Goal: Transaction & Acquisition: Purchase product/service

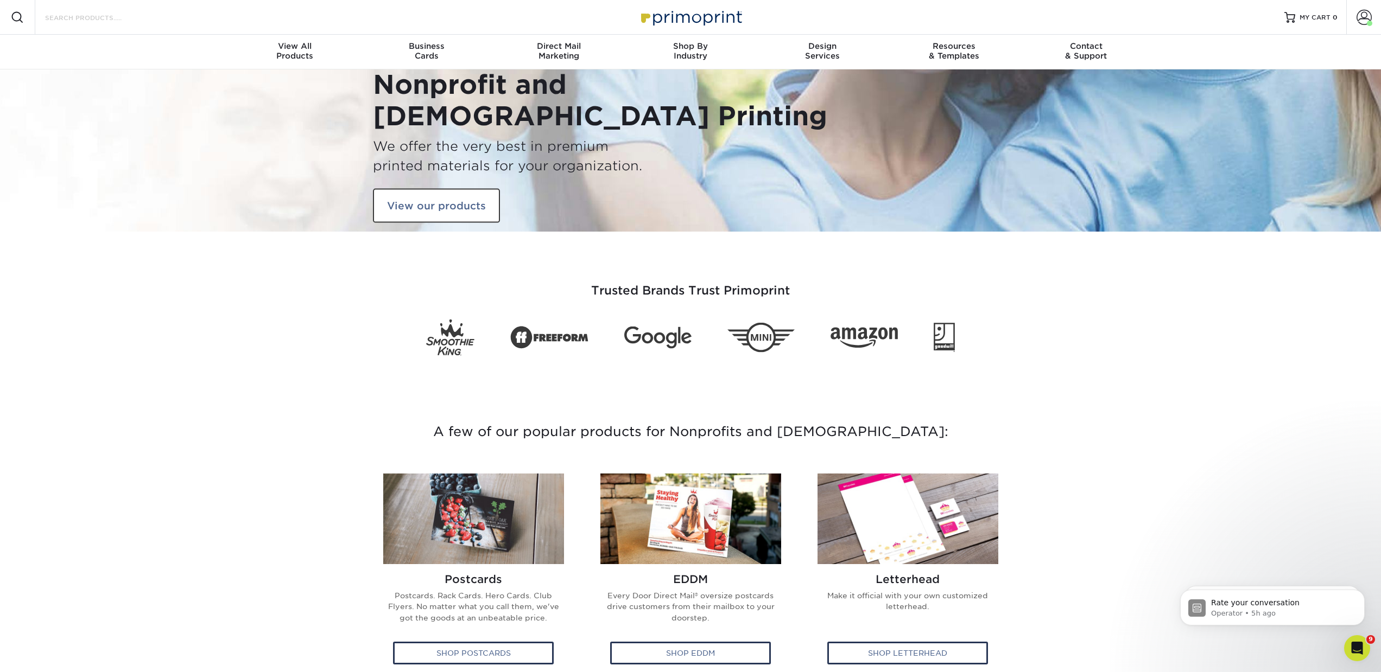
click at [110, 18] on input "Search Products" at bounding box center [97, 17] width 106 height 13
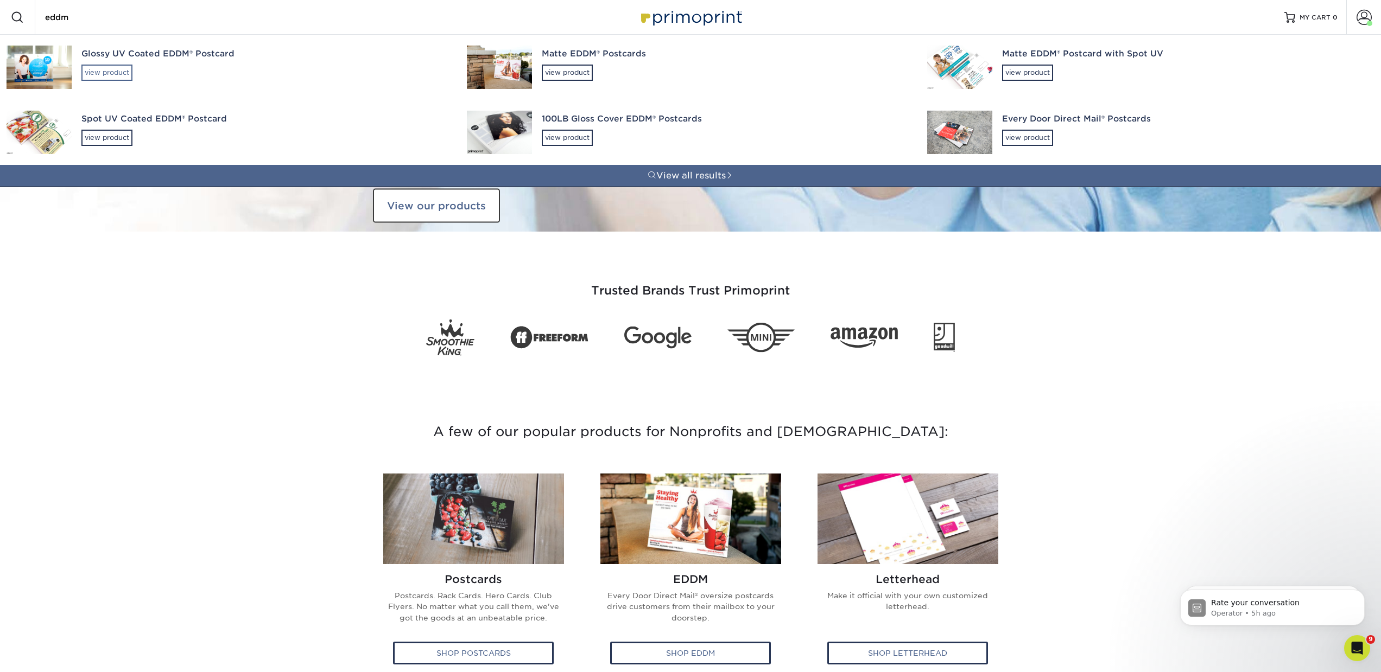
type input "eddm"
click at [115, 72] on div "view product" at bounding box center [106, 73] width 51 height 16
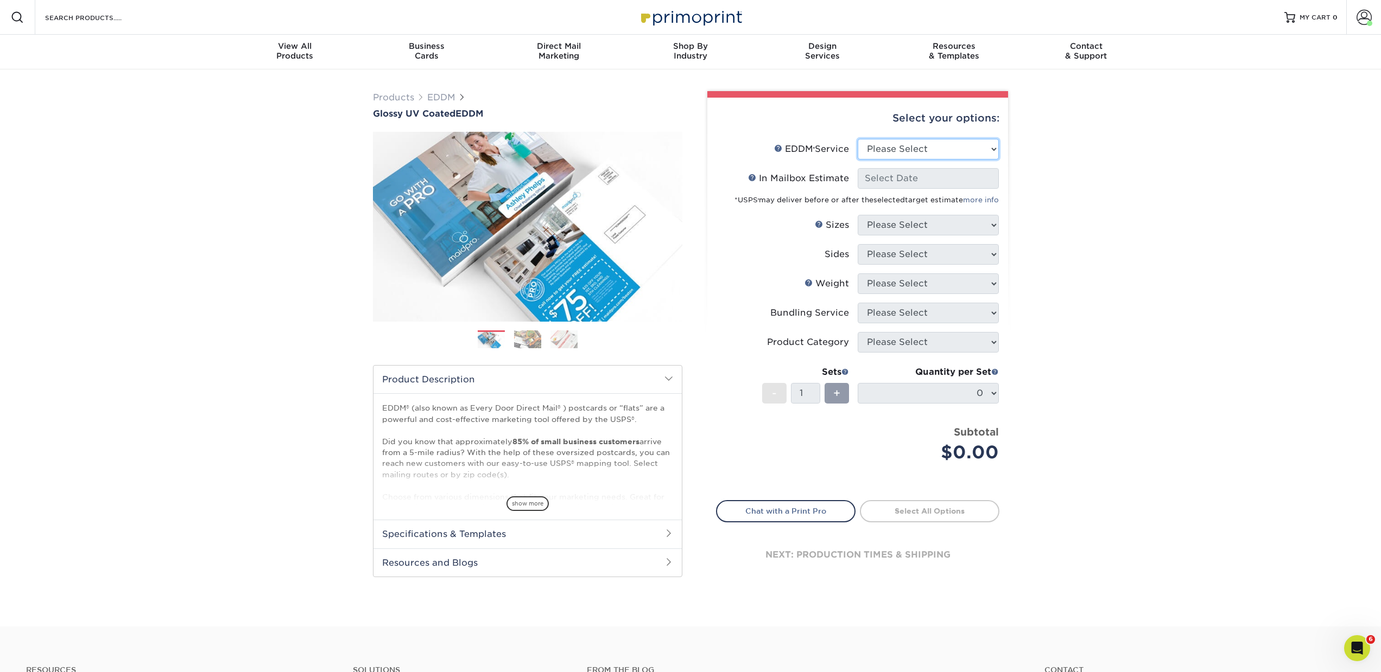
click at [876, 157] on select "Please Select Full Service Print Only" at bounding box center [928, 149] width 141 height 21
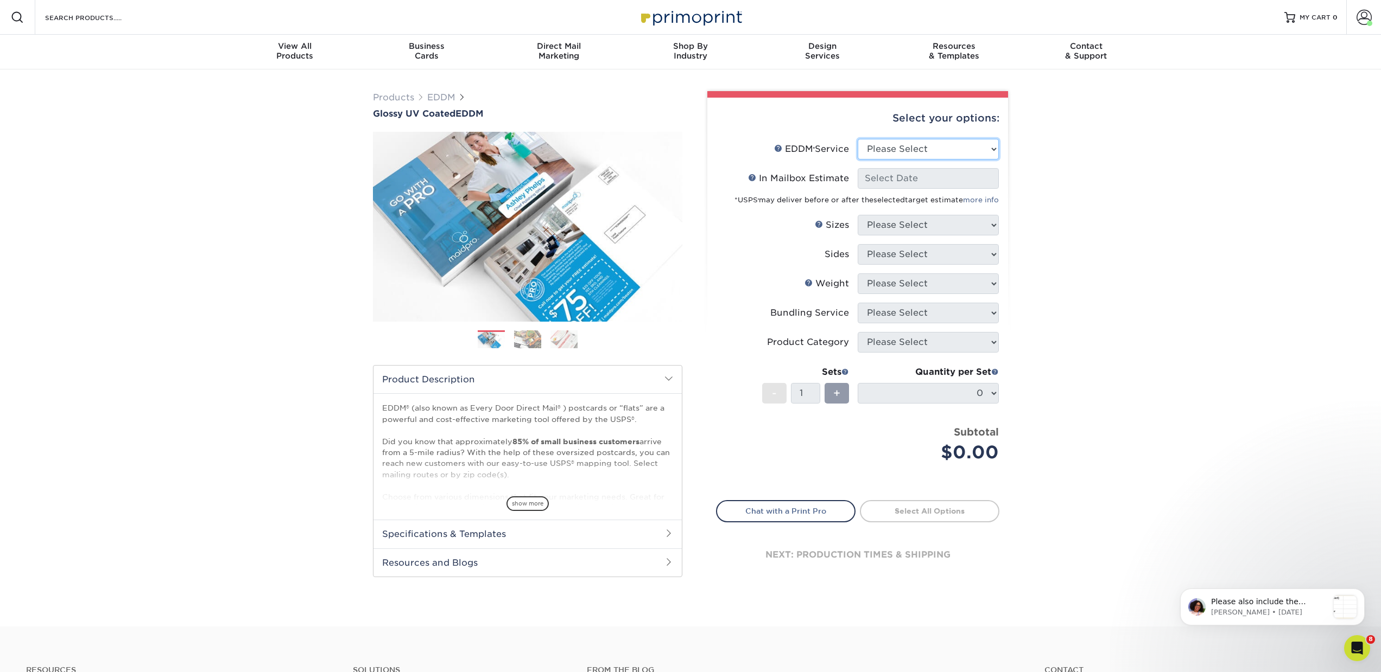
select select "full_service"
click at [858, 139] on select "Please Select Full Service Print Only" at bounding box center [928, 149] width 141 height 21
select select "-1"
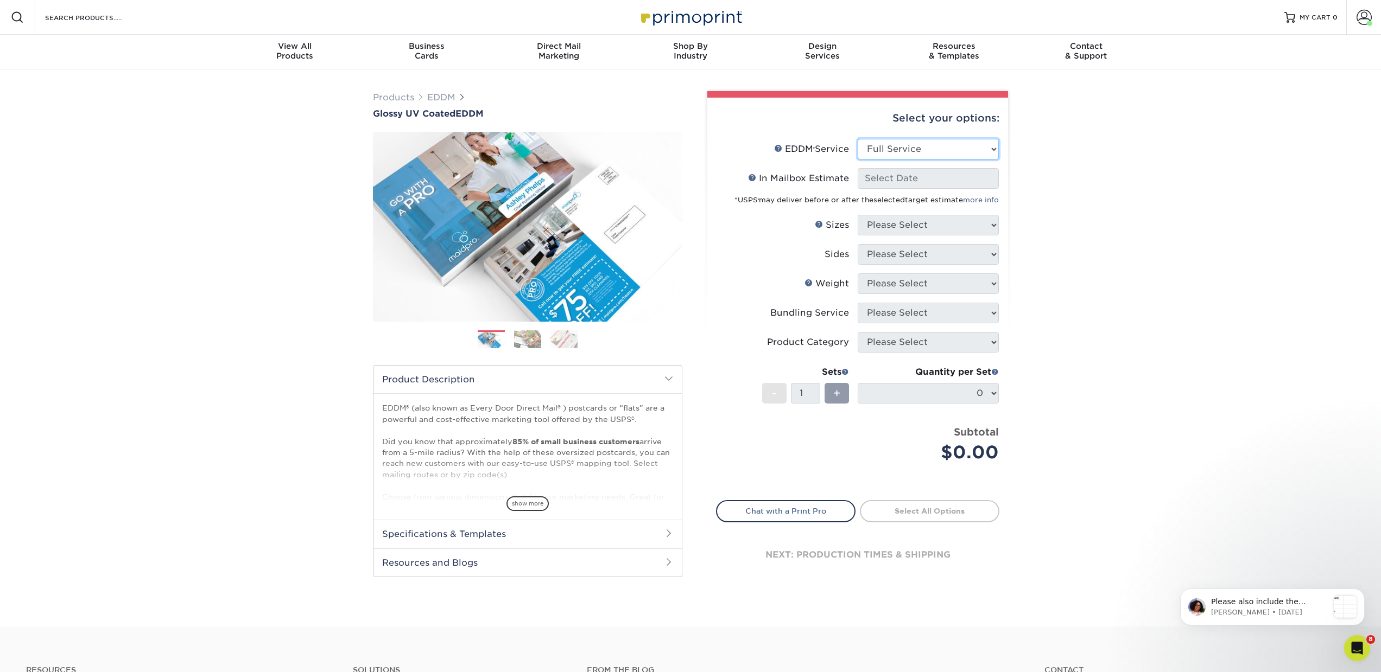
select select "-1"
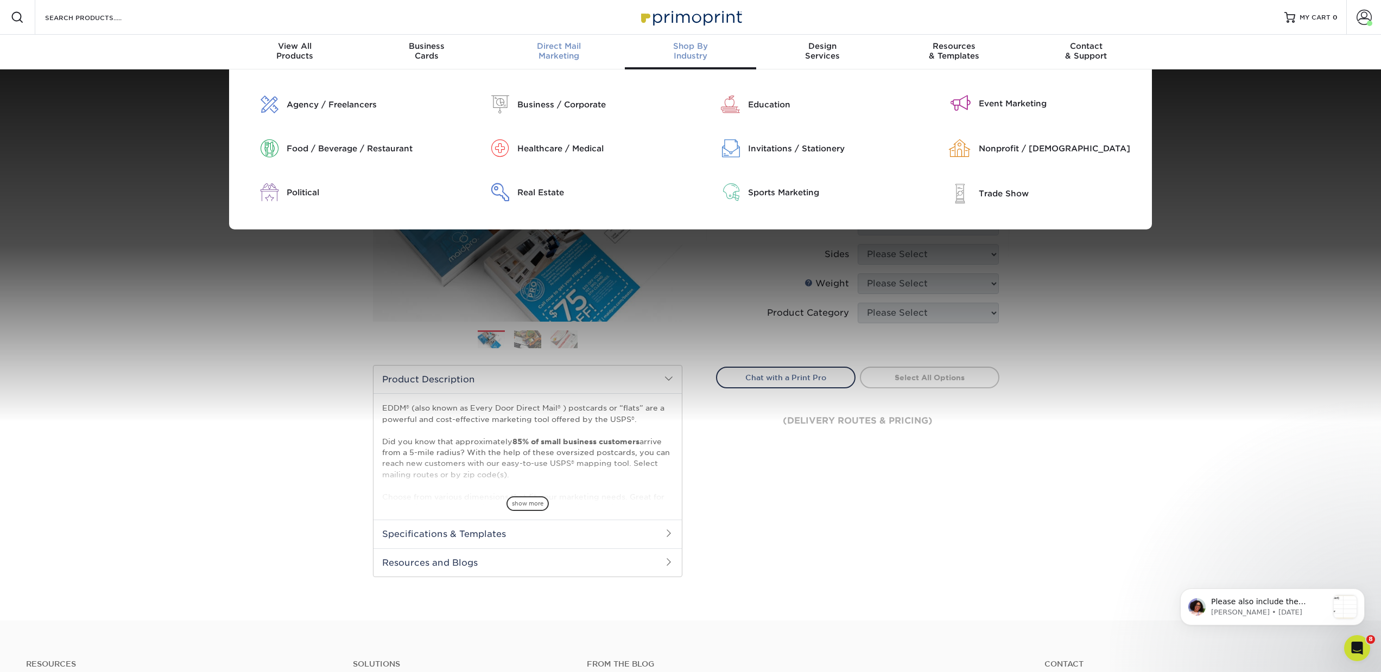
click at [550, 49] on span "Direct Mail" at bounding box center [559, 46] width 132 height 10
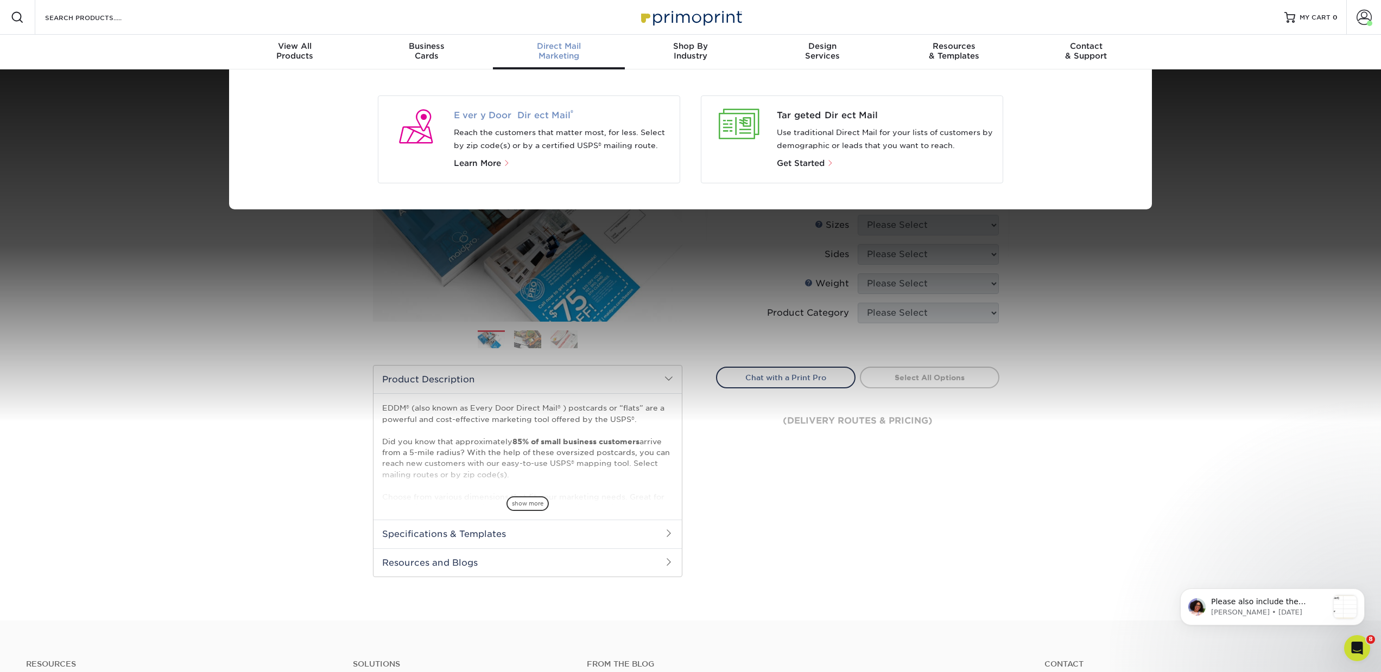
click at [519, 119] on span "Every Door Direct Mail ®" at bounding box center [563, 115] width 218 height 13
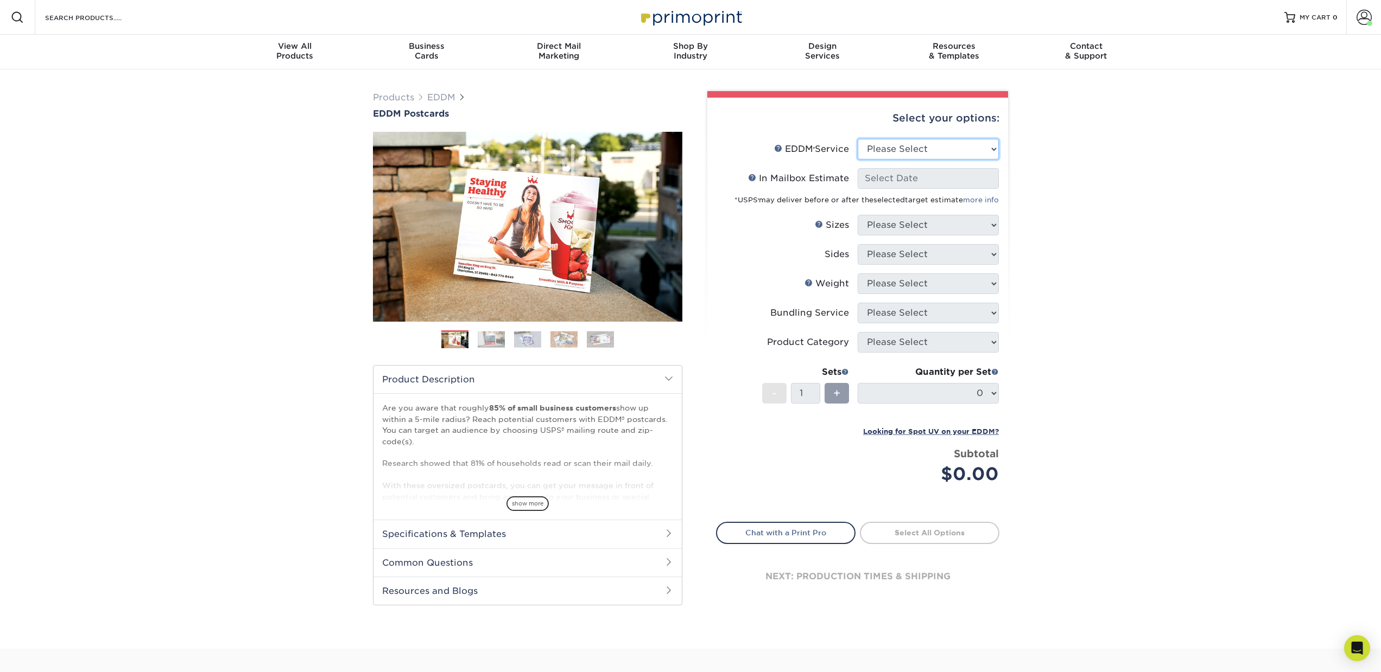
click at [886, 156] on select "Please Select Full Service Print Only" at bounding box center [928, 149] width 141 height 21
select select "full_service"
click at [858, 139] on select "Please Select Full Service Print Only" at bounding box center [928, 149] width 141 height 21
select select "-1"
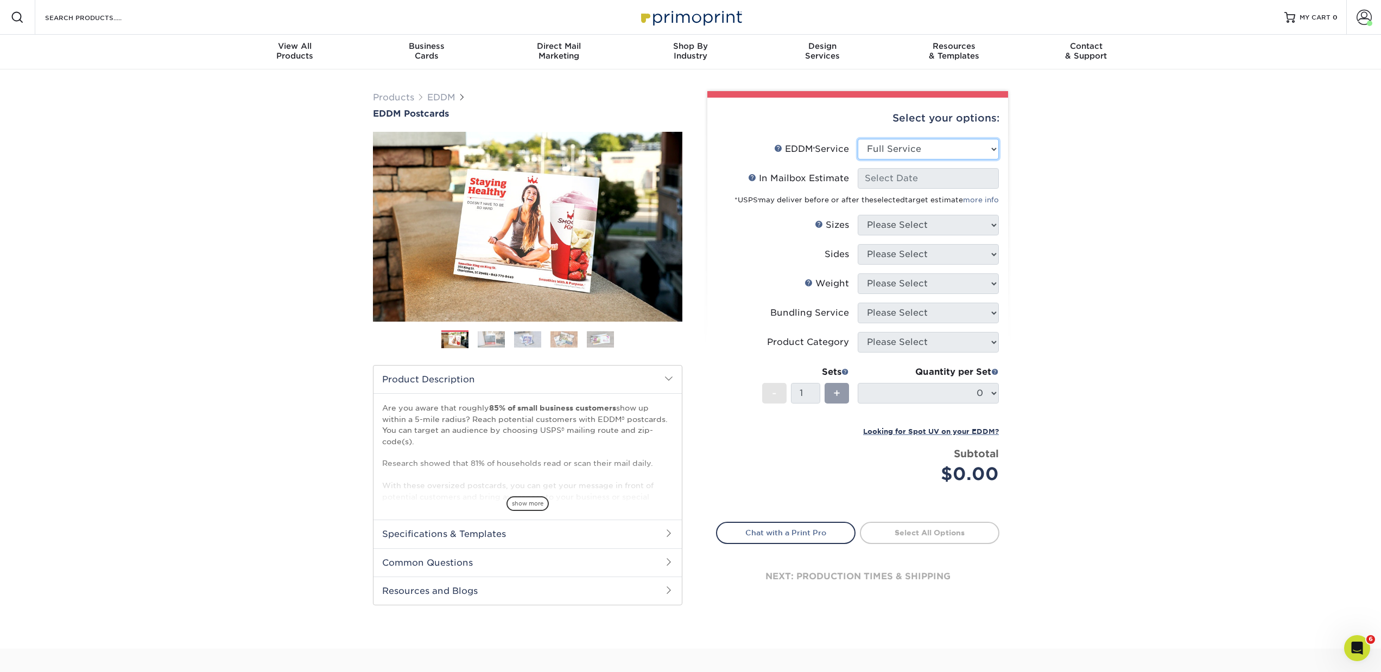
select select "-1"
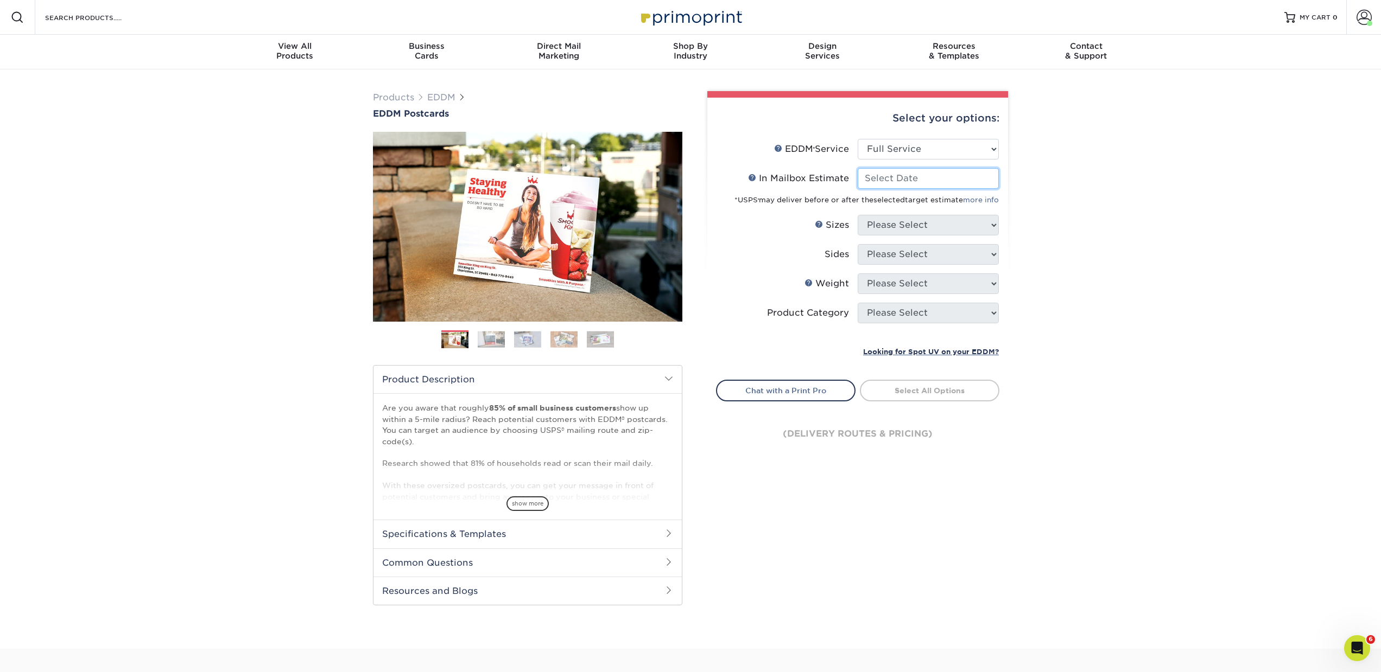
click at [877, 179] on input "In Mailbox Estimate Help In Mailbox Estimate" at bounding box center [928, 178] width 141 height 21
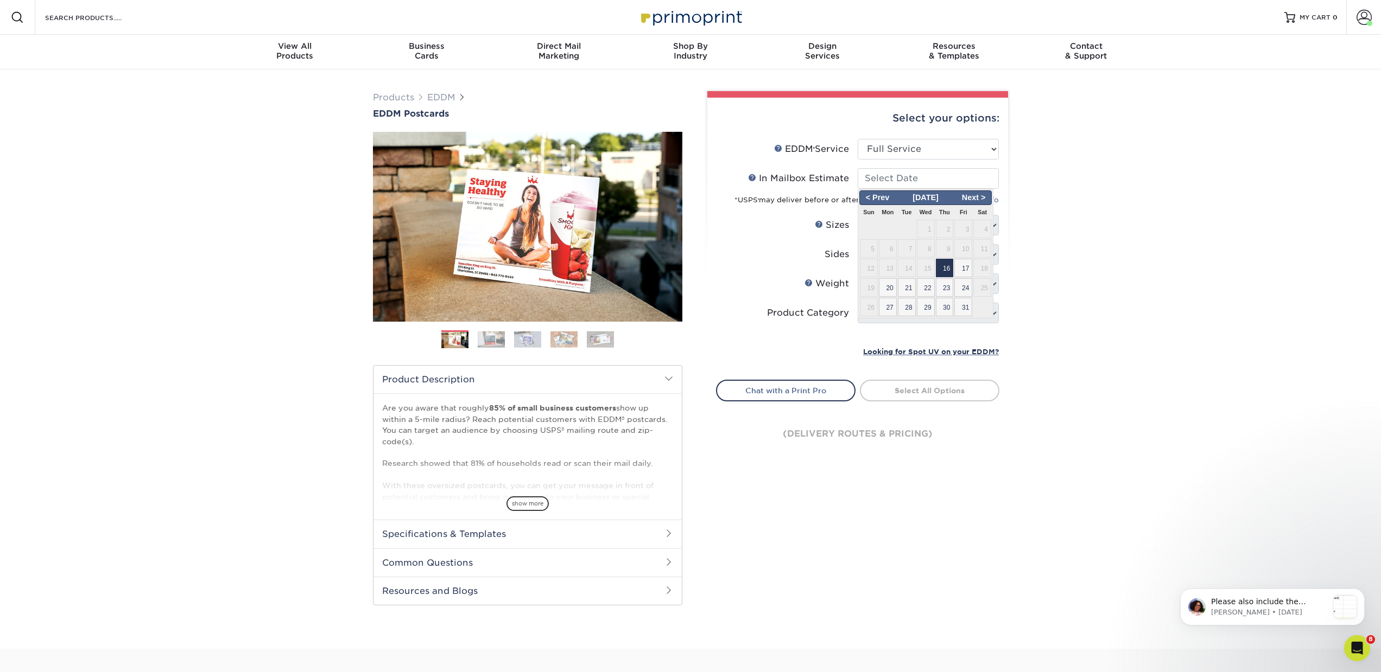
click at [947, 269] on span "16" at bounding box center [945, 268] width 18 height 18
type input "2025-10-16"
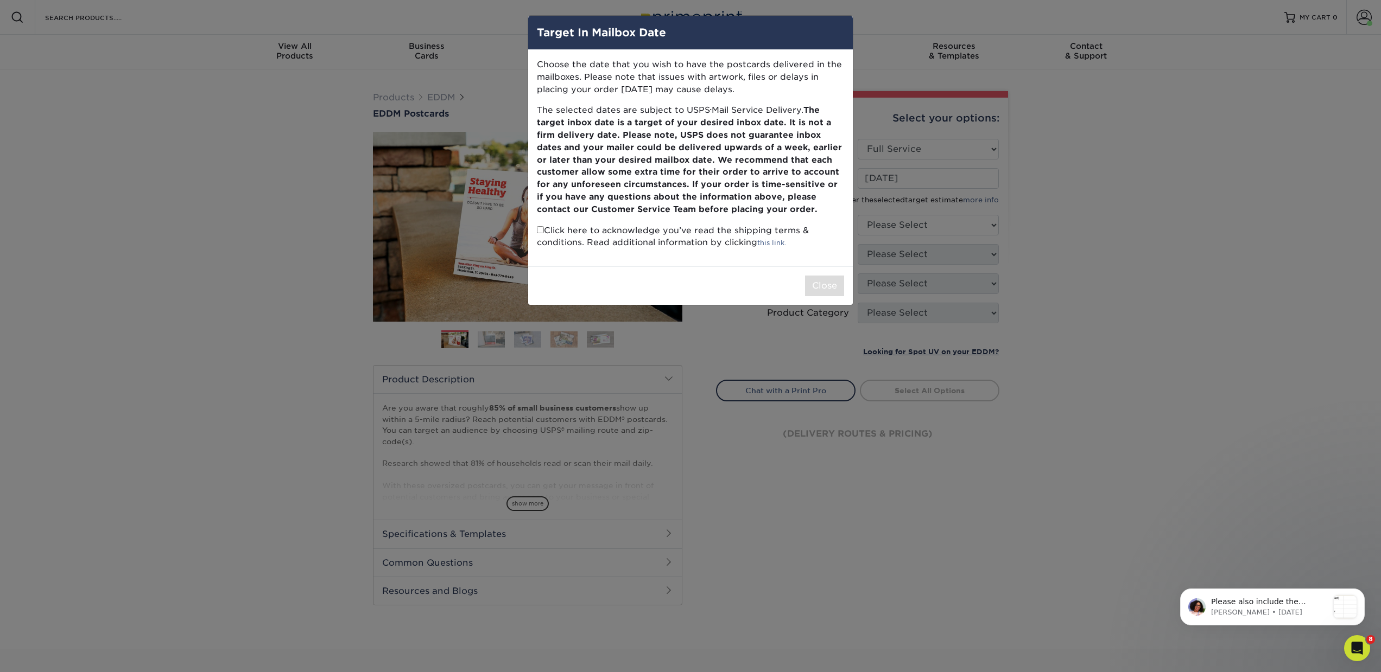
click at [542, 230] on input "checkbox" at bounding box center [540, 229] width 7 height 7
checkbox input "true"
click at [832, 283] on button "Close" at bounding box center [824, 286] width 39 height 21
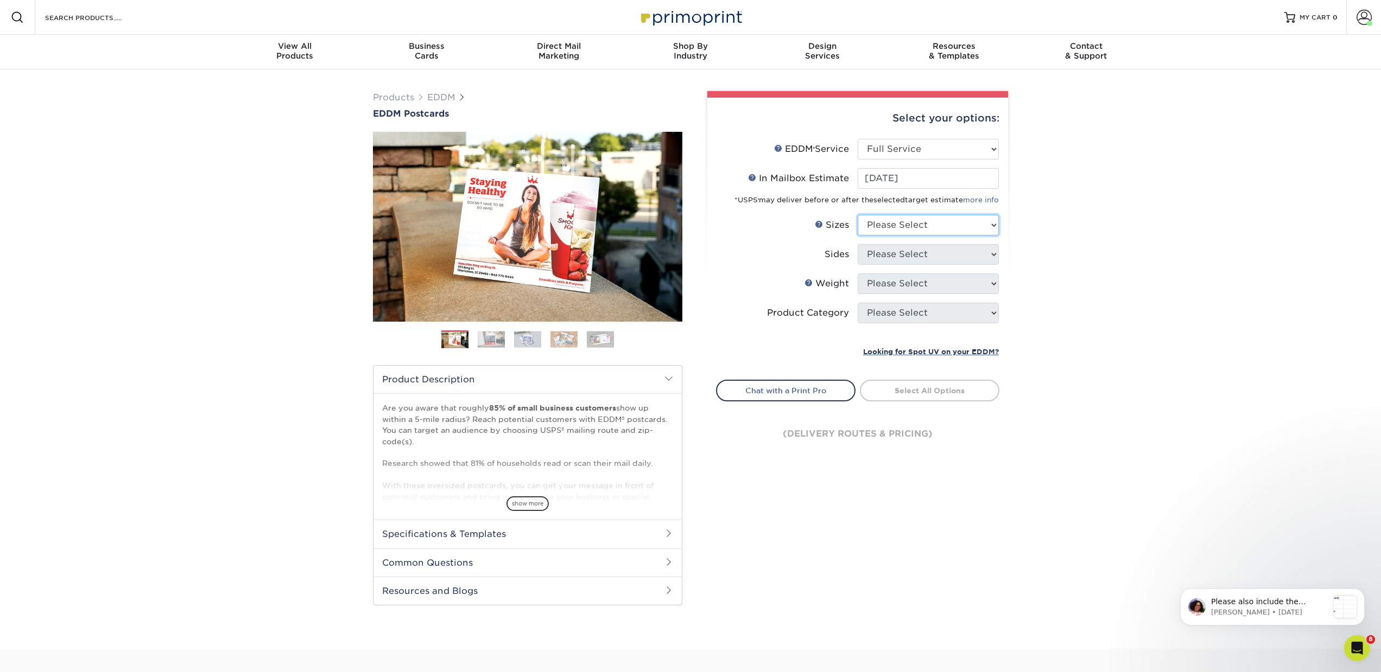
click at [883, 225] on select "Please Select 4.5" x 12" 6" x 12" 6.5" x 8" 6.5" x 9" 6.5" x 12" 7" x 8.5" 8" x…" at bounding box center [928, 225] width 141 height 21
select select "6.50x8.00"
click at [858, 215] on select "Please Select 4.5" x 12" 6" x 12" 6.5" x 8" 6.5" x 9" 6.5" x 12" 7" x 8.5" 8" x…" at bounding box center [928, 225] width 141 height 21
click at [877, 254] on select "Please Select Print Both Sides Print Front Only" at bounding box center [928, 254] width 141 height 21
select select "13abbda7-1d64-4f25-8bb2-c179b224825d"
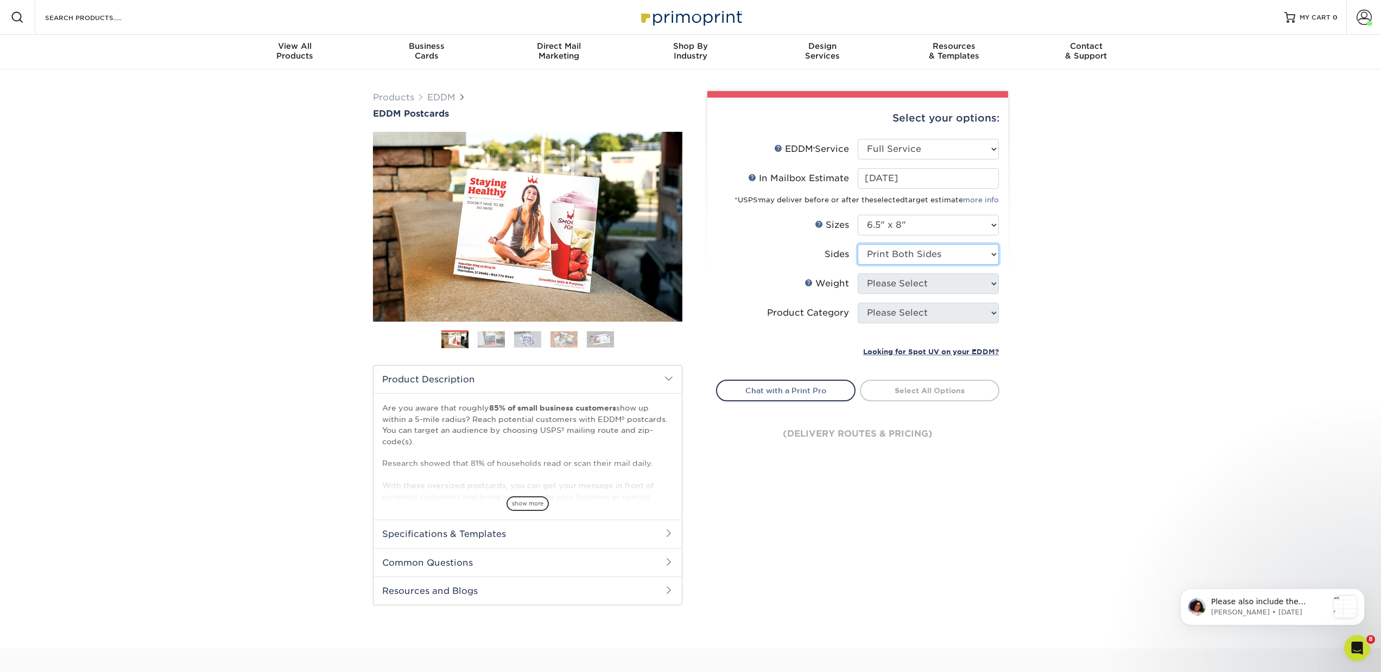
click at [858, 244] on select "Please Select Print Both Sides Print Front Only" at bounding box center [928, 254] width 141 height 21
click at [881, 287] on select "Please Select 16PT 14PT" at bounding box center [928, 284] width 141 height 21
click at [858, 274] on select "Please Select 16PT 14PT" at bounding box center [928, 284] width 141 height 21
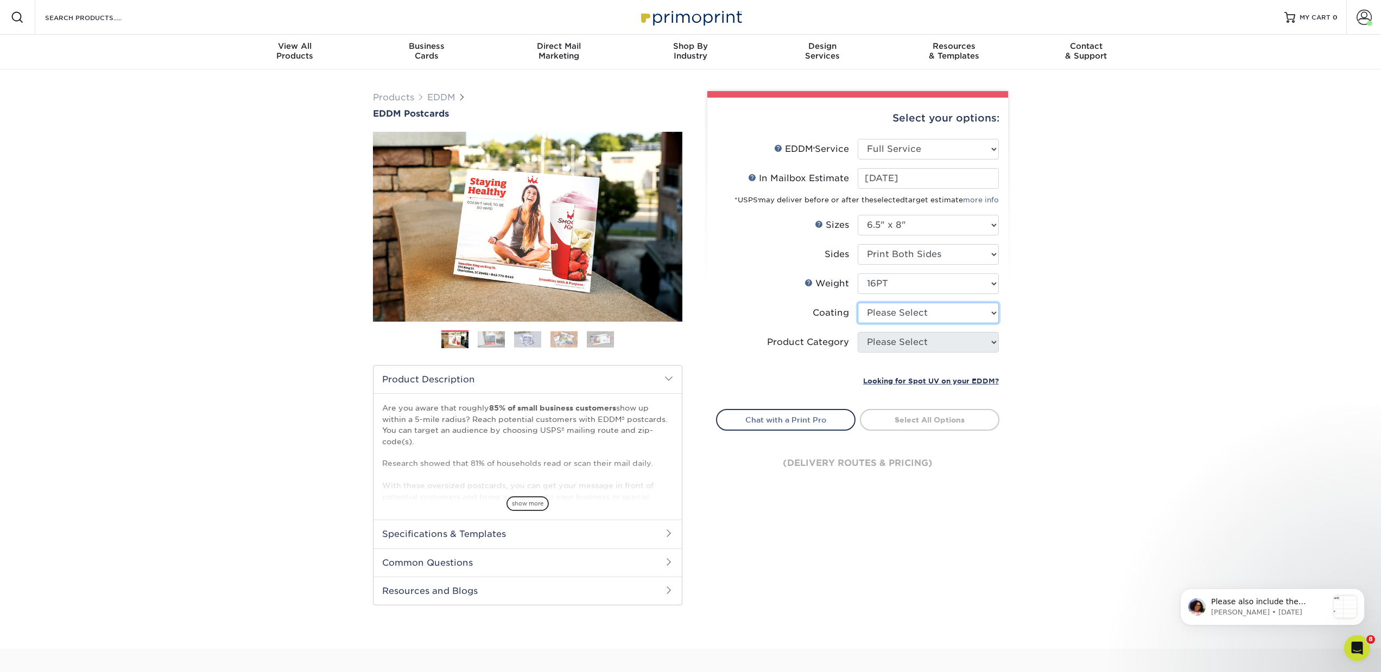
click at [875, 311] on select at bounding box center [928, 313] width 141 height 21
click at [875, 282] on select "Please Select 16PT 14PT" at bounding box center [928, 284] width 141 height 21
click at [858, 274] on select "Please Select 16PT 14PT" at bounding box center [928, 284] width 141 height 21
click at [882, 283] on select "Please Select 16PT 14PT" at bounding box center [928, 284] width 141 height 21
select select "16PT"
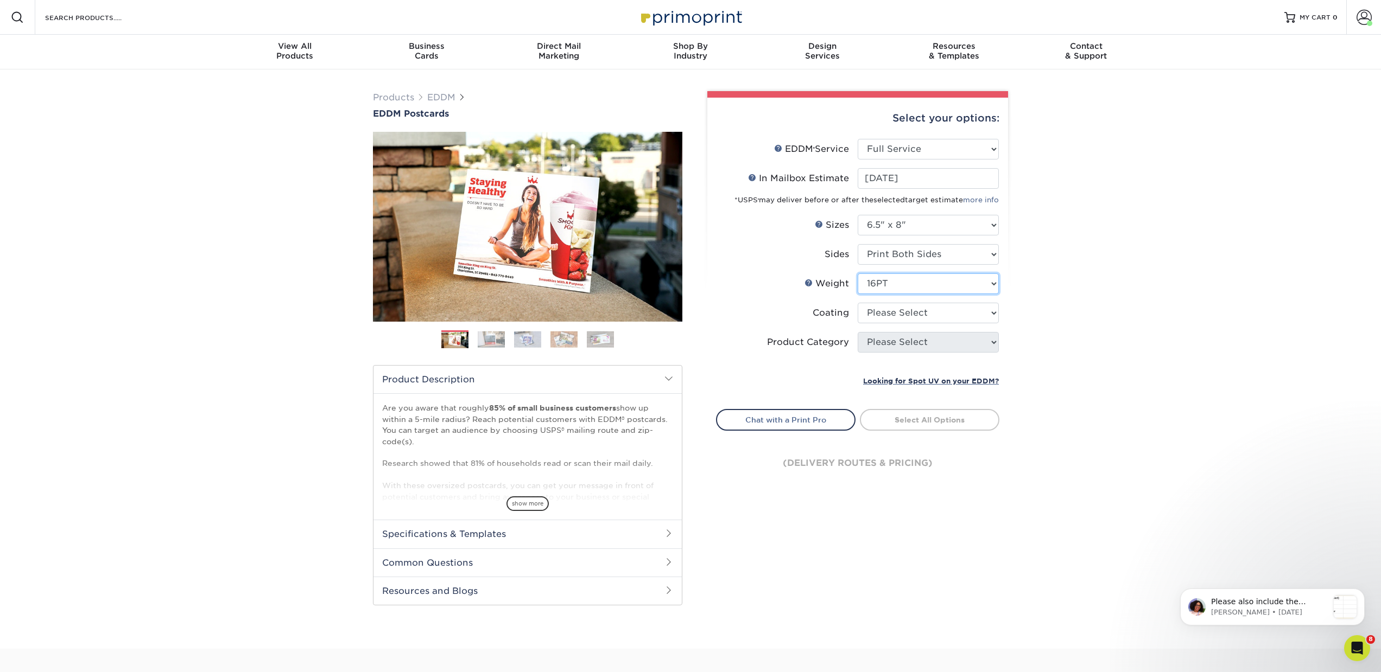
click at [858, 274] on select "Please Select 16PT 14PT" at bounding box center [928, 284] width 141 height 21
click at [897, 283] on select "Please Select 16PT 14PT" at bounding box center [928, 284] width 141 height 21
click at [870, 312] on select at bounding box center [928, 313] width 141 height 21
click at [555, 52] on div "Direct Mail Marketing" at bounding box center [559, 51] width 132 height 20
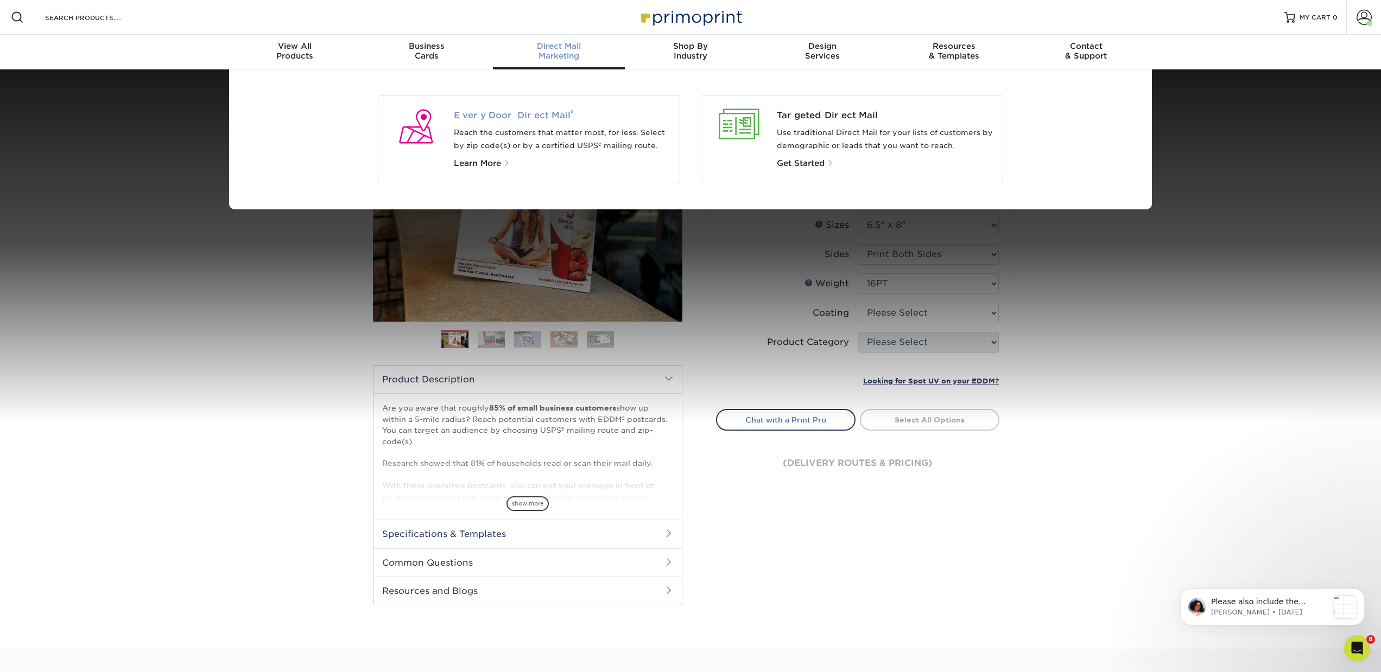
click at [540, 115] on span "Every Door Direct Mail ®" at bounding box center [563, 115] width 218 height 13
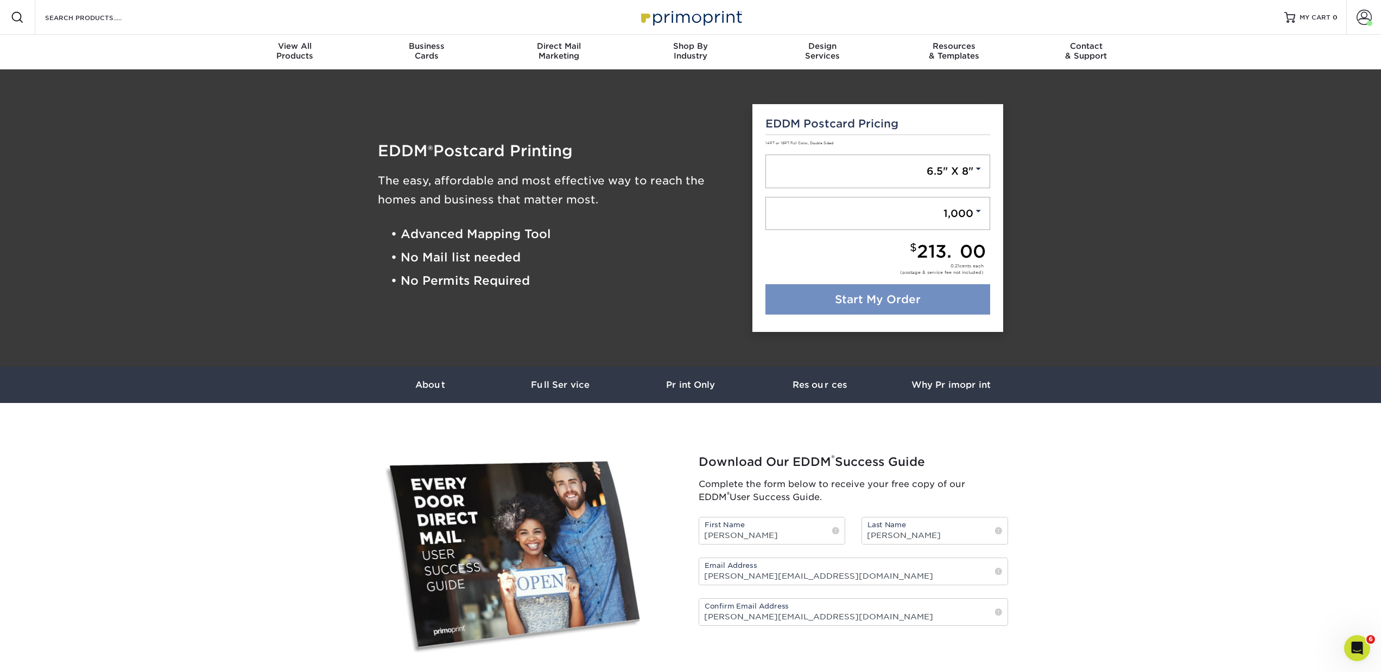
click at [846, 303] on link "Start My Order" at bounding box center [877, 299] width 225 height 30
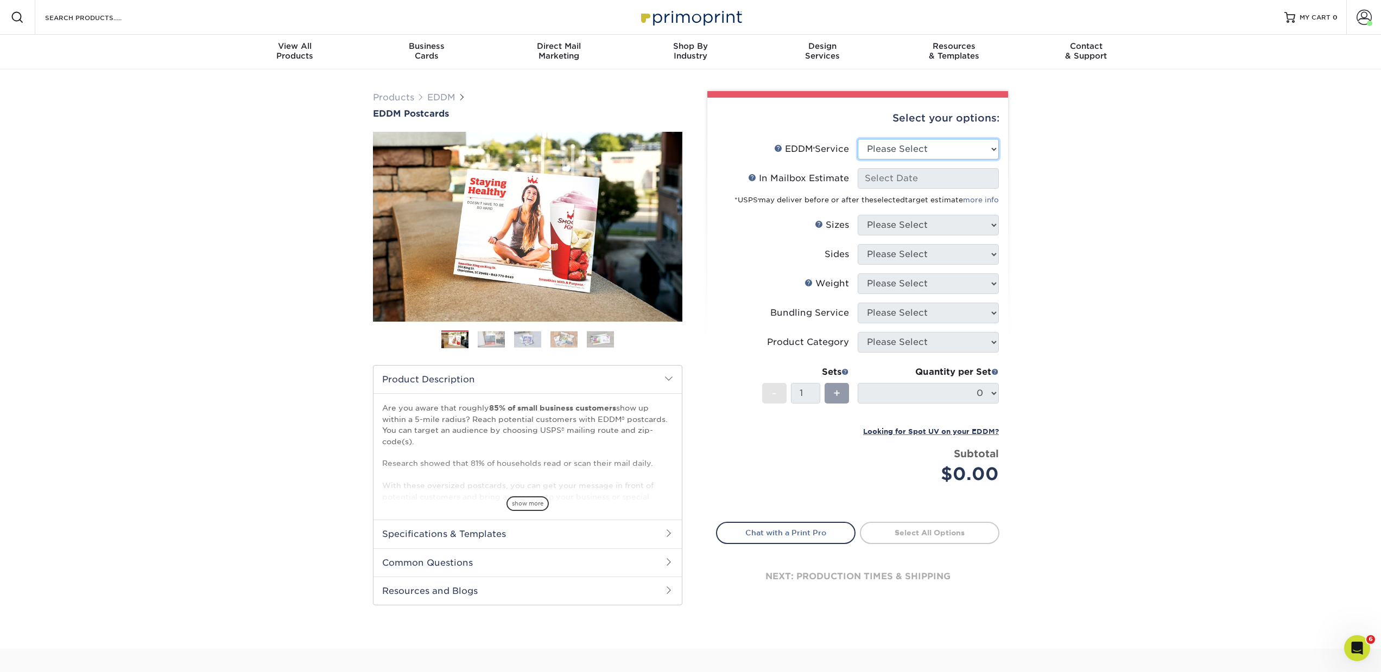
click at [877, 151] on select "Please Select Full Service Print Only" at bounding box center [928, 149] width 141 height 21
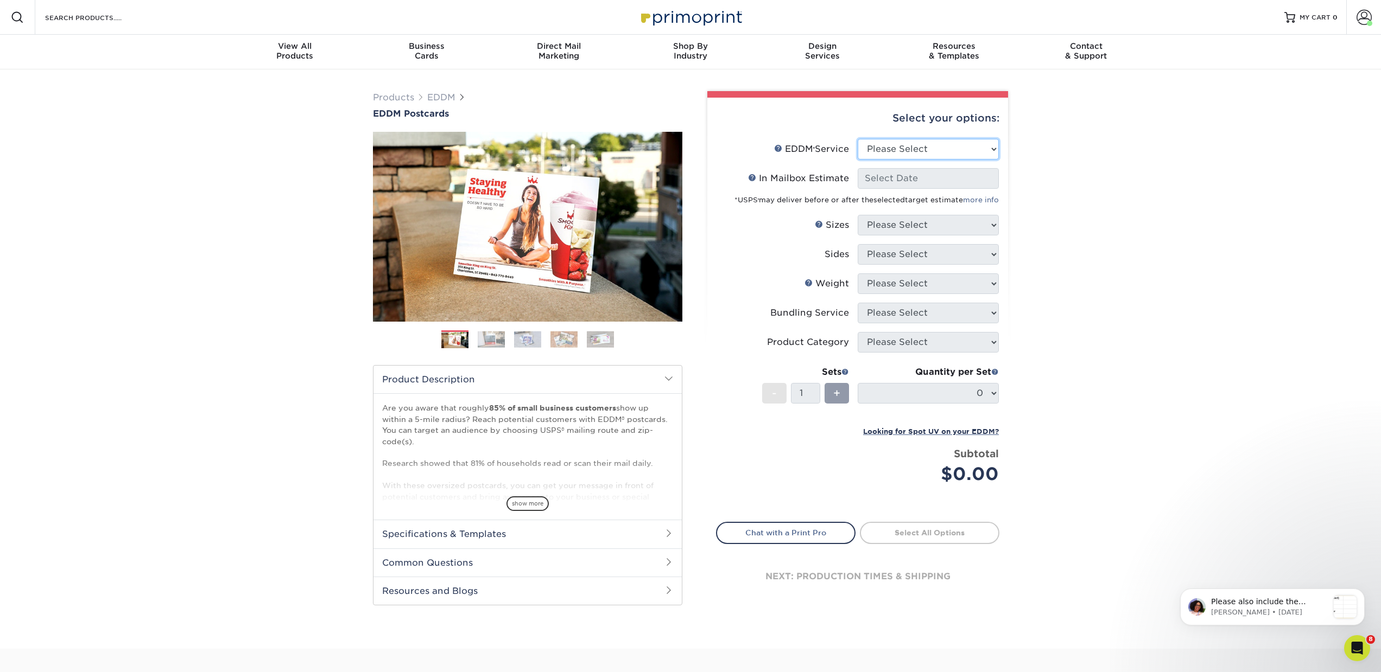
select select "full_service"
click at [858, 139] on select "Please Select Full Service Print Only" at bounding box center [928, 149] width 141 height 21
select select "-1"
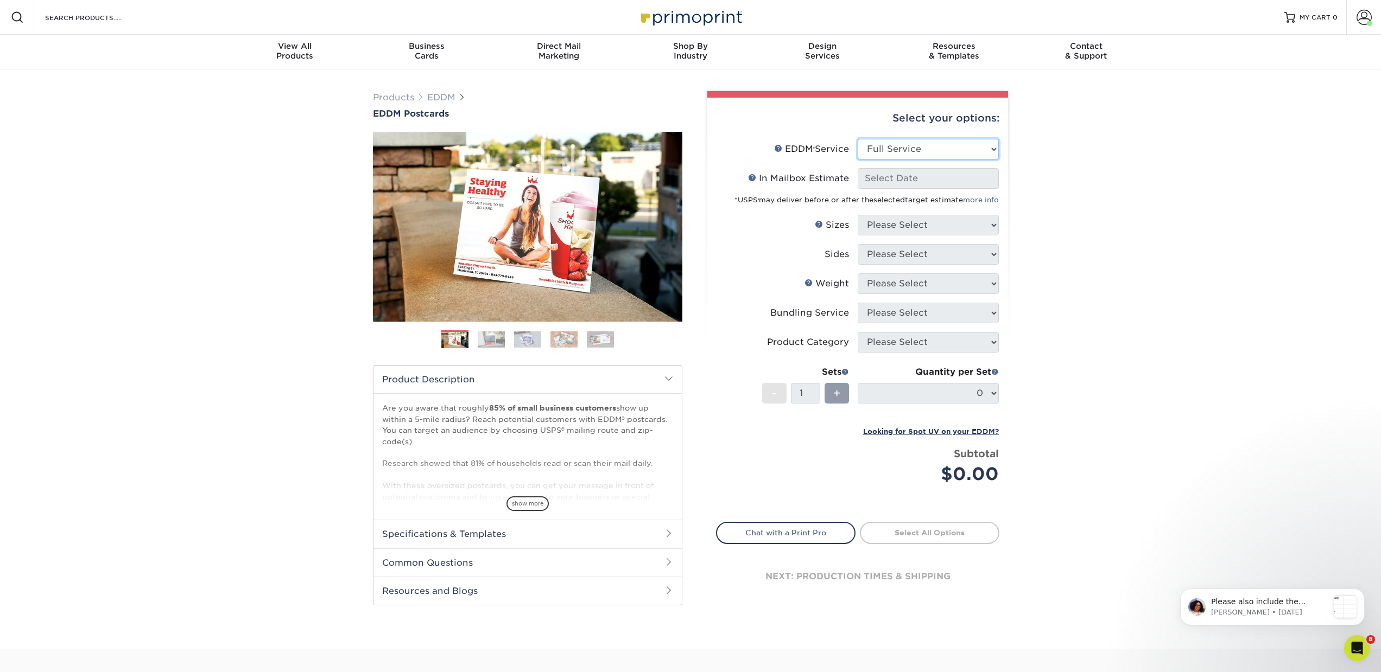
select select "-1"
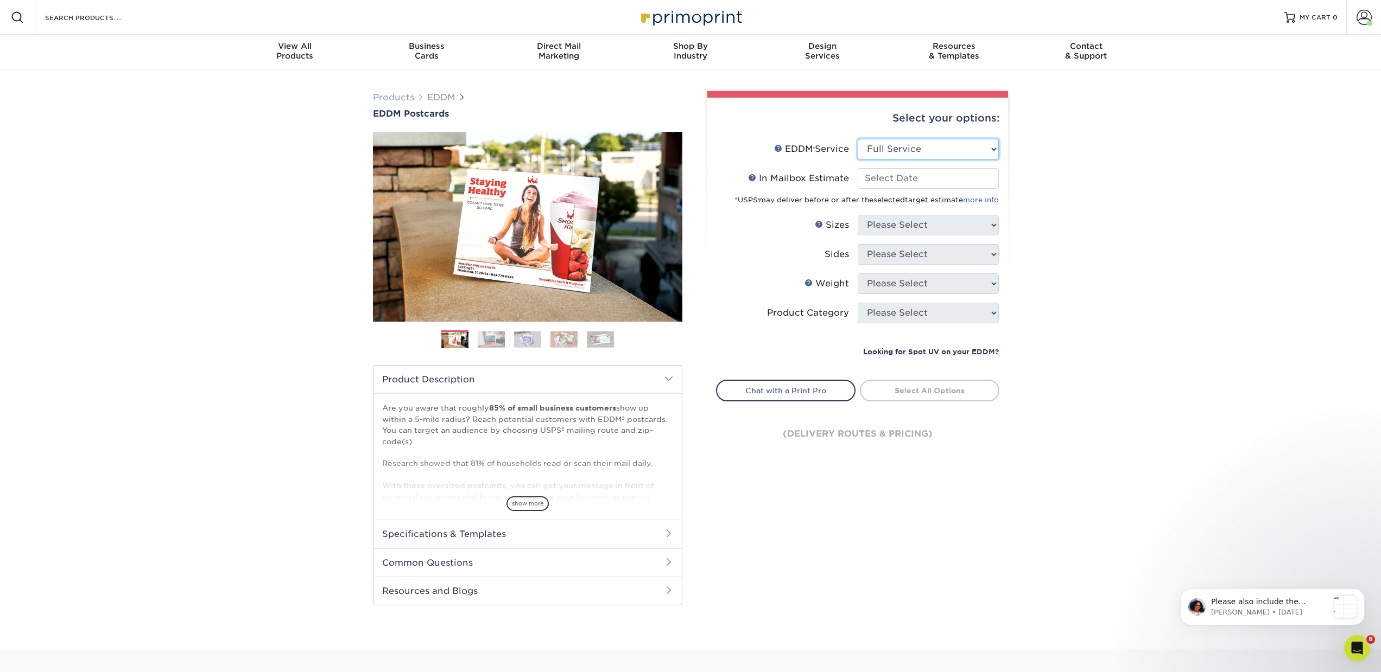
click at [882, 151] on select "Please Select Full Service Print Only" at bounding box center [928, 149] width 141 height 21
select select "print_only"
click at [858, 139] on select "Please Select Full Service Print Only" at bounding box center [928, 149] width 141 height 21
select select "-1"
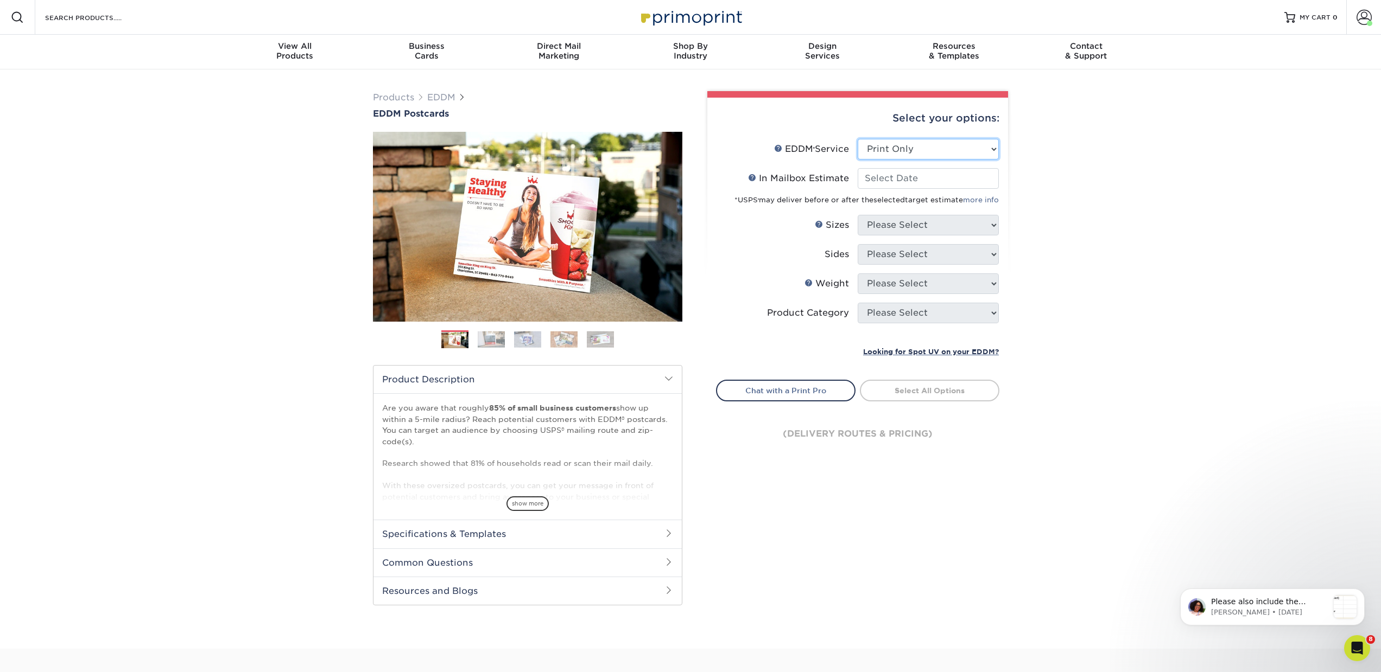
select select "-1"
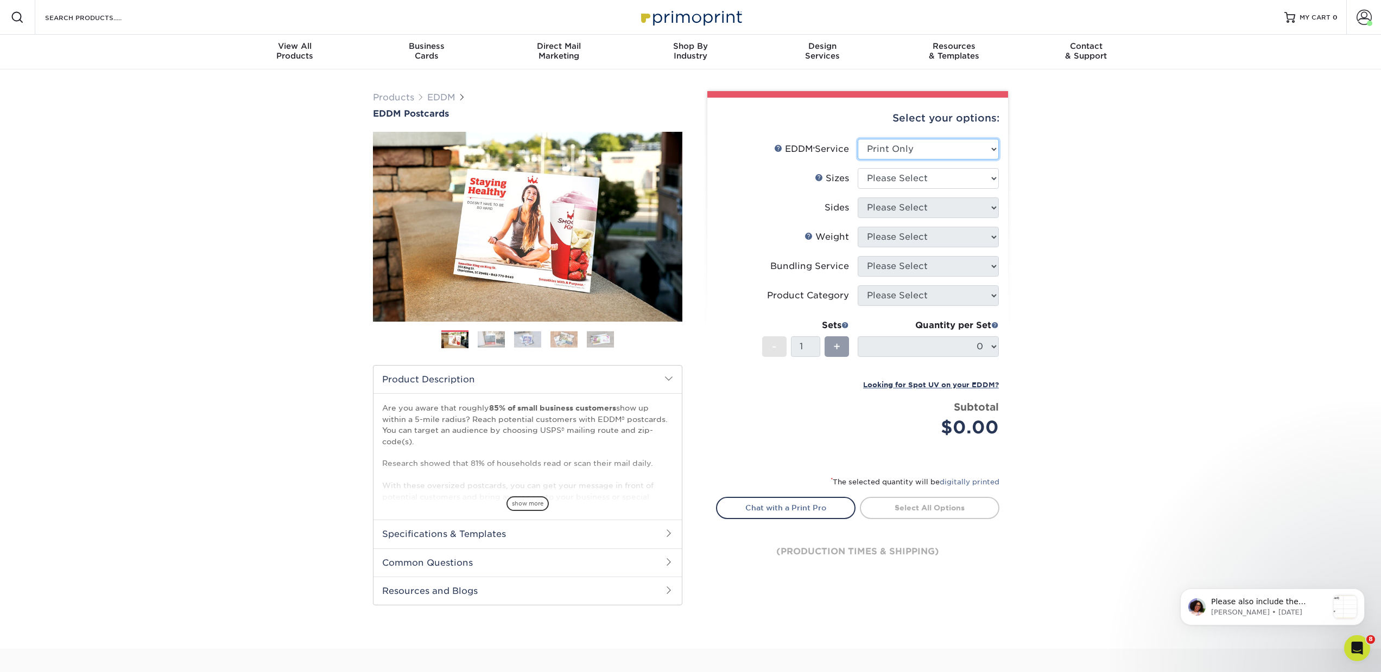
click at [876, 155] on select "Please Select Full Service Print Only" at bounding box center [928, 149] width 141 height 21
click at [888, 179] on select "Please Select 4.5" x 12" 6" x 12" 6.5" x 8" 6.5" x 9" 6.5" x 12" 7" x 8.5" 8" x…" at bounding box center [928, 178] width 141 height 21
select select "8.00x10.00"
click at [858, 168] on select "Please Select 4.5" x 12" 6" x 12" 6.5" x 8" 6.5" x 9" 6.5" x 12" 7" x 8.5" 8" x…" at bounding box center [928, 178] width 141 height 21
click at [867, 210] on select "Please Select Print Both Sides Print Front Only" at bounding box center [928, 208] width 141 height 21
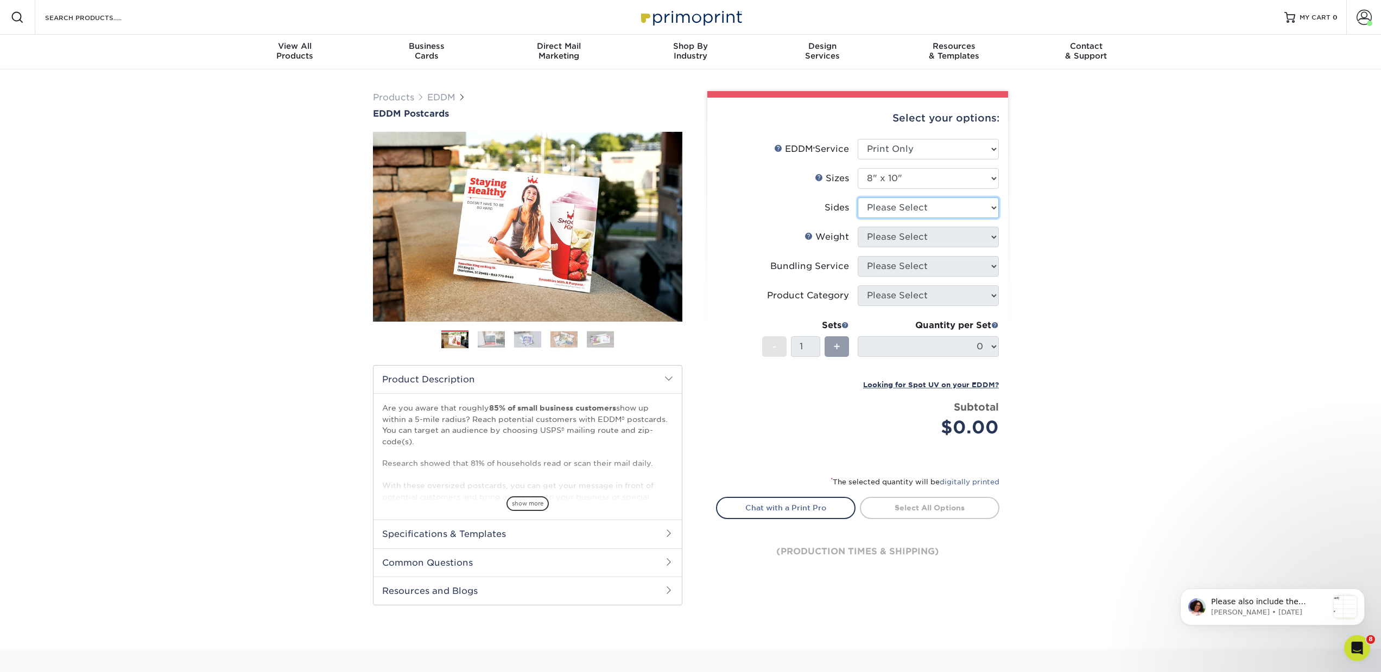
select select "13abbda7-1d64-4f25-8bb2-c179b224825d"
click at [858, 198] on select "Please Select Print Both Sides Print Front Only" at bounding box center [928, 208] width 141 height 21
click at [877, 237] on select "Please Select 16PT 14PT" at bounding box center [928, 237] width 141 height 21
select select "16PT"
click at [858, 227] on select "Please Select 16PT 14PT" at bounding box center [928, 237] width 141 height 21
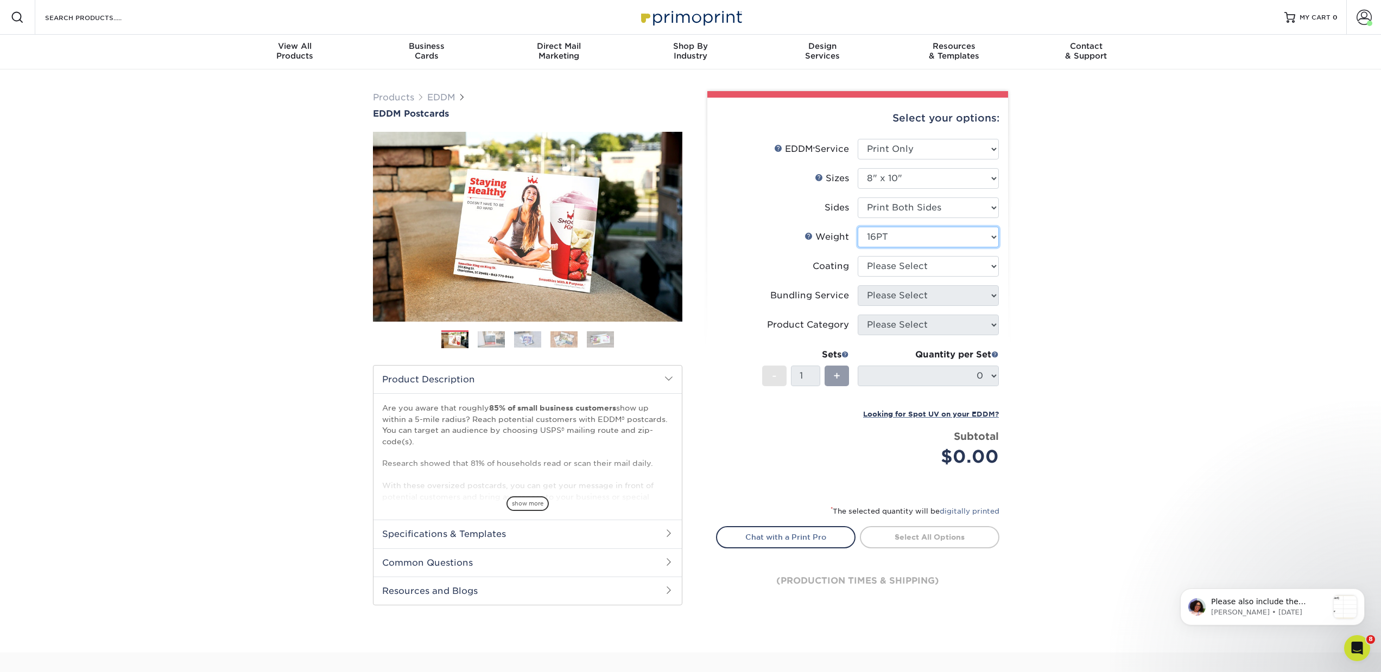
click at [878, 240] on select "Please Select 16PT 14PT" at bounding box center [928, 237] width 141 height 21
click at [858, 227] on select "Please Select 16PT 14PT" at bounding box center [928, 237] width 141 height 21
click at [875, 240] on select "Please Select 16PT 14PT" at bounding box center [928, 237] width 141 height 21
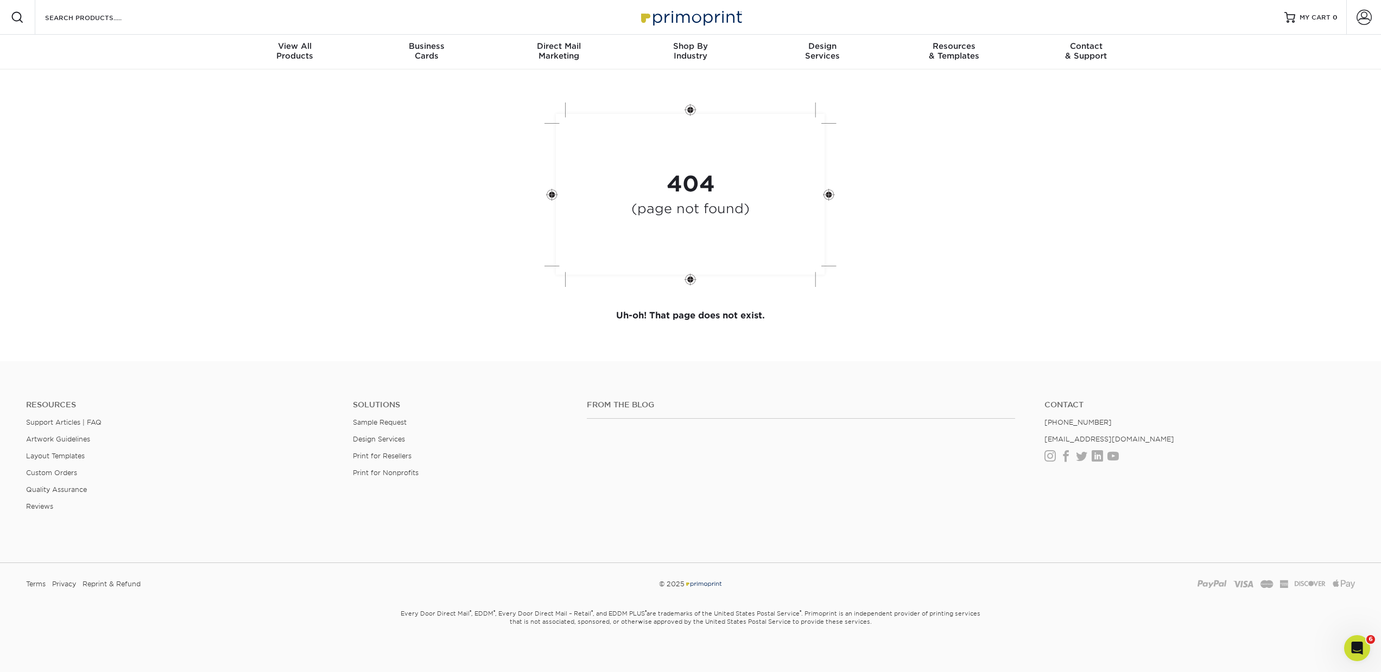
click at [262, 3] on div "Resources Menu Search Products Account SIGN IN CREATE AN ACCOUNT forgot passwor…" at bounding box center [690, 17] width 1381 height 35
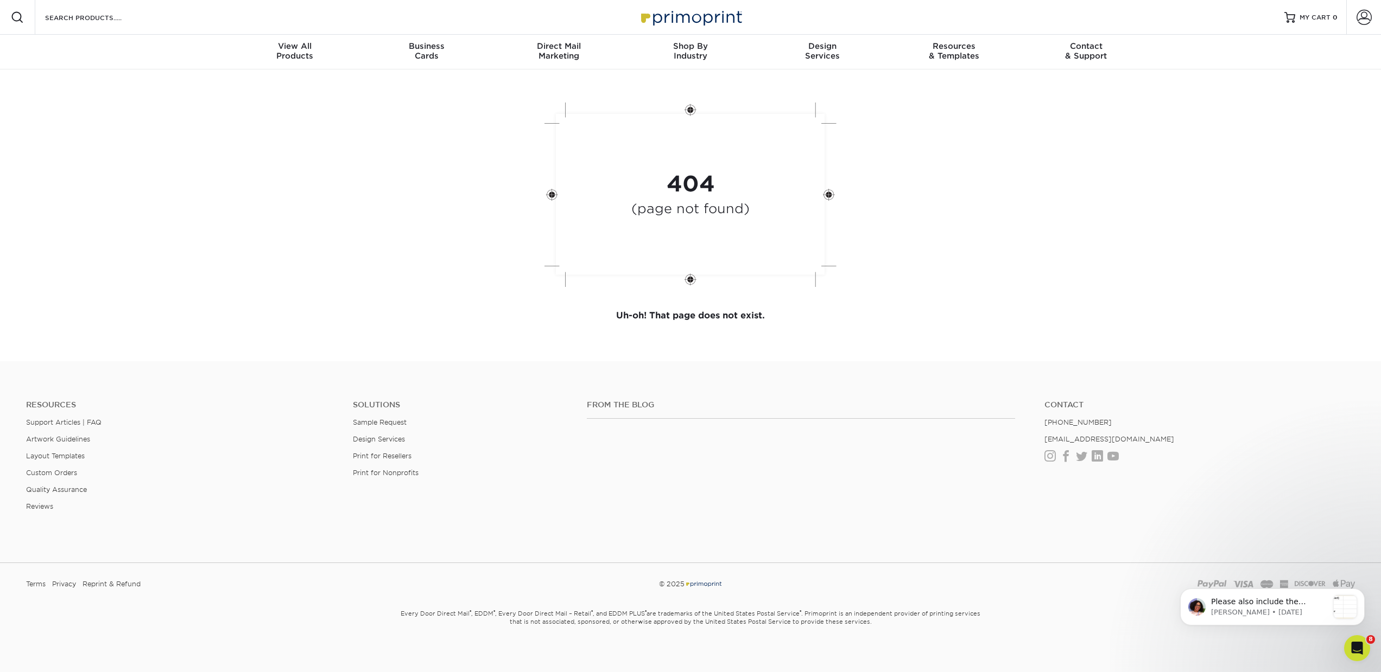
click at [244, 115] on section "404 (page not found) Uh-oh! That page does not exist." at bounding box center [690, 215] width 1381 height 292
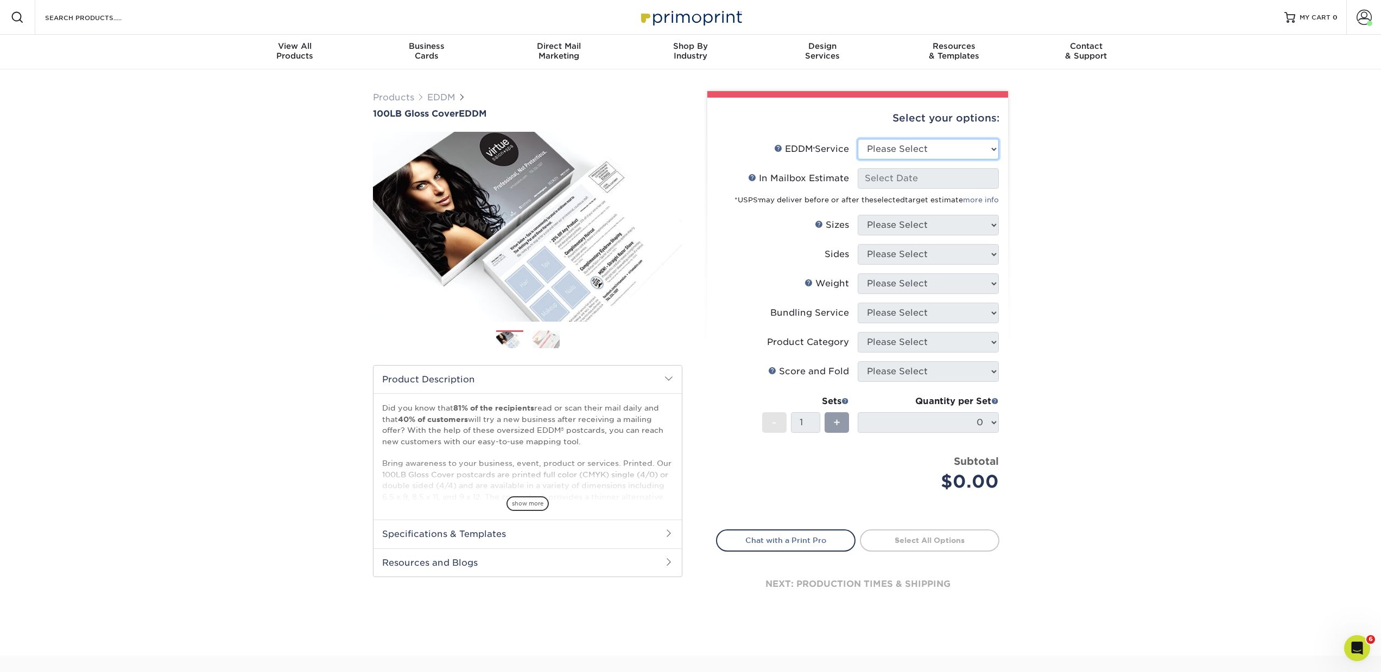
click at [919, 153] on select "Please Select Full Service Print Only" at bounding box center [928, 149] width 141 height 21
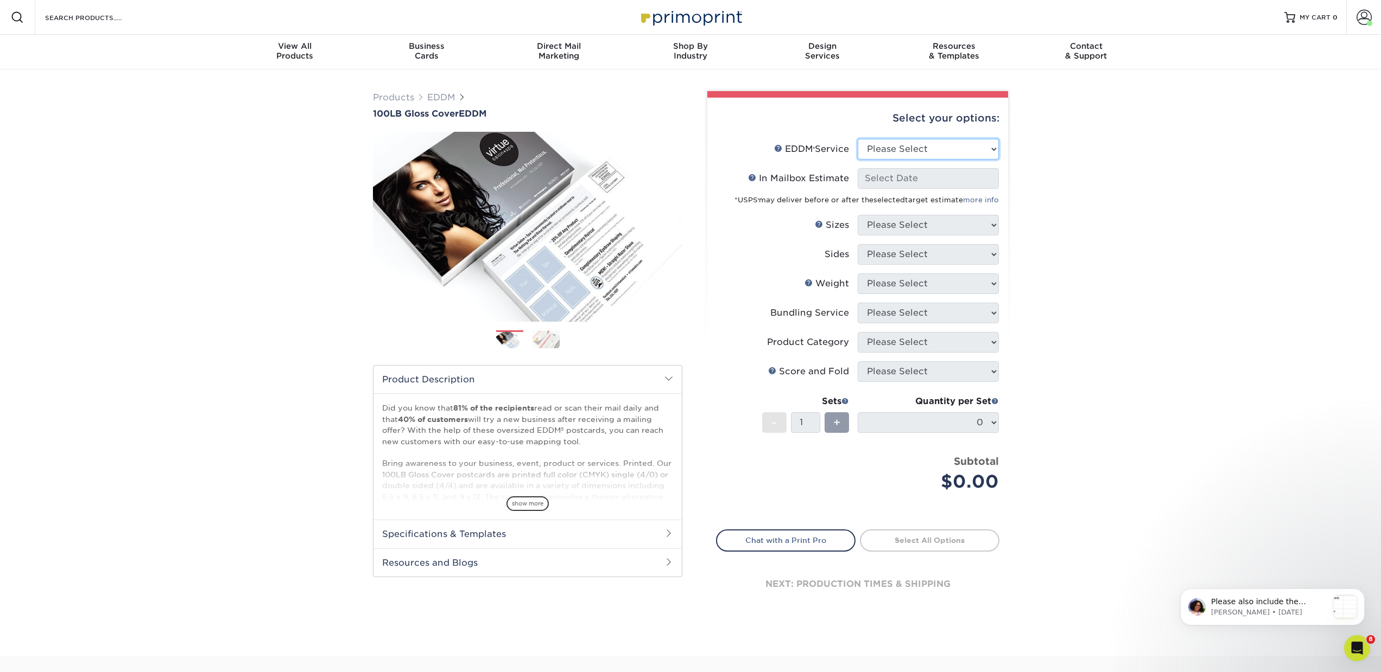
select select "full_service"
click at [858, 139] on select "Please Select Full Service Print Only" at bounding box center [928, 149] width 141 height 21
select select "-1"
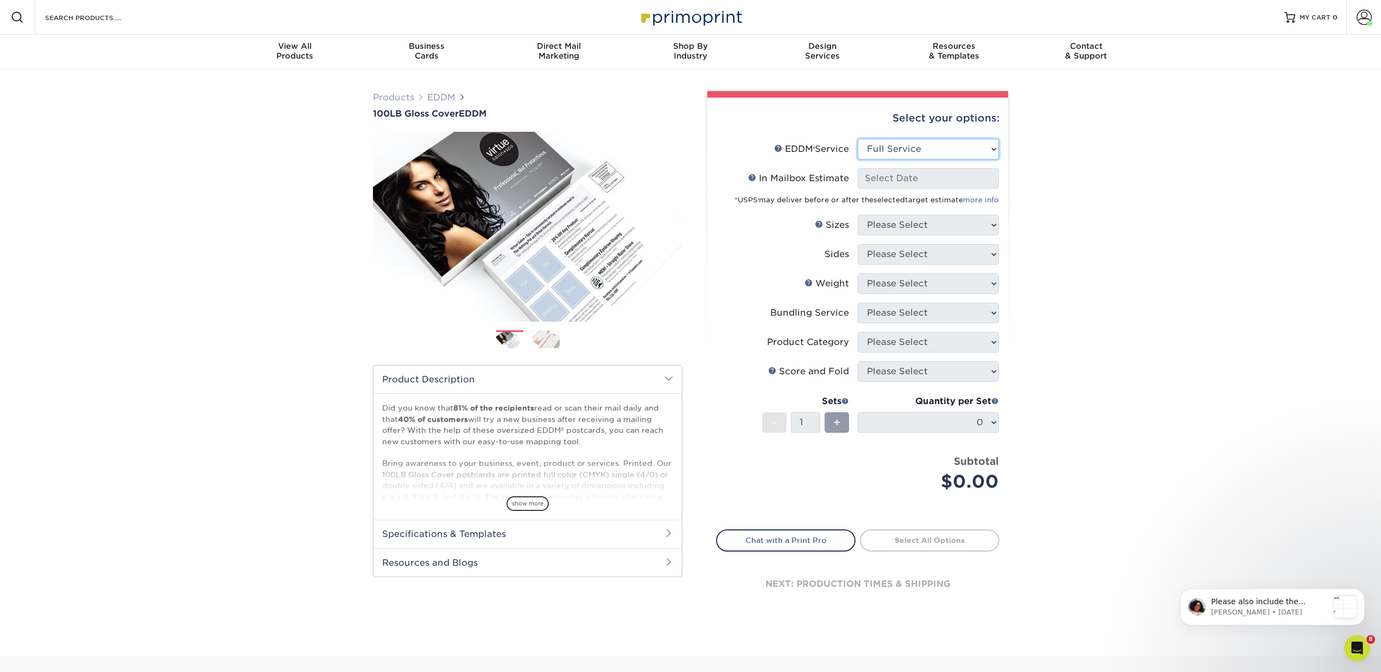
select select "-1"
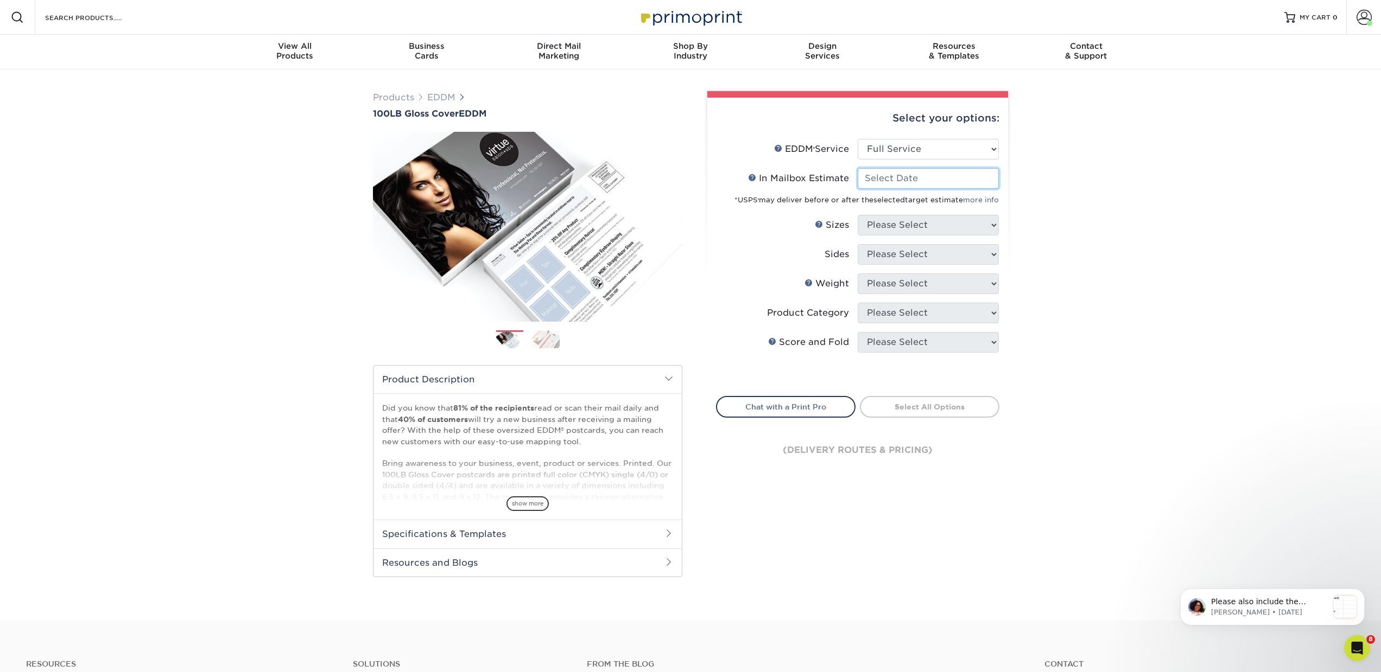
click at [895, 187] on input "In Mailbox Estimate Help In Mailbox Estimate" at bounding box center [928, 178] width 141 height 21
click at [943, 268] on span "16" at bounding box center [945, 268] width 18 height 18
type input "2025-10-16"
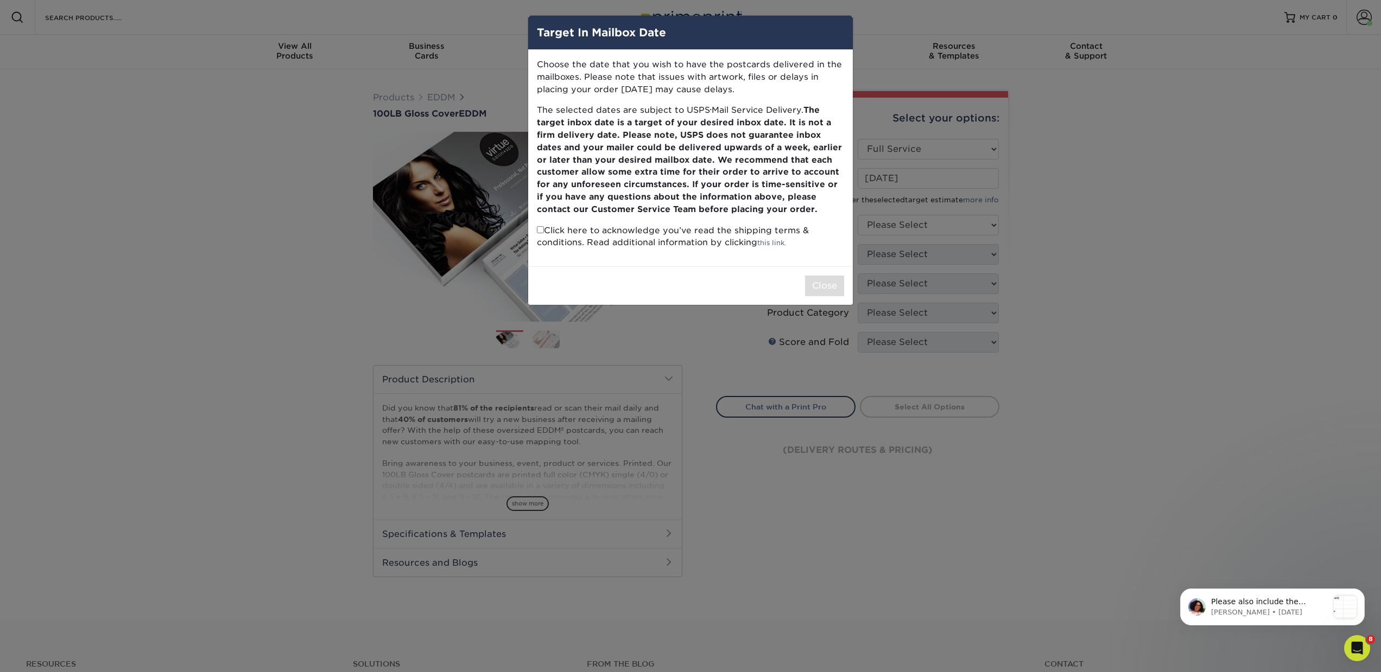
click at [541, 230] on input "checkbox" at bounding box center [540, 229] width 7 height 7
checkbox input "true"
click at [836, 291] on button "Close" at bounding box center [824, 286] width 39 height 21
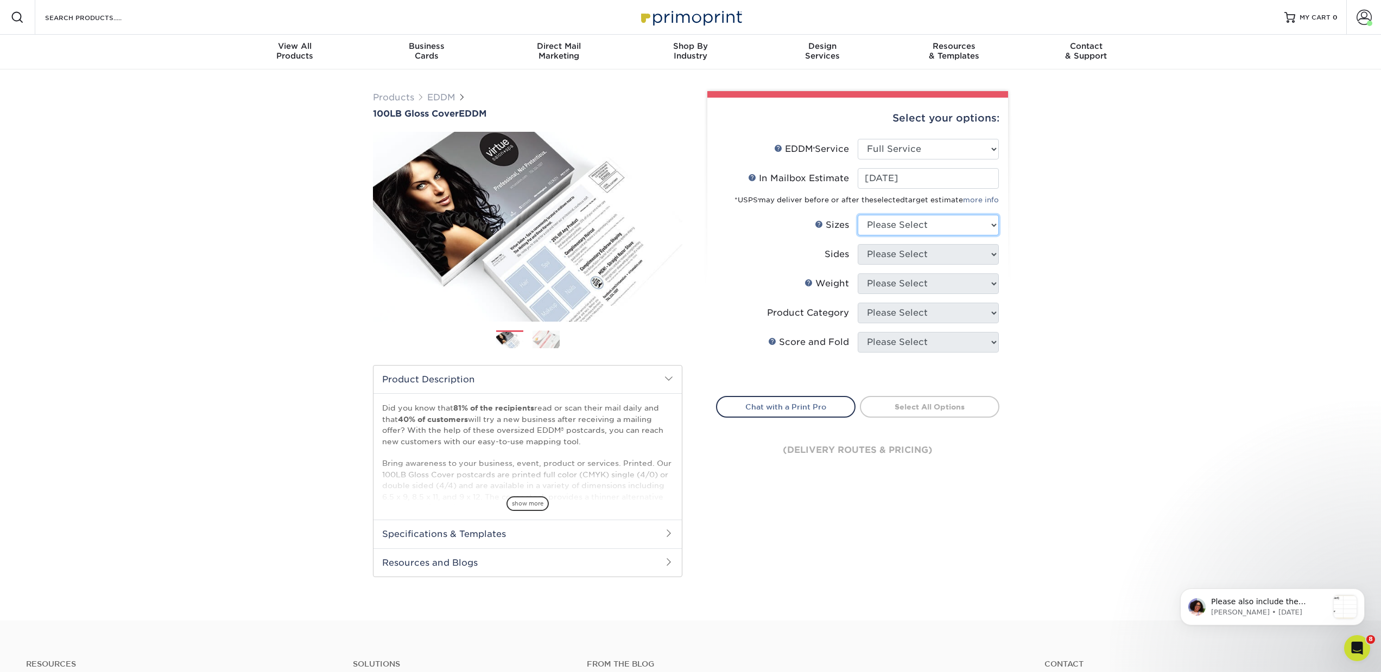
click at [905, 219] on select "Please Select 4.5" x 12" 6" x 12" 6.5" x 8" 6.5" x 9" 6.5" x 12" 7" x 8.5" 8" x…" at bounding box center [928, 225] width 141 height 21
select select "7.00x8.50"
click at [858, 215] on select "Please Select 4.5" x 12" 6" x 12" 6.5" x 8" 6.5" x 9" 6.5" x 12" 7" x 8.5" 8" x…" at bounding box center [928, 225] width 141 height 21
click at [887, 255] on select "Please Select Print Both Sides Print Front Only" at bounding box center [928, 254] width 141 height 21
select select "13abbda7-1d64-4f25-8bb2-c179b224825d"
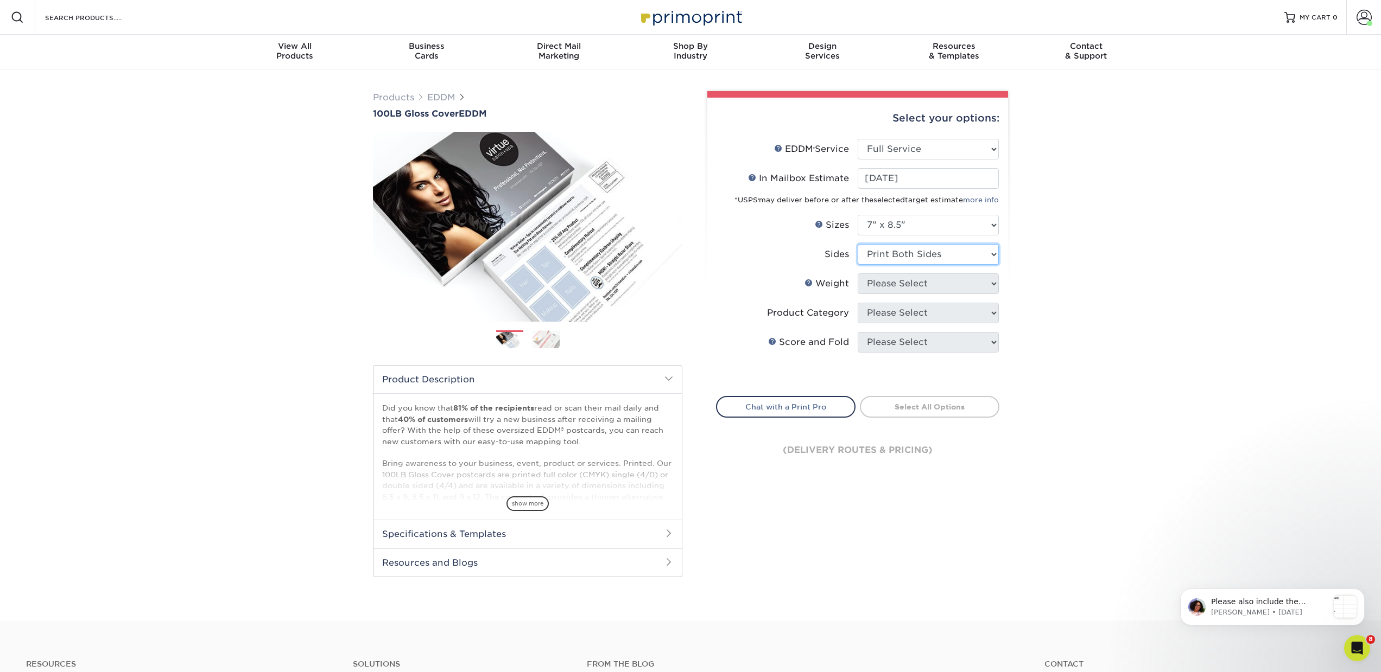
click at [858, 244] on select "Please Select Print Both Sides Print Front Only" at bounding box center [928, 254] width 141 height 21
click at [870, 157] on select "Please Select Full Service Print Only" at bounding box center [928, 149] width 141 height 21
select select "print_only"
click at [858, 139] on select "Please Select Full Service Print Only" at bounding box center [928, 149] width 141 height 21
select select "-1"
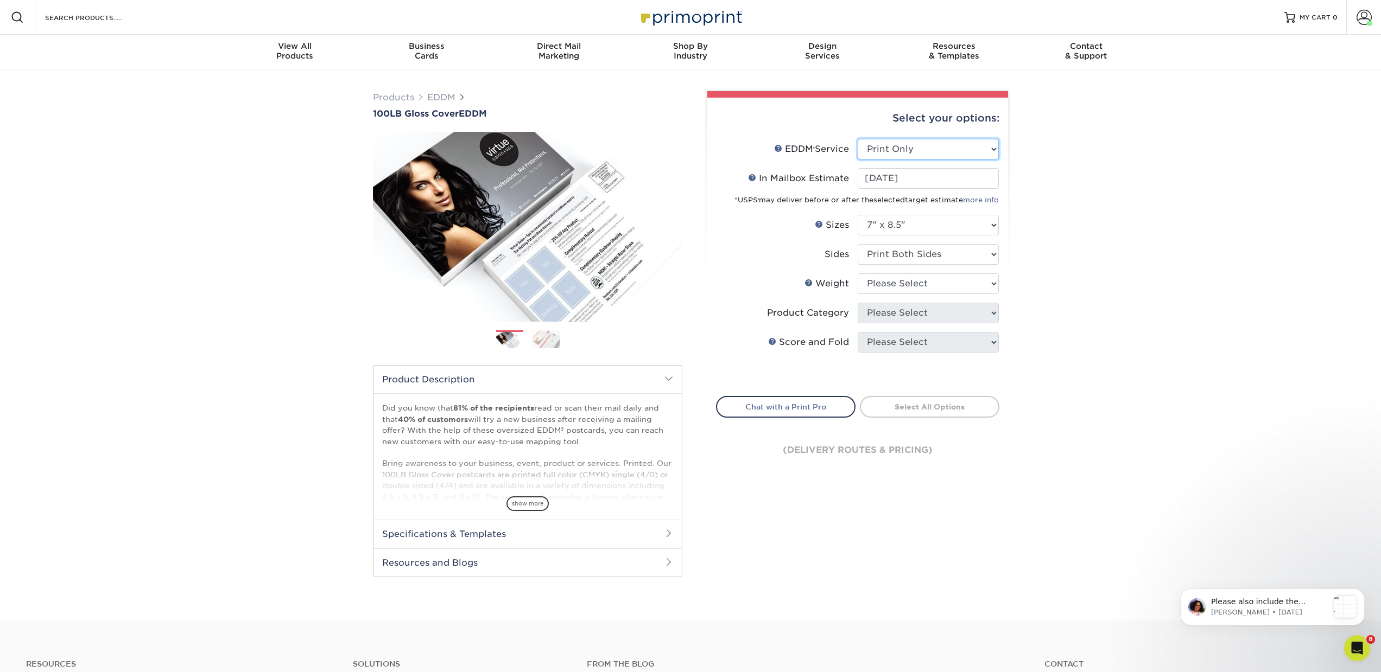
select select "-1"
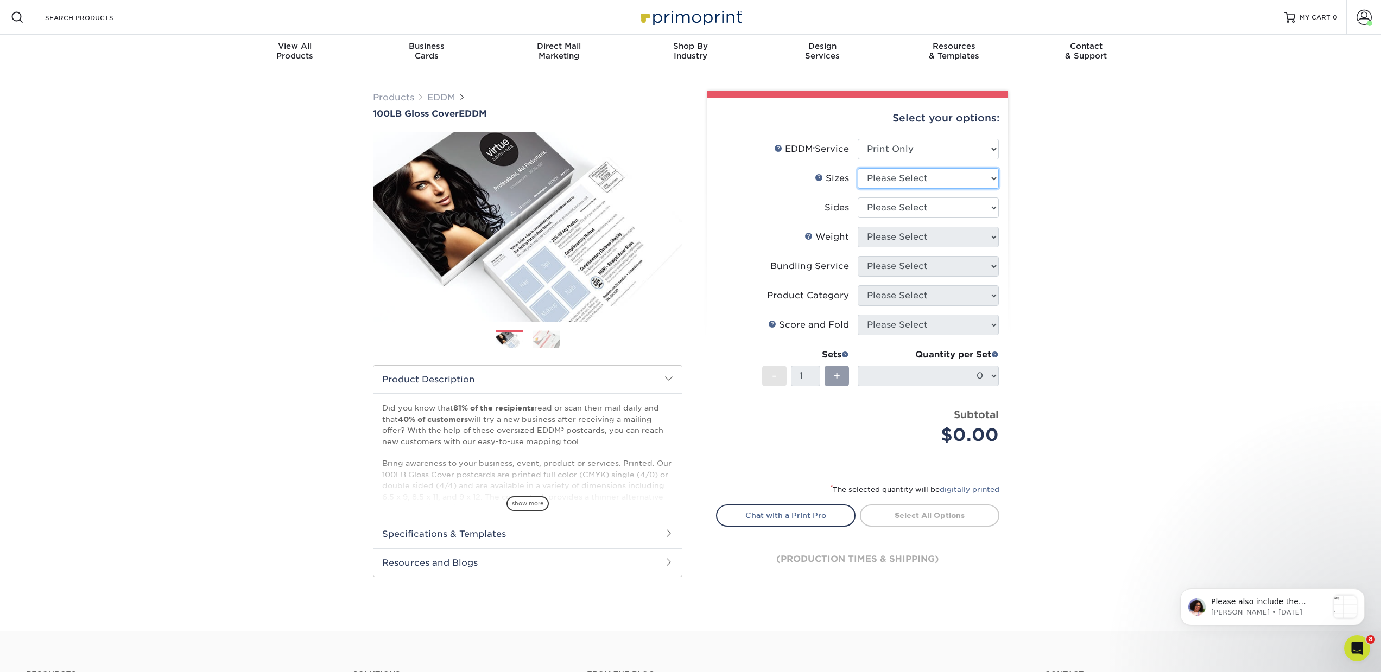
click at [868, 177] on select "Please Select 4.5" x 12" 6" x 12" 6.5" x 8" 6.5" x 9" 6.5" x 12" 7" x 8.5" 8" x…" at bounding box center [928, 178] width 141 height 21
click at [438, 99] on link "EDDM" at bounding box center [441, 97] width 28 height 10
click at [448, 96] on link "EDDM" at bounding box center [441, 97] width 28 height 10
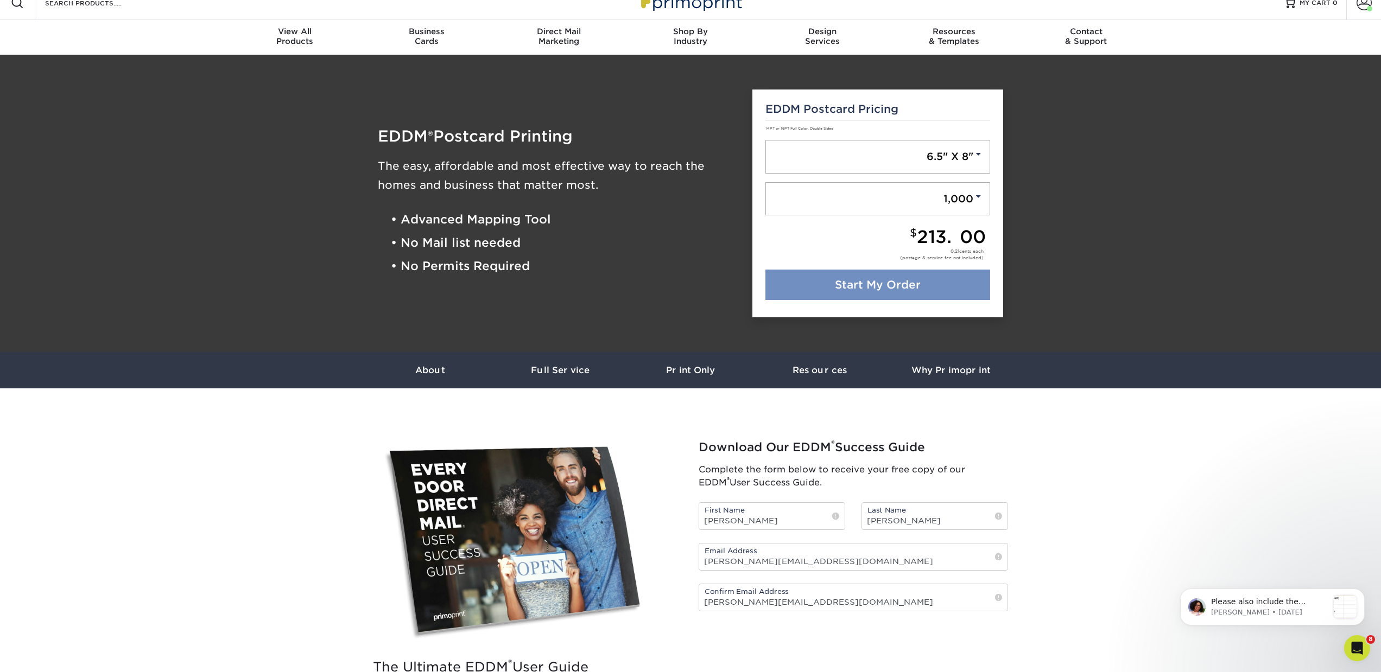
click at [812, 278] on link "Start My Order" at bounding box center [877, 285] width 225 height 30
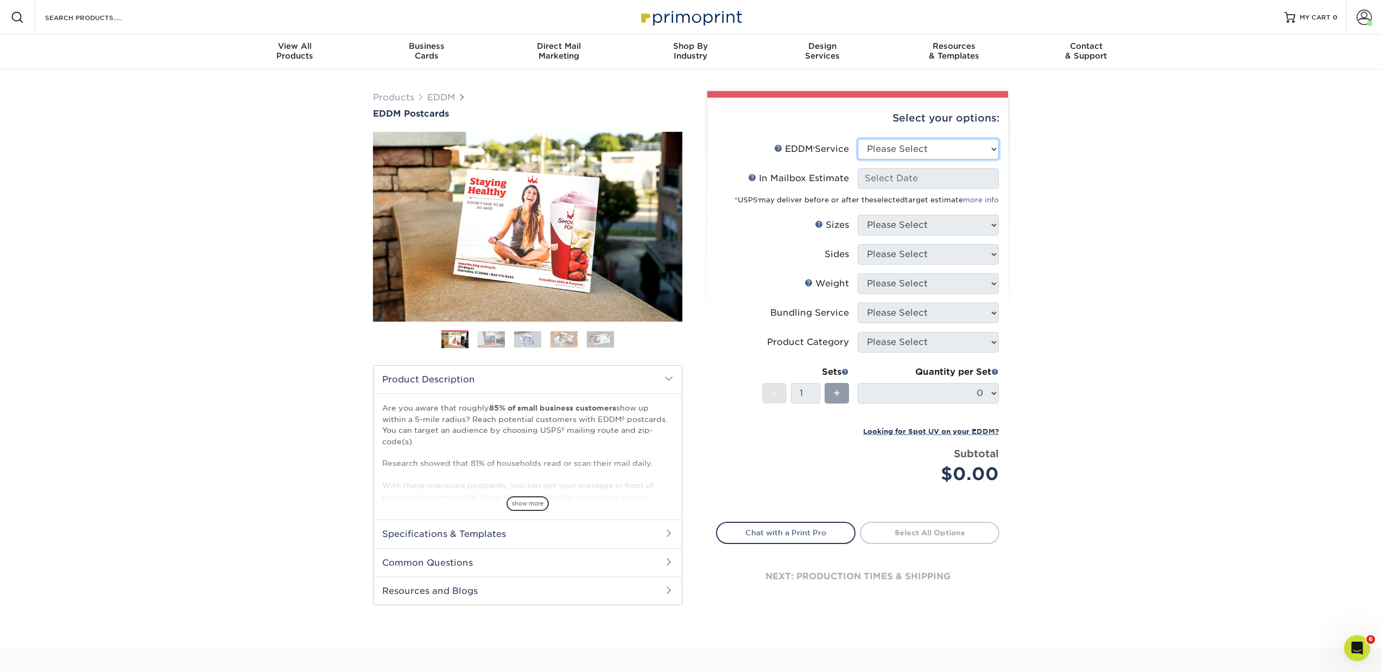
click at [880, 143] on select "Please Select Full Service Print Only" at bounding box center [928, 149] width 141 height 21
select select "full_service"
click at [858, 139] on select "Please Select Full Service Print Only" at bounding box center [928, 149] width 141 height 21
select select "-1"
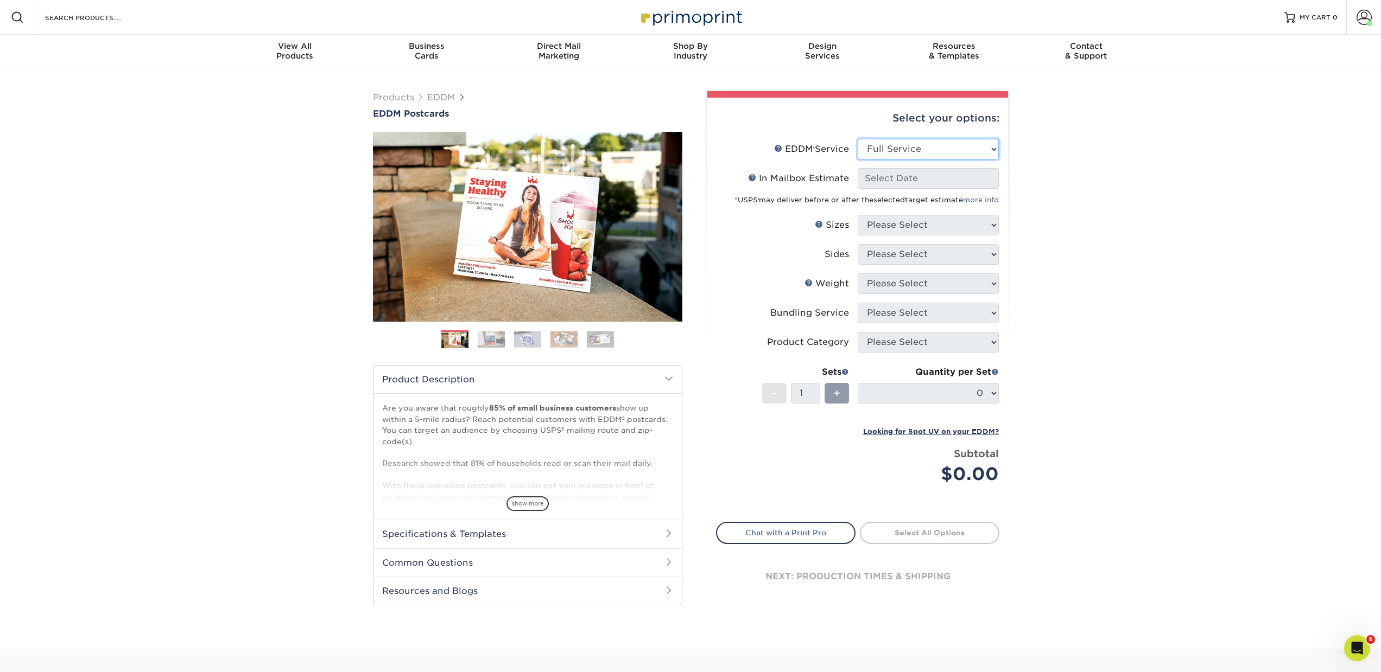
select select "-1"
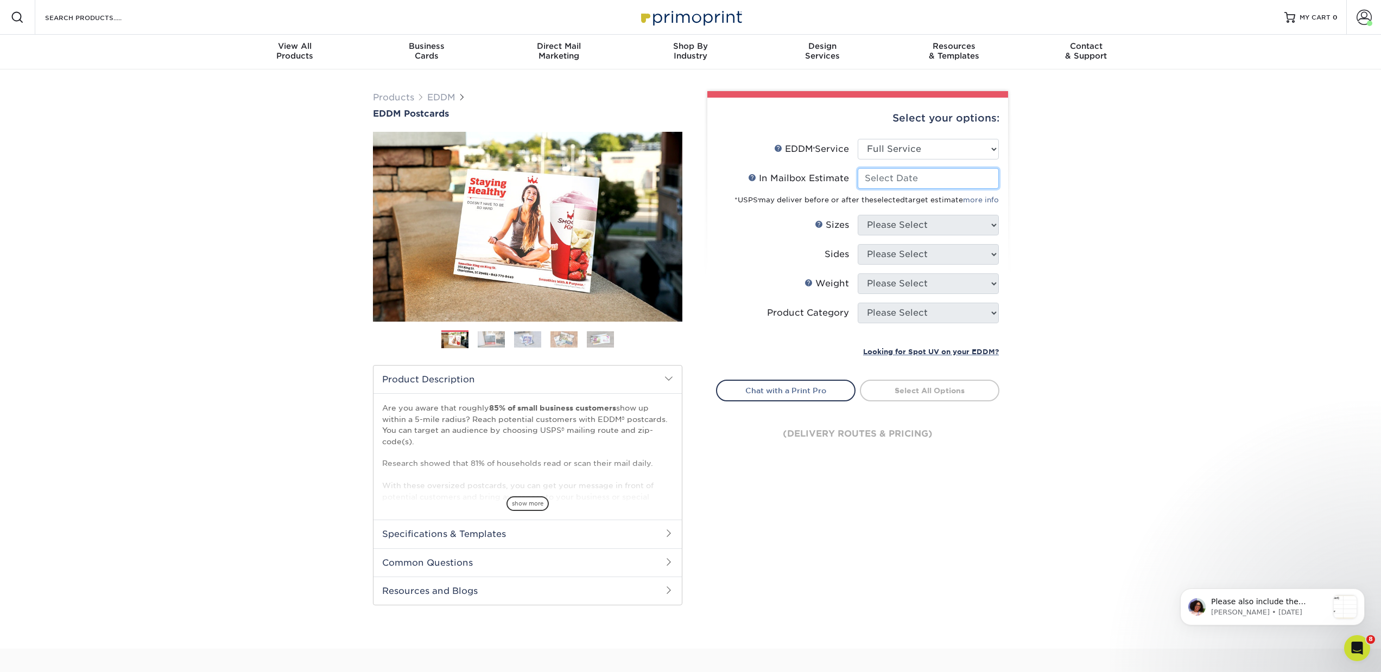
click at [898, 180] on input "In Mailbox Estimate Help In Mailbox Estimate" at bounding box center [928, 178] width 141 height 21
click at [949, 269] on span "16" at bounding box center [945, 268] width 18 height 18
type input "2025-10-16"
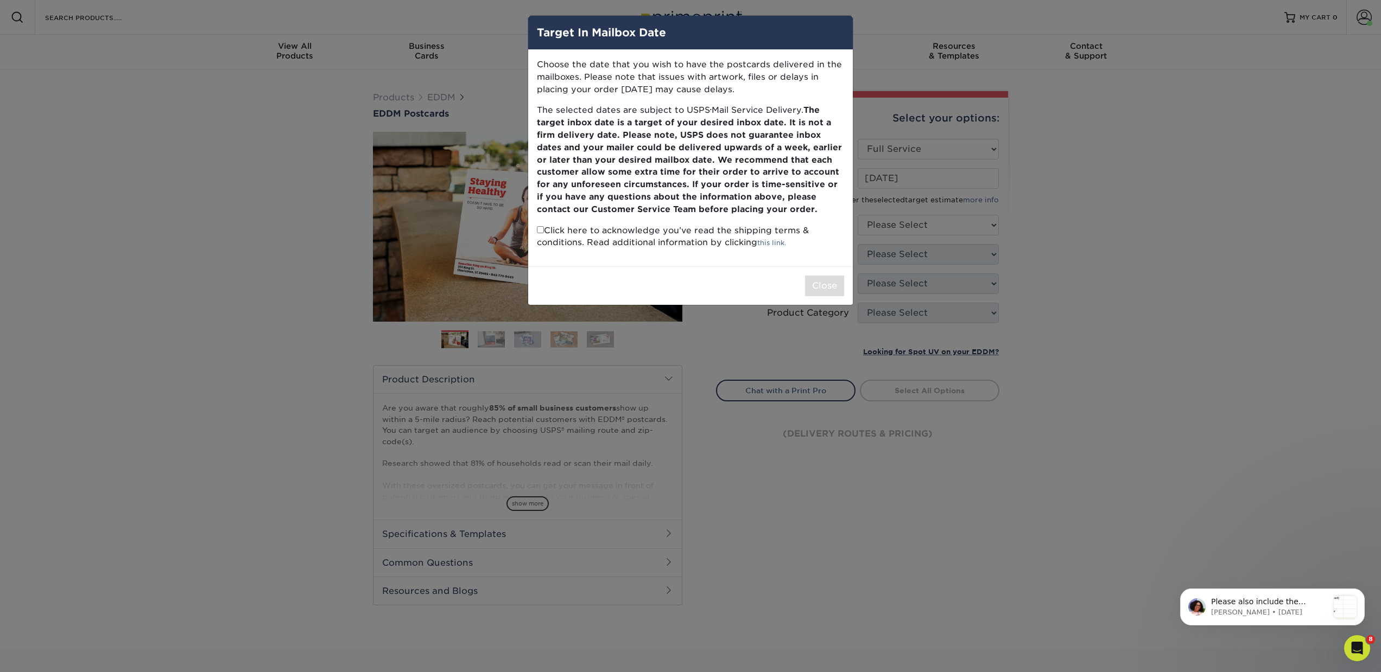
click at [542, 239] on div "Target In Mailbox Date Choose the date that you wish to have the postcards deli…" at bounding box center [691, 160] width 326 height 290
click at [540, 231] on input "checkbox" at bounding box center [540, 229] width 7 height 7
click at [541, 232] on input "checkbox" at bounding box center [540, 229] width 7 height 7
click at [312, 62] on div "Target In Mailbox Date Choose the date that you wish to have the postcards deli…" at bounding box center [690, 336] width 1381 height 672
click at [454, 62] on div "Target In Mailbox Date Choose the date that you wish to have the postcards deli…" at bounding box center [690, 336] width 1381 height 672
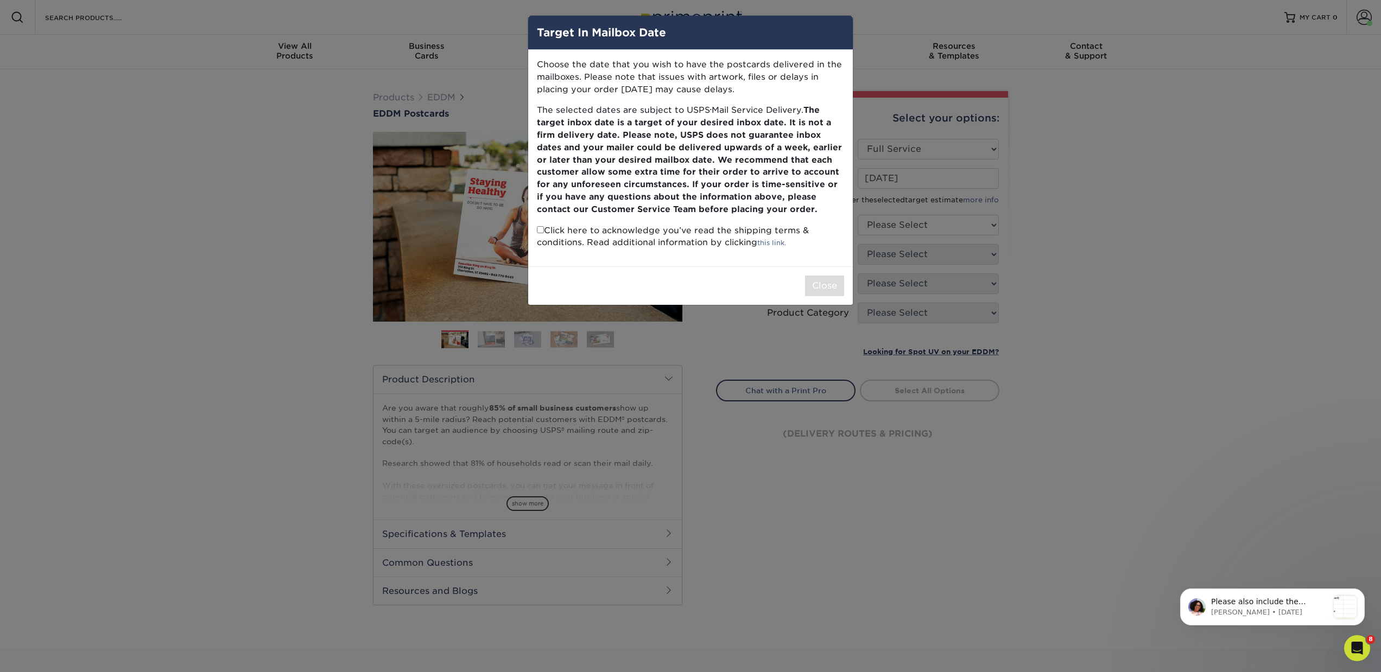
click at [538, 231] on input "checkbox" at bounding box center [540, 229] width 7 height 7
checkbox input "true"
click at [827, 283] on button "Close" at bounding box center [824, 286] width 39 height 21
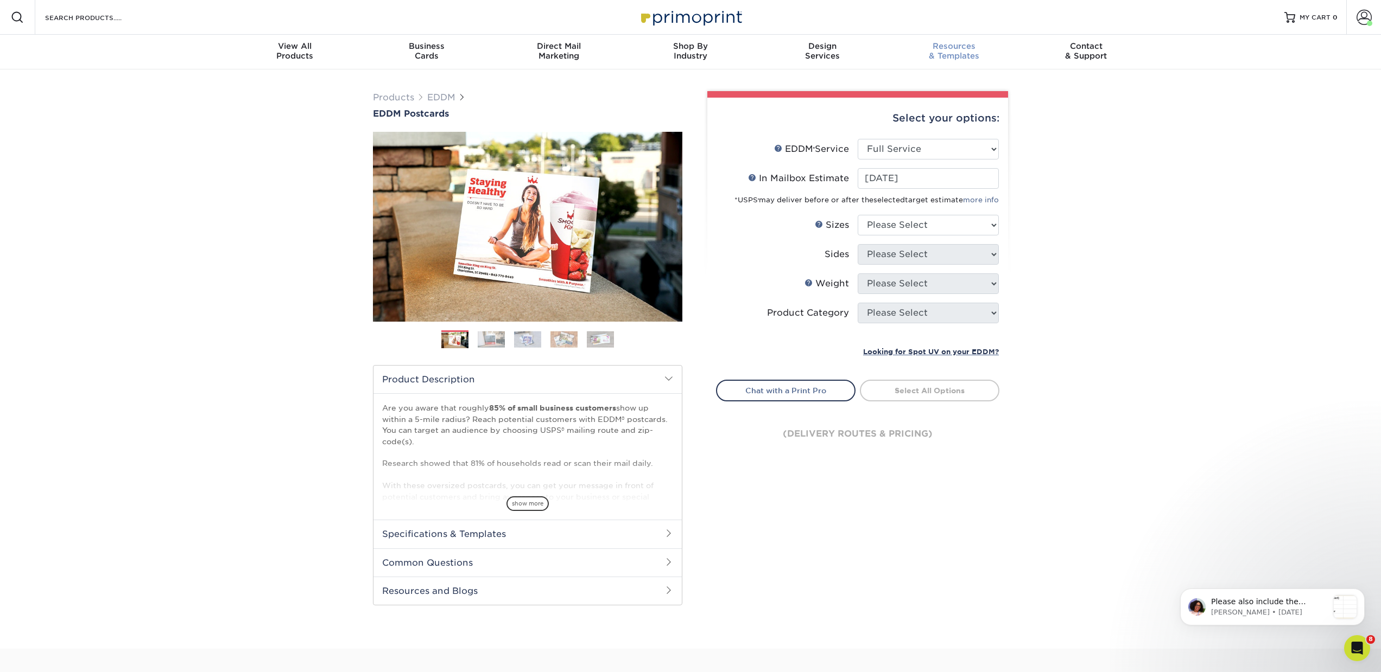
click at [957, 50] on span "Resources" at bounding box center [954, 46] width 132 height 10
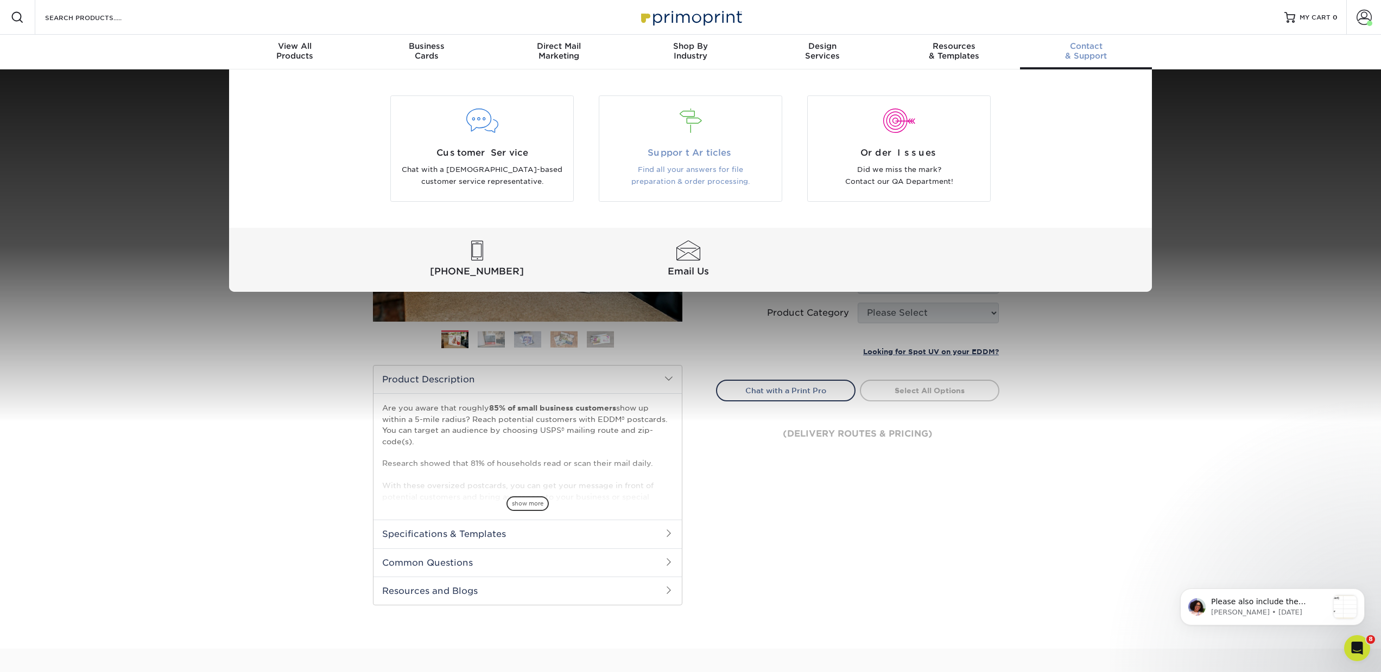
click at [702, 154] on span "Support Articles" at bounding box center [690, 153] width 166 height 13
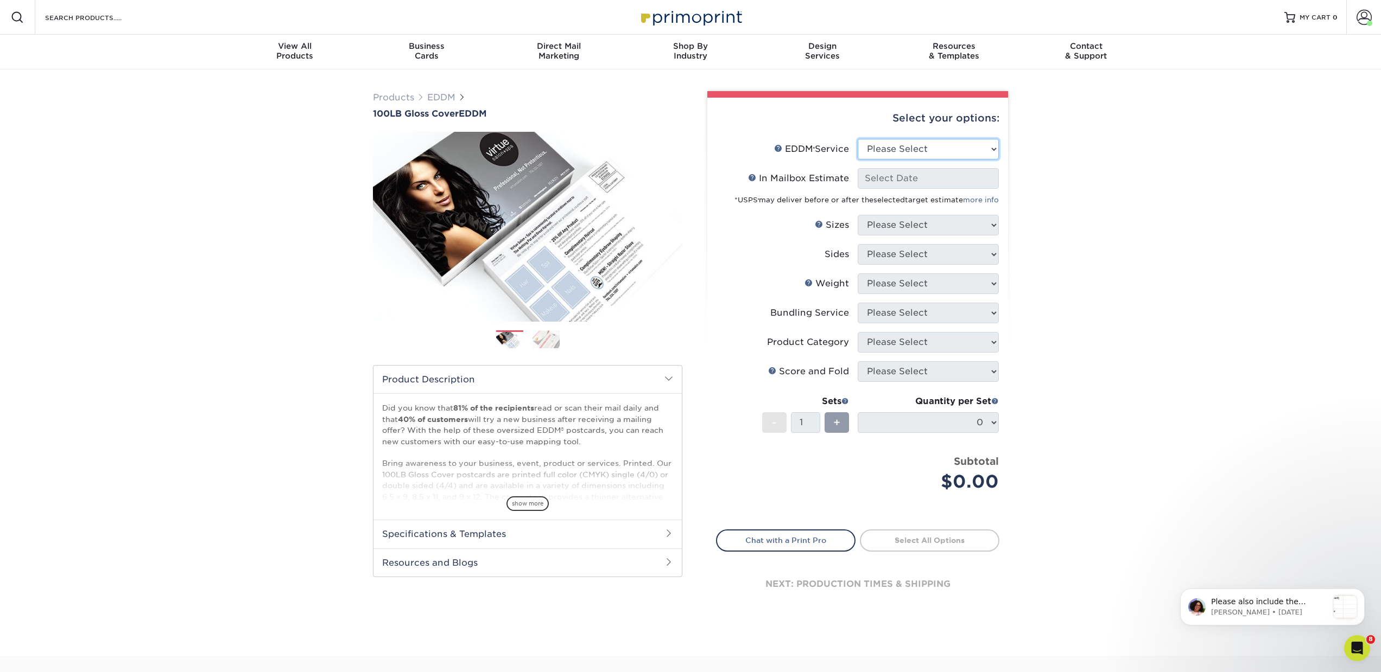
click at [867, 148] on select "Please Select Full Service Print Only" at bounding box center [928, 149] width 141 height 21
select select "full_service"
click at [858, 139] on select "Please Select Full Service Print Only" at bounding box center [928, 149] width 141 height 21
select select "-1"
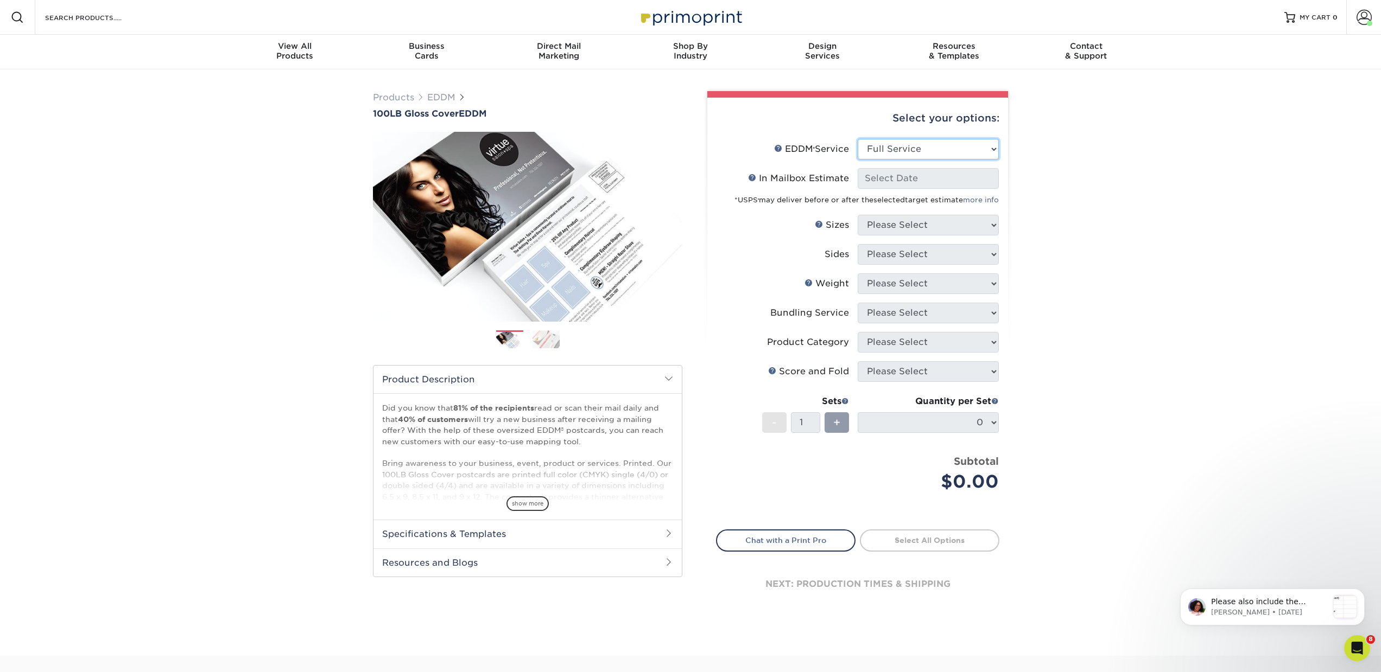
select select "-1"
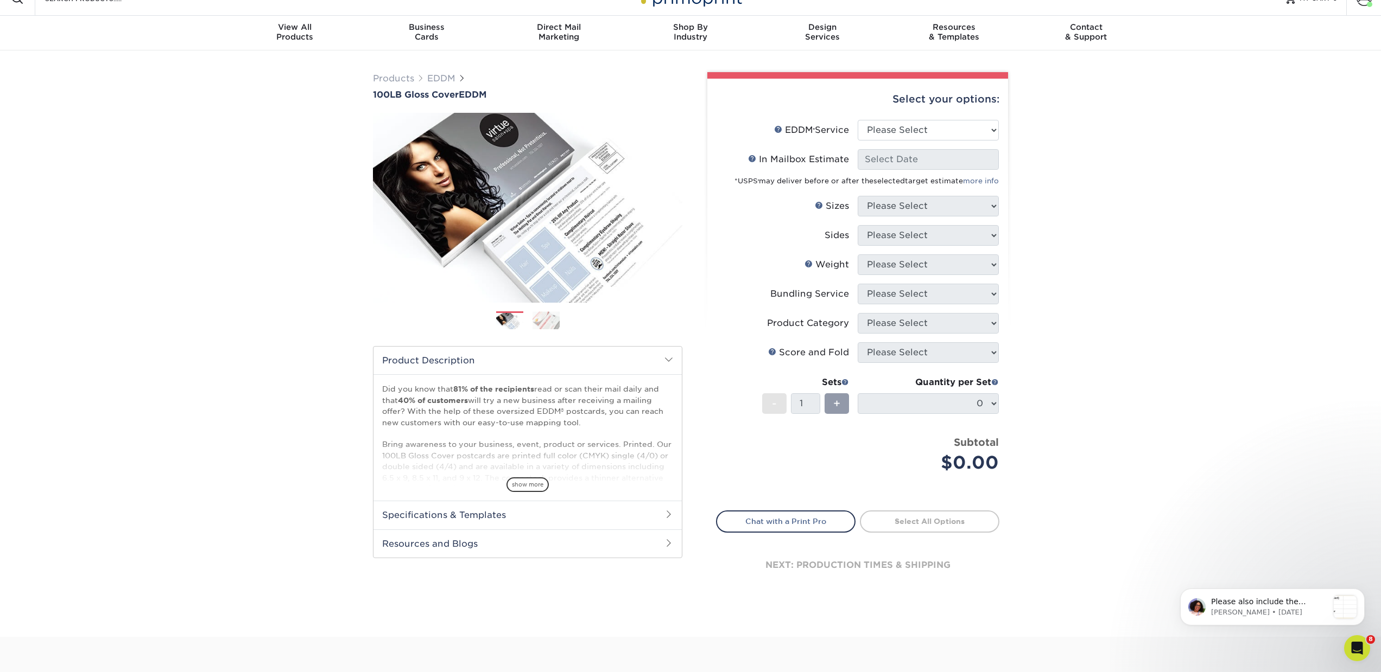
scroll to position [20, 0]
click at [915, 132] on select "Please Select Full Service Print Only" at bounding box center [928, 129] width 141 height 21
select select "print_only"
click at [858, 119] on select "Please Select Full Service Print Only" at bounding box center [928, 129] width 141 height 21
select select "-1"
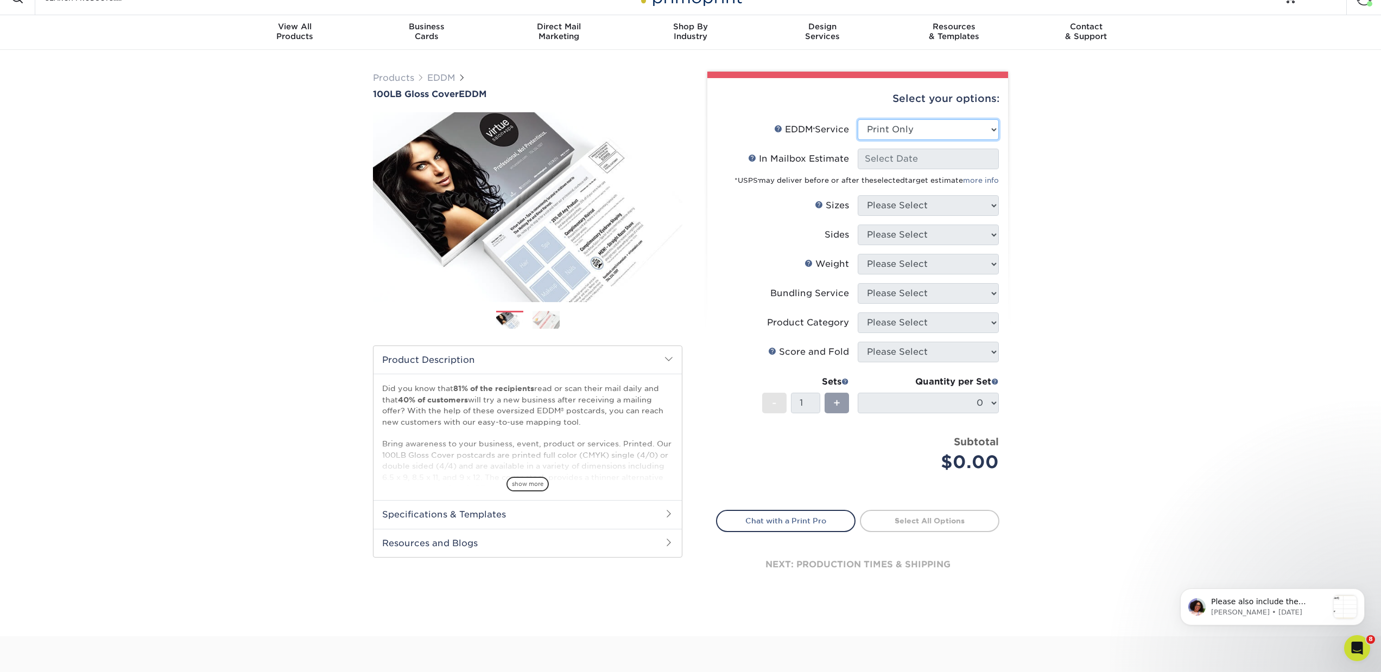
select select "-1"
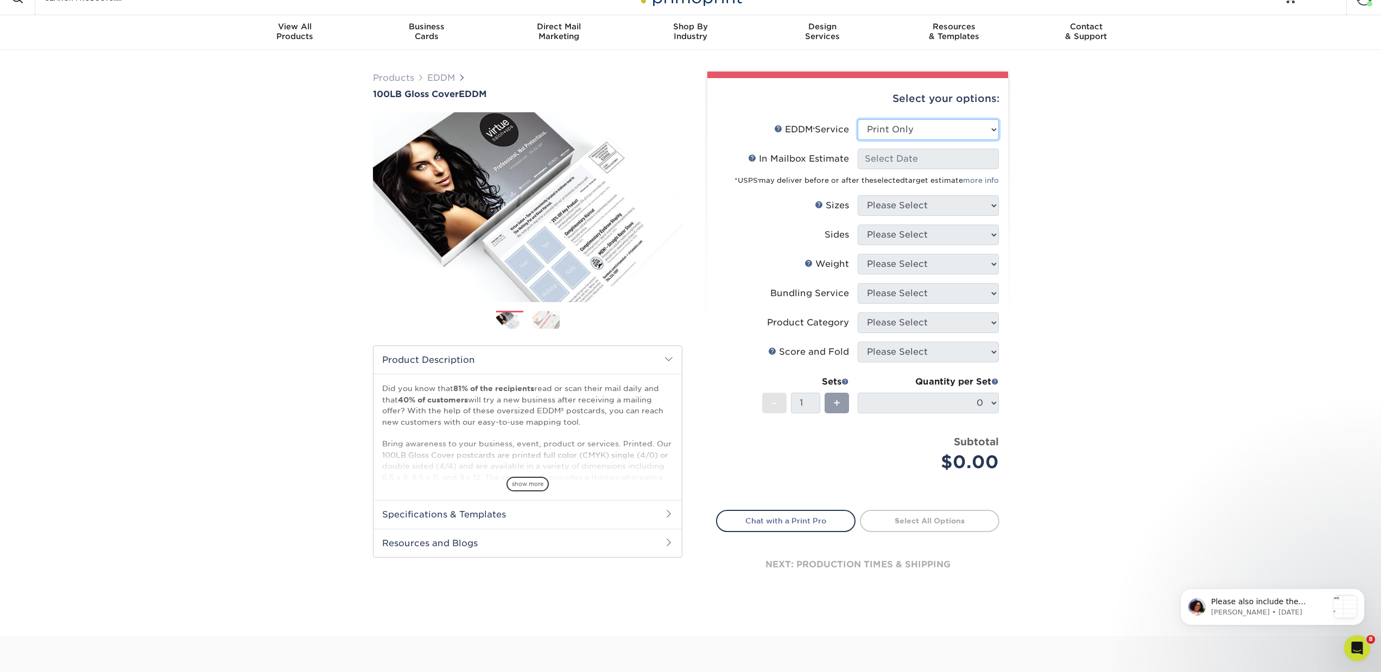
select select "-1"
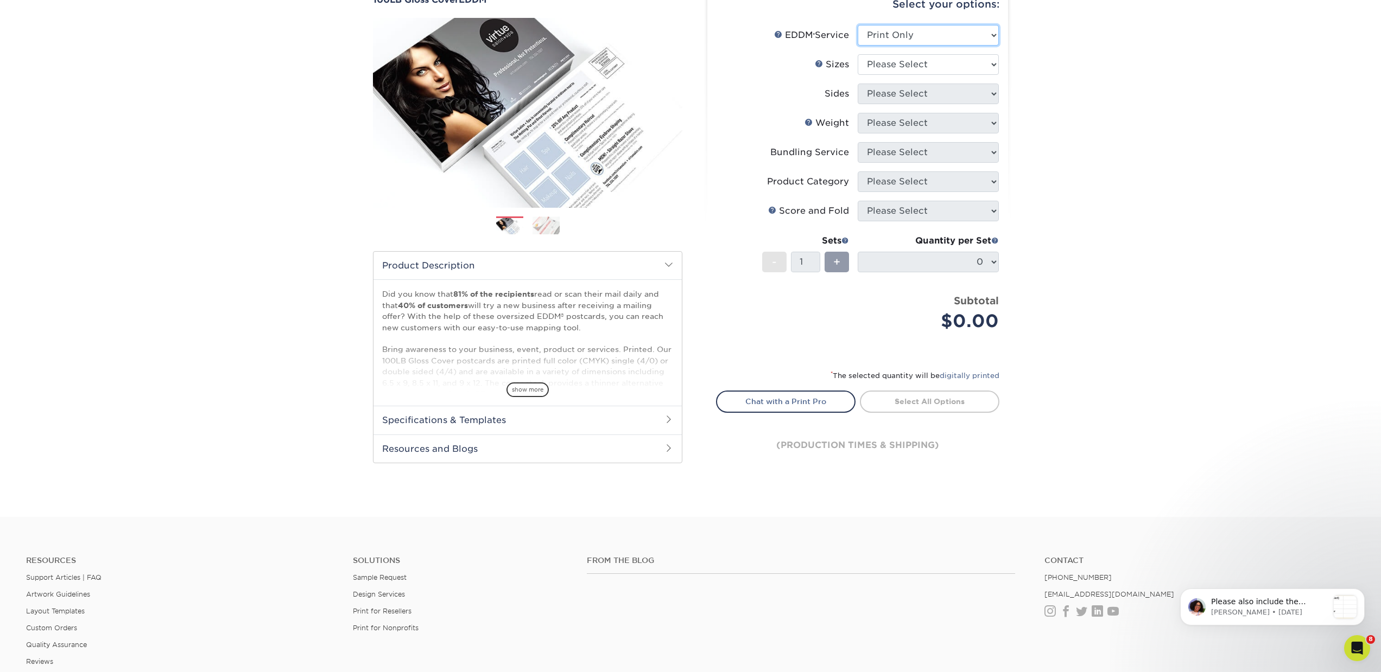
scroll to position [0, 0]
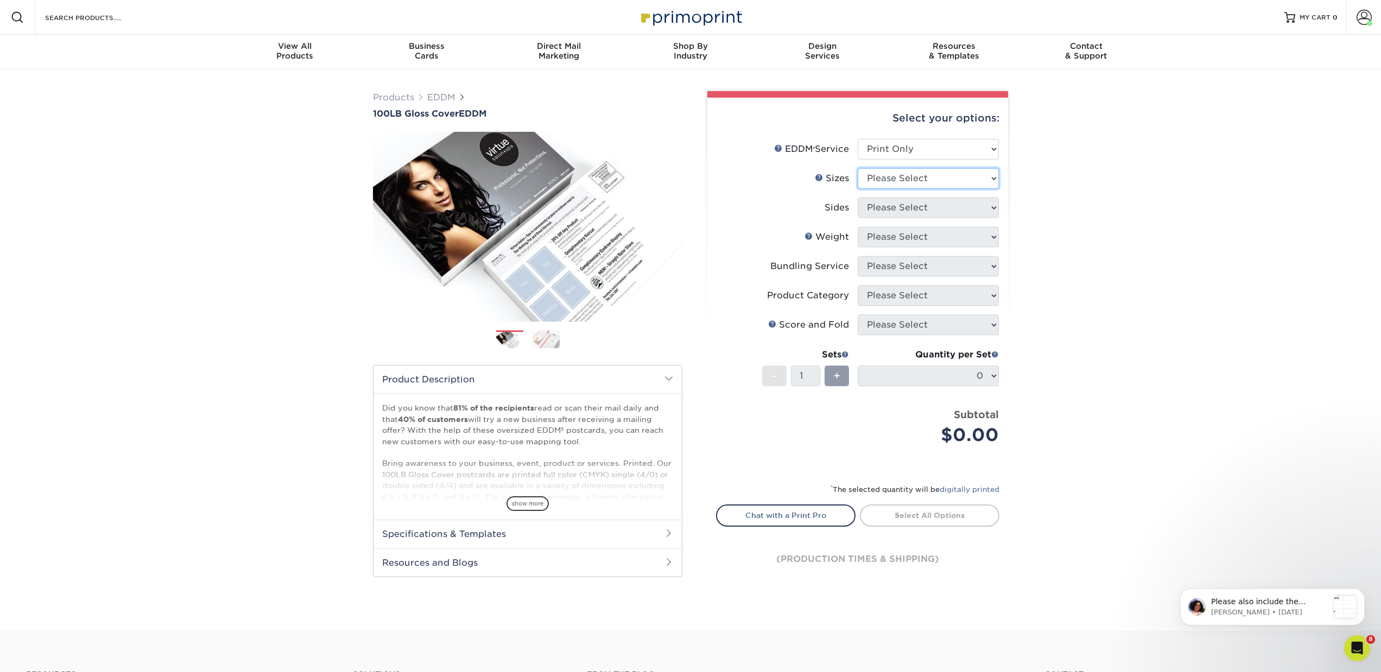
click at [883, 179] on select "Please Select 4.5" x 12" 6" x 12" 6.5" x 8" 6.5" x 9" 6.5" x 12" 7" x 8.5" 8" x…" at bounding box center [928, 178] width 141 height 21
select select "6.50x9.00"
click at [858, 168] on select "Please Select 4.5" x 12" 6" x 12" 6.5" x 8" 6.5" x 9" 6.5" x 12" 7" x 8.5" 8" x…" at bounding box center [928, 178] width 141 height 21
click at [880, 211] on select "Please Select Print Both Sides Print Front Only" at bounding box center [928, 208] width 141 height 21
select select "13abbda7-1d64-4f25-8bb2-c179b224825d"
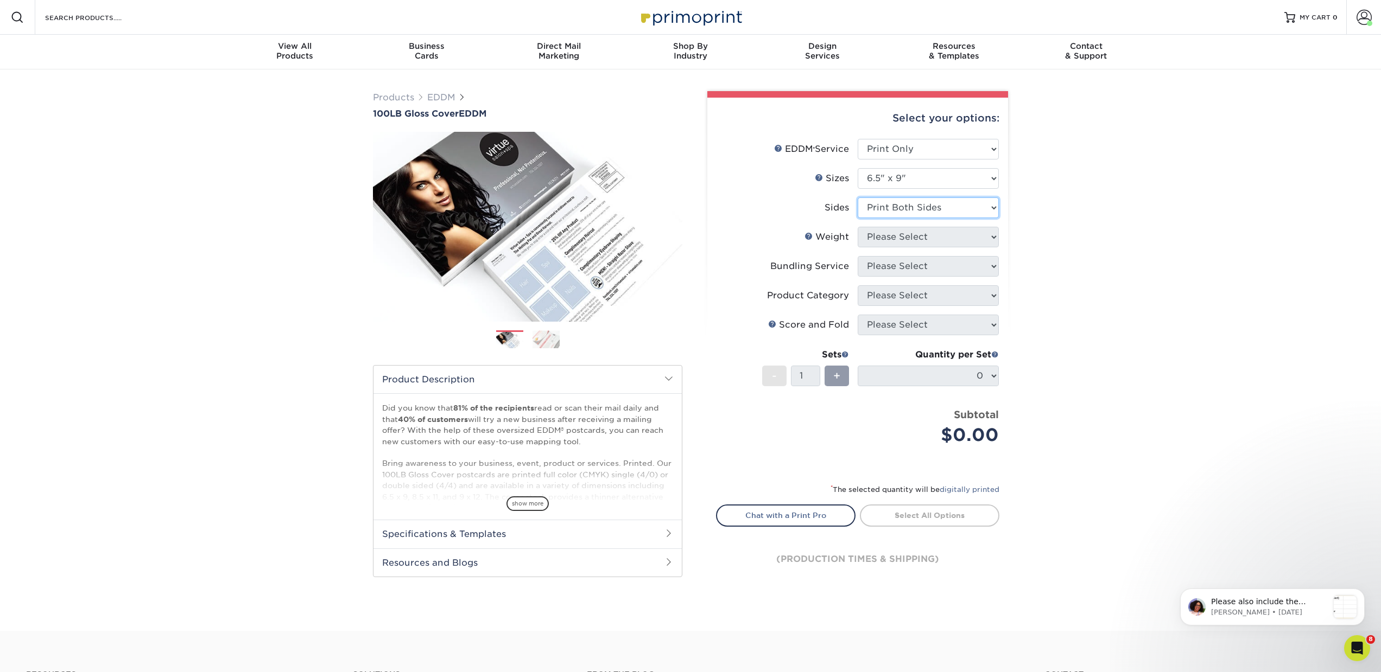
click at [858, 198] on select "Please Select Print Both Sides Print Front Only" at bounding box center [928, 208] width 141 height 21
click at [912, 239] on select "Please Select 100LB" at bounding box center [928, 237] width 141 height 21
select select "100LB"
click at [858, 227] on select "Please Select 100LB" at bounding box center [928, 237] width 141 height 21
click at [0, 0] on select at bounding box center [0, 0] width 0 height 0
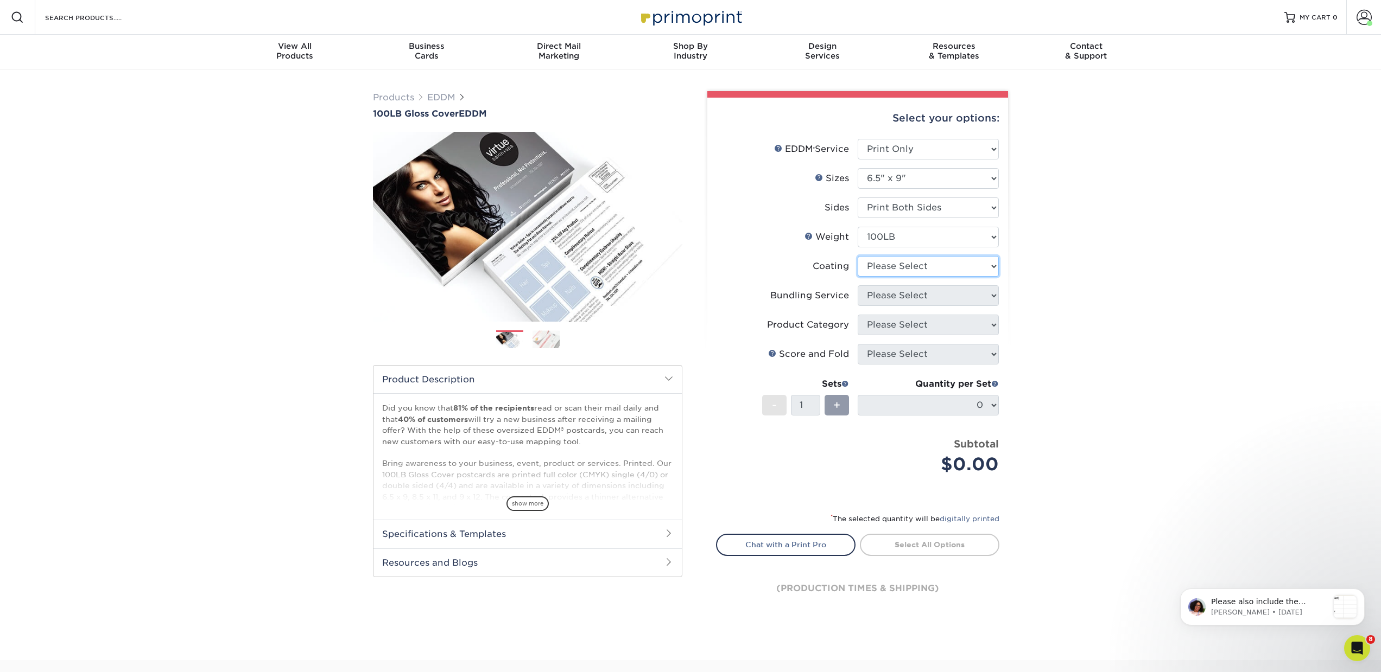
select select "3e7618de-abca-4bda-9f97-8b9129e913d8"
click at [858, 256] on select at bounding box center [928, 266] width 141 height 21
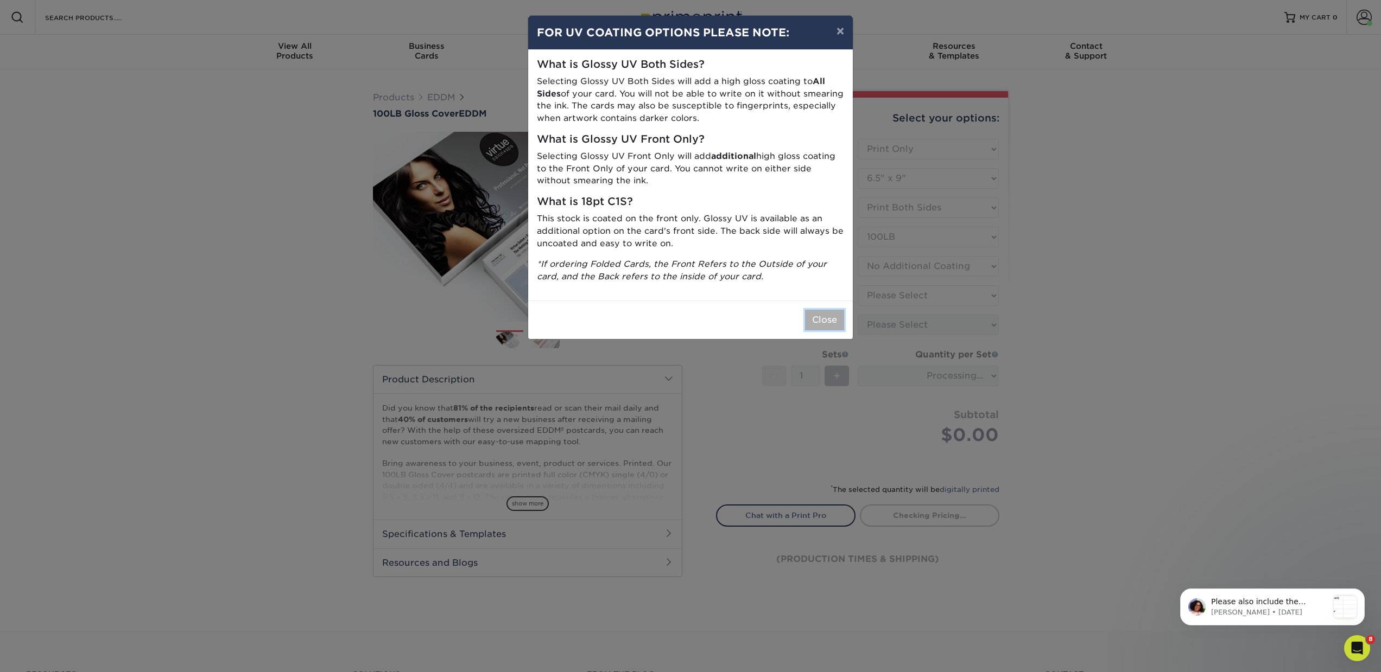
click at [832, 321] on button "Close" at bounding box center [824, 320] width 39 height 21
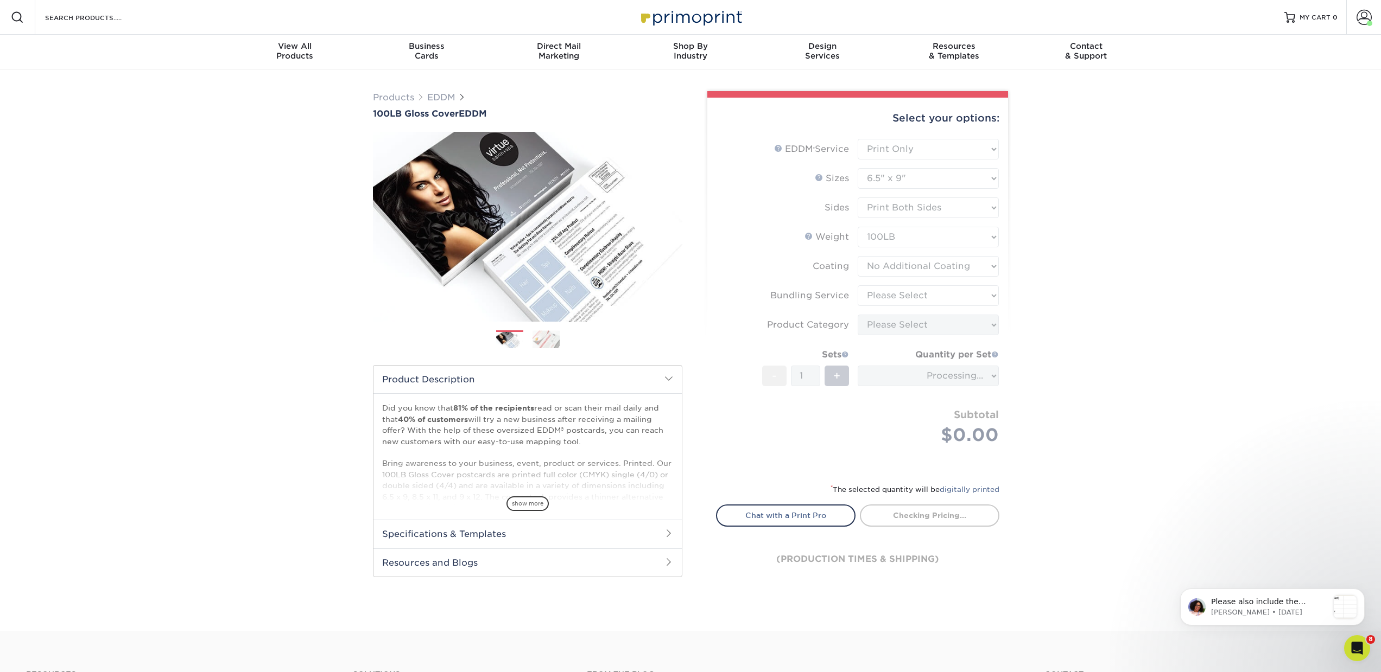
click at [897, 293] on form "EDDM Service Help EDDM ® Service Please Select Full Service Print Only < Prev" at bounding box center [857, 305] width 283 height 332
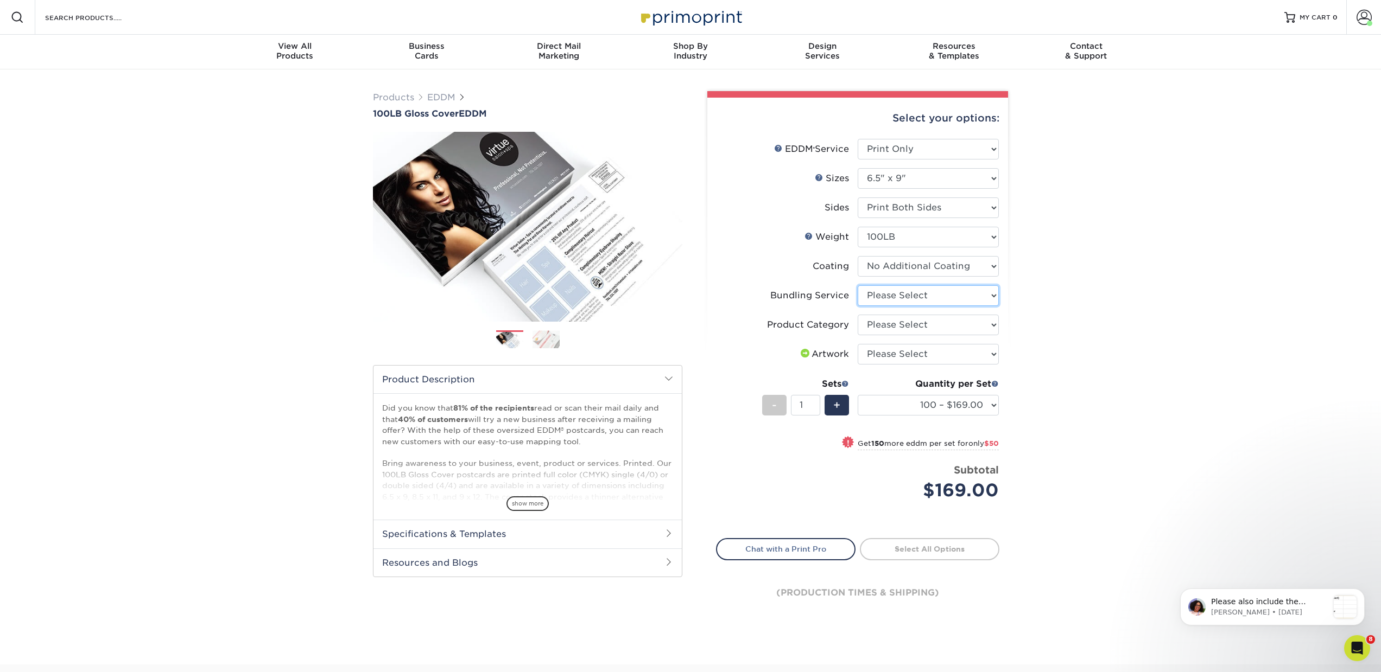
click at [897, 293] on select "Please Select No Bundling Services Yes, Bundles of 50 (+2 Days) Yes, Bundles of…" at bounding box center [928, 295] width 141 height 21
select select "58689abb-25c0-461c-a4c3-a80b627d6649"
click at [858, 285] on select "Please Select No Bundling Services Yes, Bundles of 50 (+2 Days) Yes, Bundles of…" at bounding box center [928, 295] width 141 height 21
click at [890, 329] on select "Please Select Flyers and Brochures" at bounding box center [928, 325] width 141 height 21
select select "1a668080-6b7c-4174-b399-2c3833b27ef4"
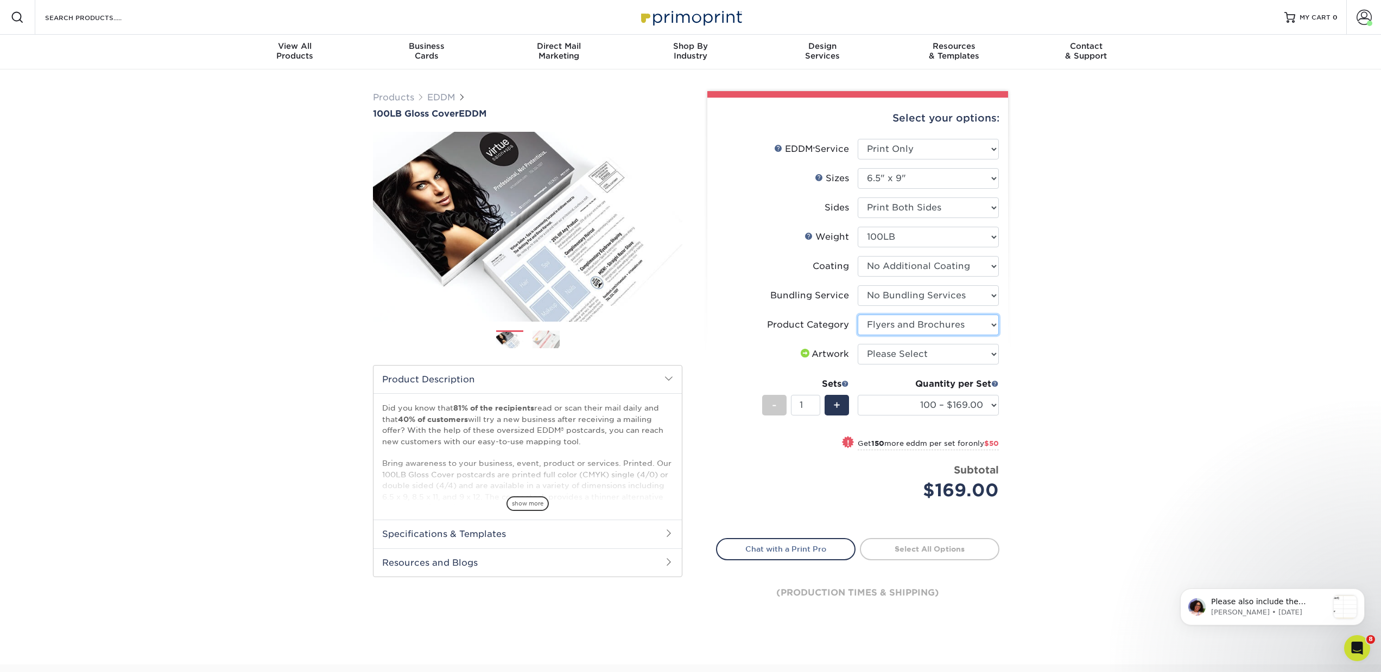
click at [858, 315] on select "Please Select Flyers and Brochures" at bounding box center [928, 325] width 141 height 21
click at [889, 357] on select "Please Select I will upload files I need a design - $150" at bounding box center [928, 354] width 141 height 21
select select "upload"
click at [858, 344] on select "Please Select I will upload files I need a design - $150" at bounding box center [928, 354] width 141 height 21
click at [887, 262] on select at bounding box center [928, 266] width 141 height 21
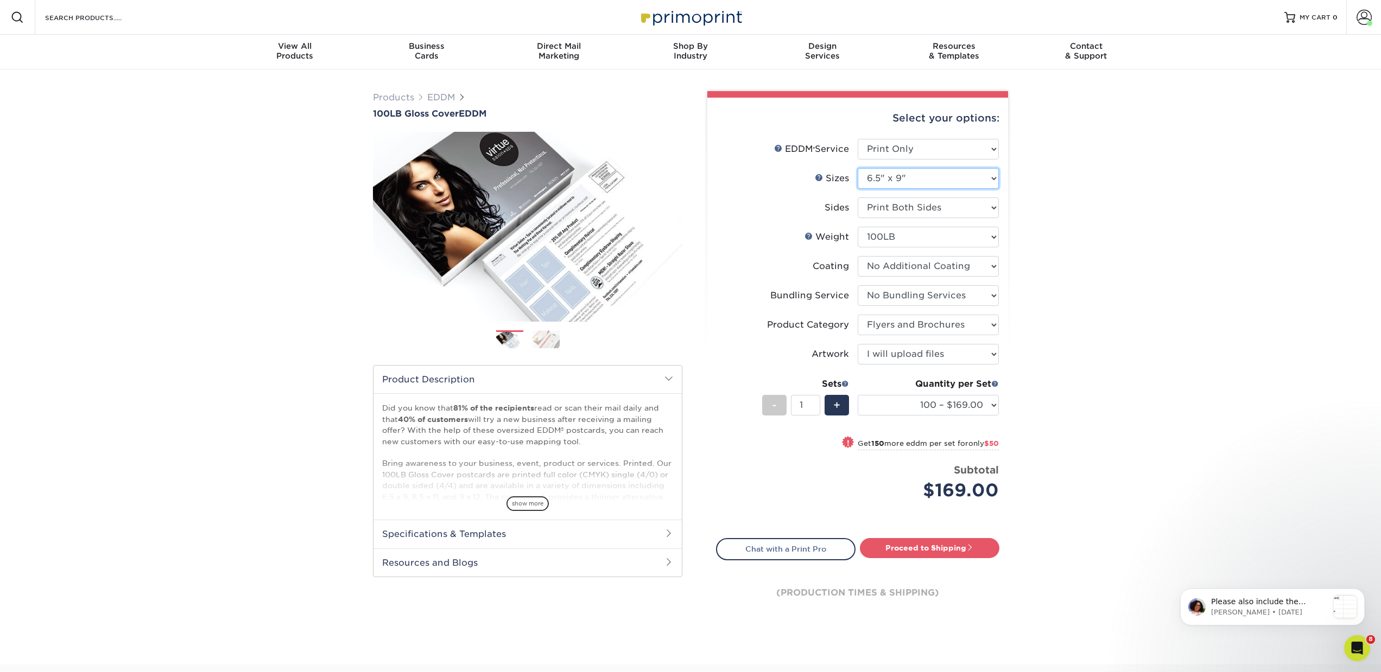
click at [883, 175] on select "Please Select 4.5" x 12" 6" x 12" 6.5" x 8" 6.5" x 9" 6.5" x 12" 7" x 8.5" 8" x…" at bounding box center [928, 178] width 141 height 21
select select "8.50x11.00"
click at [858, 168] on select "Please Select 4.5" x 12" 6" x 12" 6.5" x 8" 6.5" x 9" 6.5" x 12" 7" x 8.5" 8" x…" at bounding box center [928, 178] width 141 height 21
select select "-1"
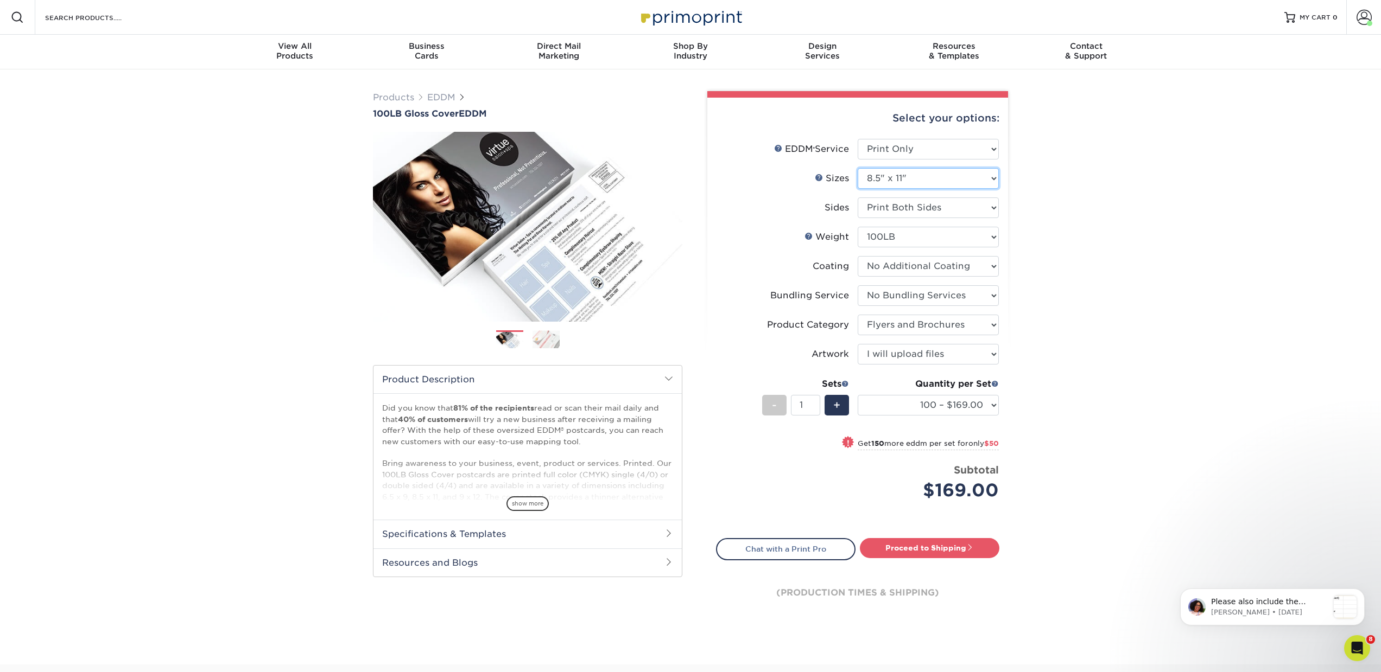
select select
select select "-1"
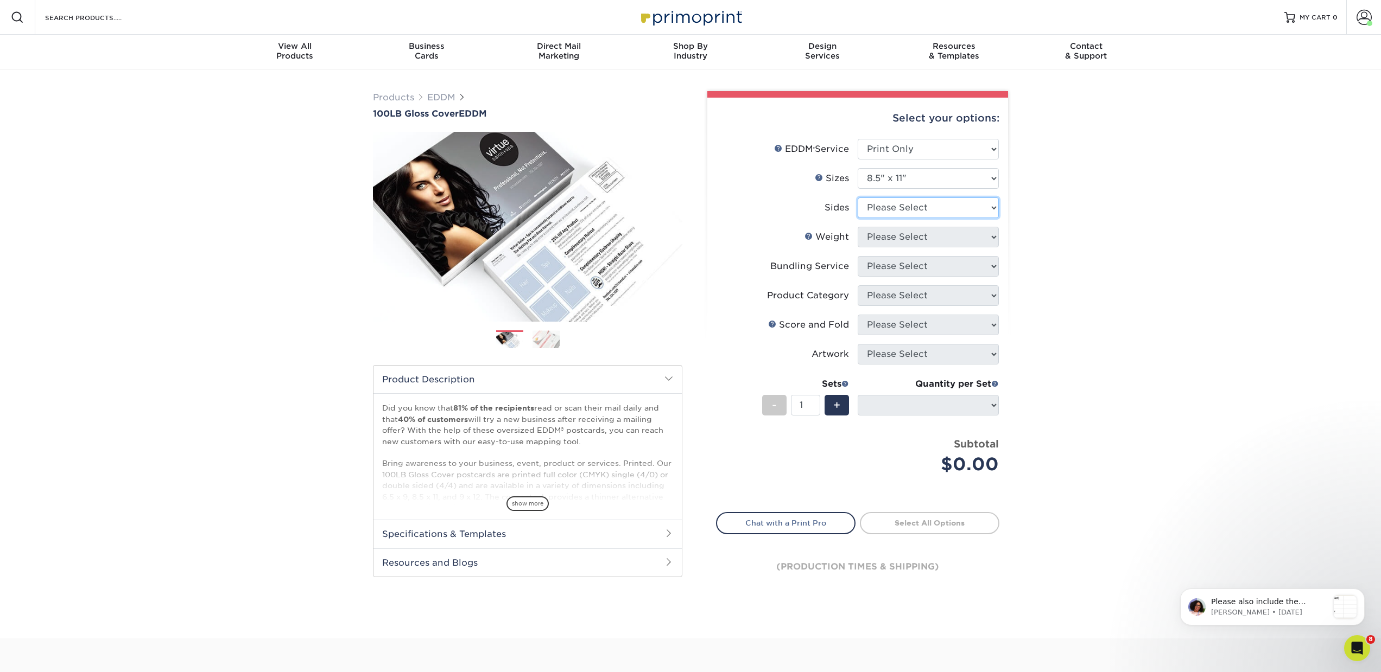
click at [885, 210] on select "Please Select Print Both Sides Print Front Only" at bounding box center [928, 208] width 141 height 21
select select "13abbda7-1d64-4f25-8bb2-c179b224825d"
click at [858, 198] on select "Please Select Print Both Sides Print Front Only" at bounding box center [928, 208] width 141 height 21
select select
click at [885, 237] on select "Please Select 100LB" at bounding box center [928, 237] width 141 height 21
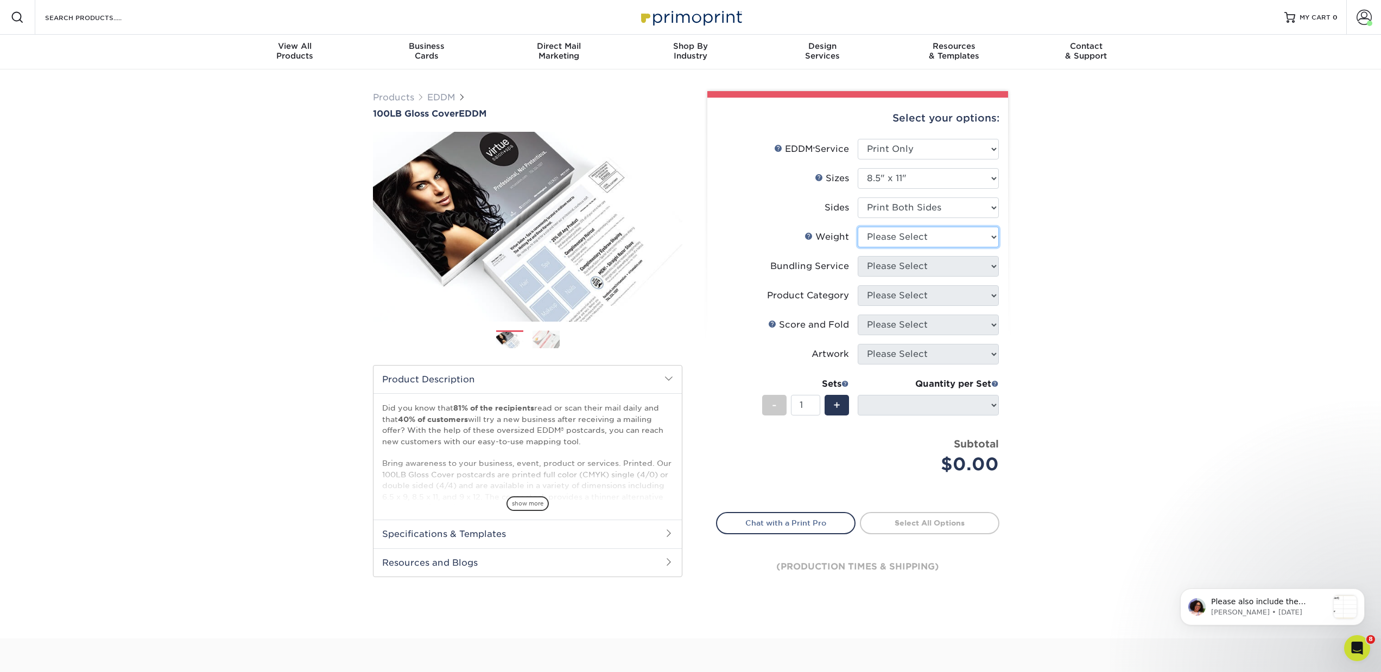
select select "100LB"
click at [858, 227] on select "Please Select 100LB" at bounding box center [928, 237] width 141 height 21
select select
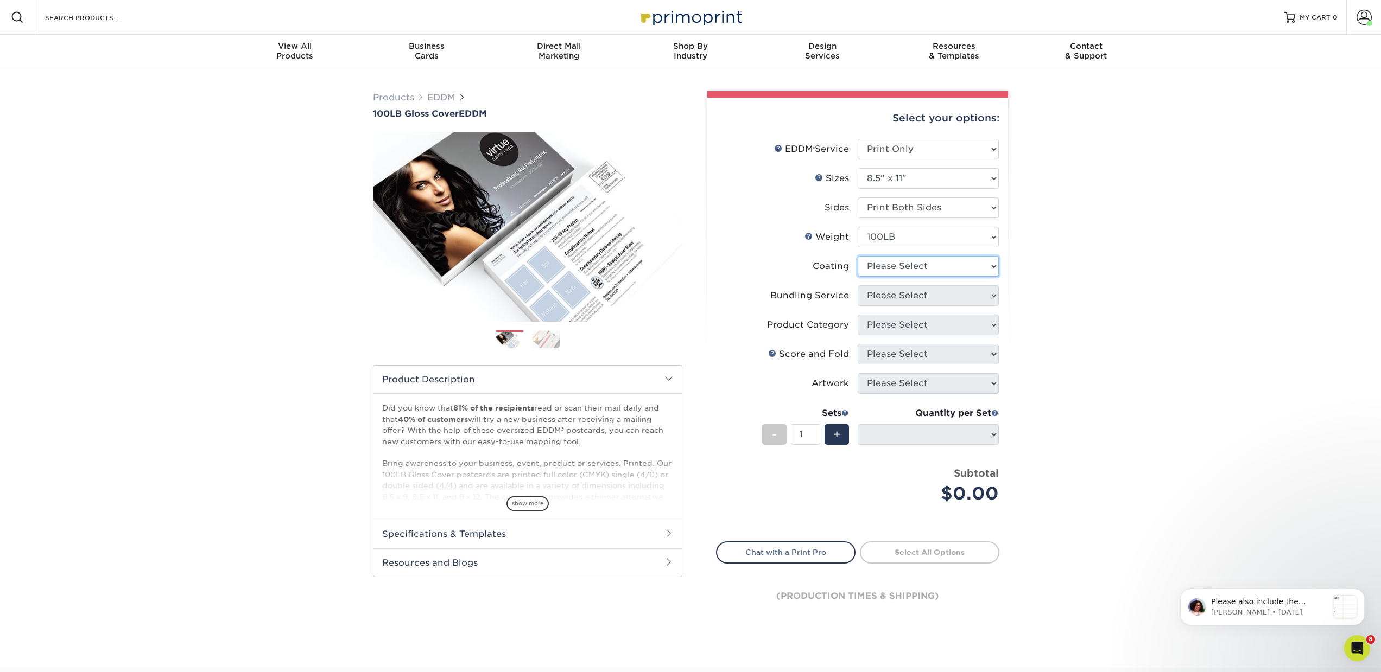
click at [885, 264] on select at bounding box center [928, 266] width 141 height 21
select select "3e7618de-abca-4bda-9f97-8b9129e913d8"
click at [858, 256] on select at bounding box center [928, 266] width 141 height 21
select select "-1"
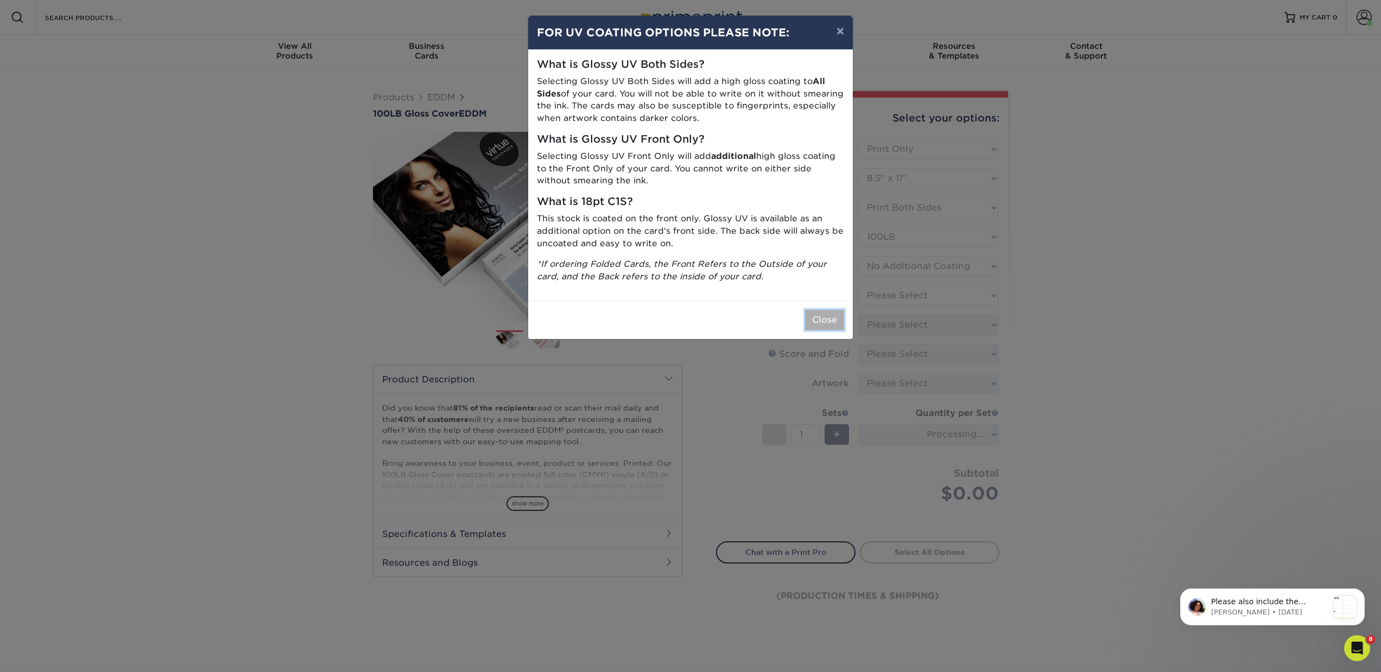
click at [835, 320] on button "Close" at bounding box center [824, 320] width 39 height 21
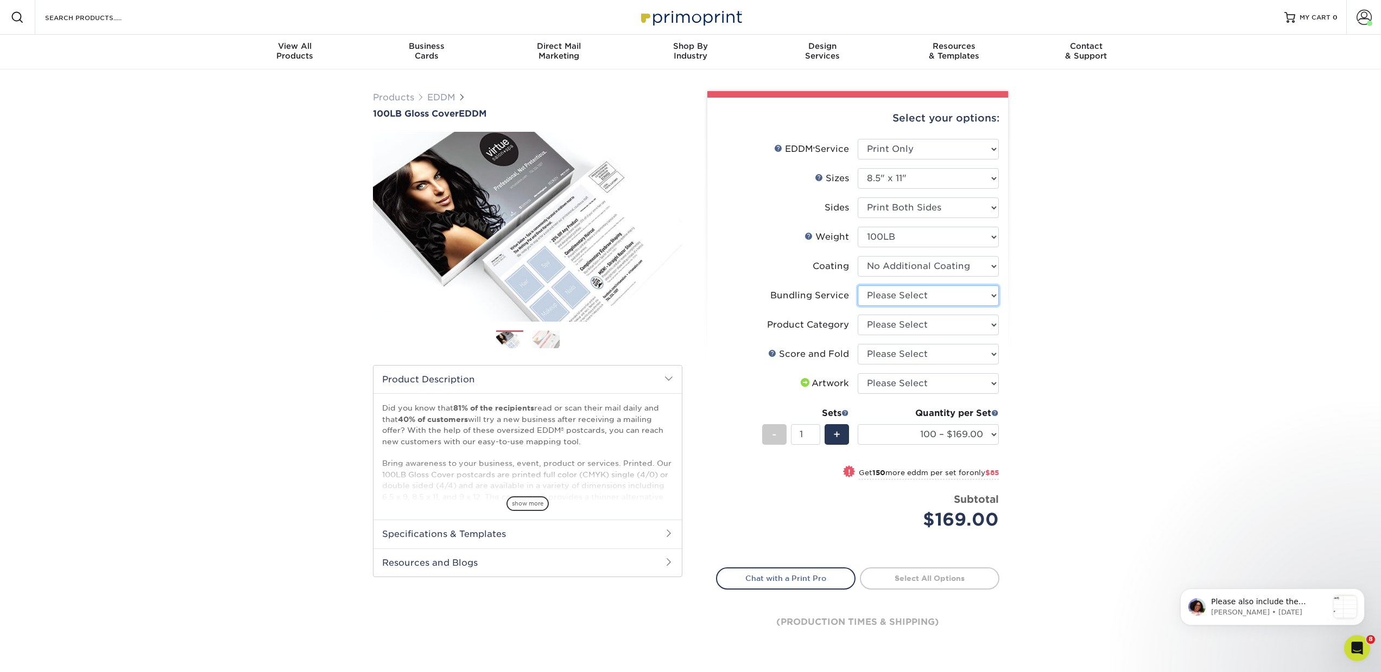
click at [883, 295] on select "Please Select No Bundling Services Yes, Bundles of 50 (+2 Days) Yes, Bundles of…" at bounding box center [928, 295] width 141 height 21
select select "58689abb-25c0-461c-a4c3-a80b627d6649"
click at [858, 285] on select "Please Select No Bundling Services Yes, Bundles of 50 (+2 Days) Yes, Bundles of…" at bounding box center [928, 295] width 141 height 21
click at [881, 331] on select "Please Select Flyers and Brochures" at bounding box center [928, 325] width 141 height 21
select select "1a668080-6b7c-4174-b399-2c3833b27ef4"
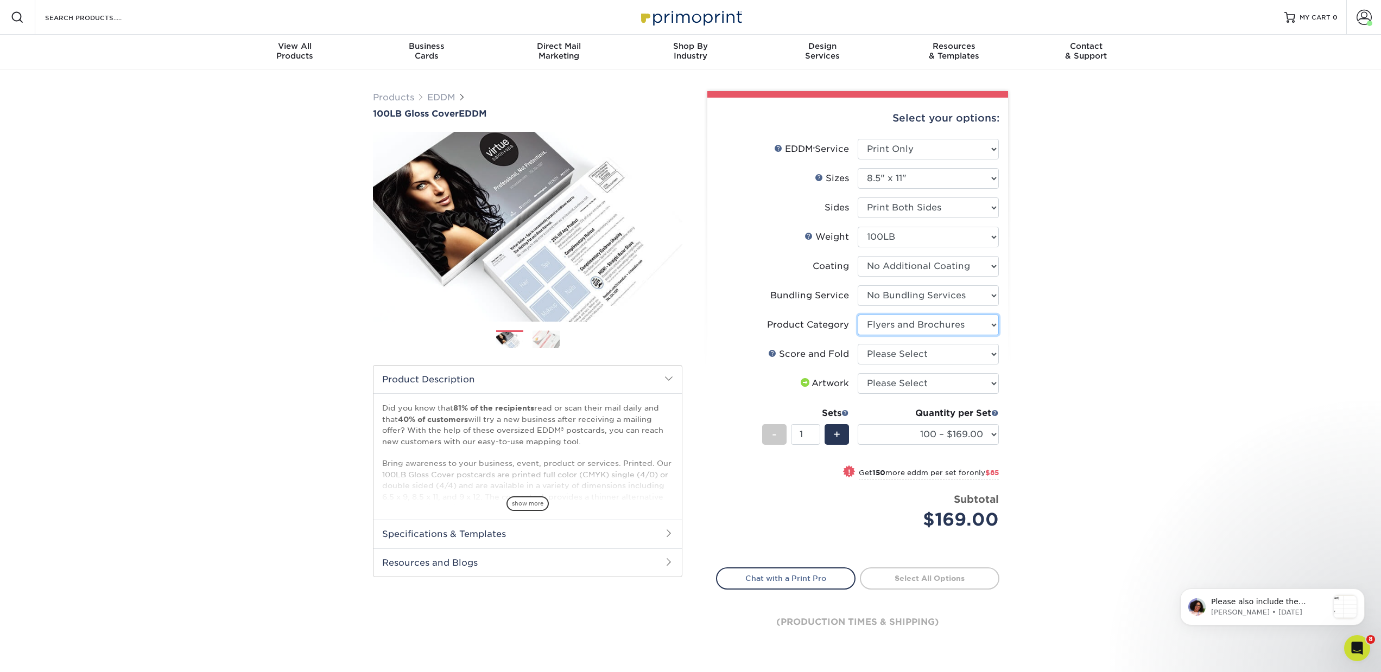
click at [858, 315] on select "Please Select Flyers and Brochures" at bounding box center [928, 325] width 141 height 21
click at [880, 353] on select "Please Select Score and Half Fold (Horizontal) Score and Half Fold (Vertical)" at bounding box center [928, 354] width 141 height 21
click at [890, 358] on select "Please Select Score and Half Fold (Horizontal) Score and Half Fold (Vertical)" at bounding box center [928, 354] width 141 height 21
select select "4474a422-b4b9-4948-87cb-519001ef9609"
click at [858, 344] on select "Please Select Score and Half Fold (Horizontal) Score and Half Fold (Vertical)" at bounding box center [928, 354] width 141 height 21
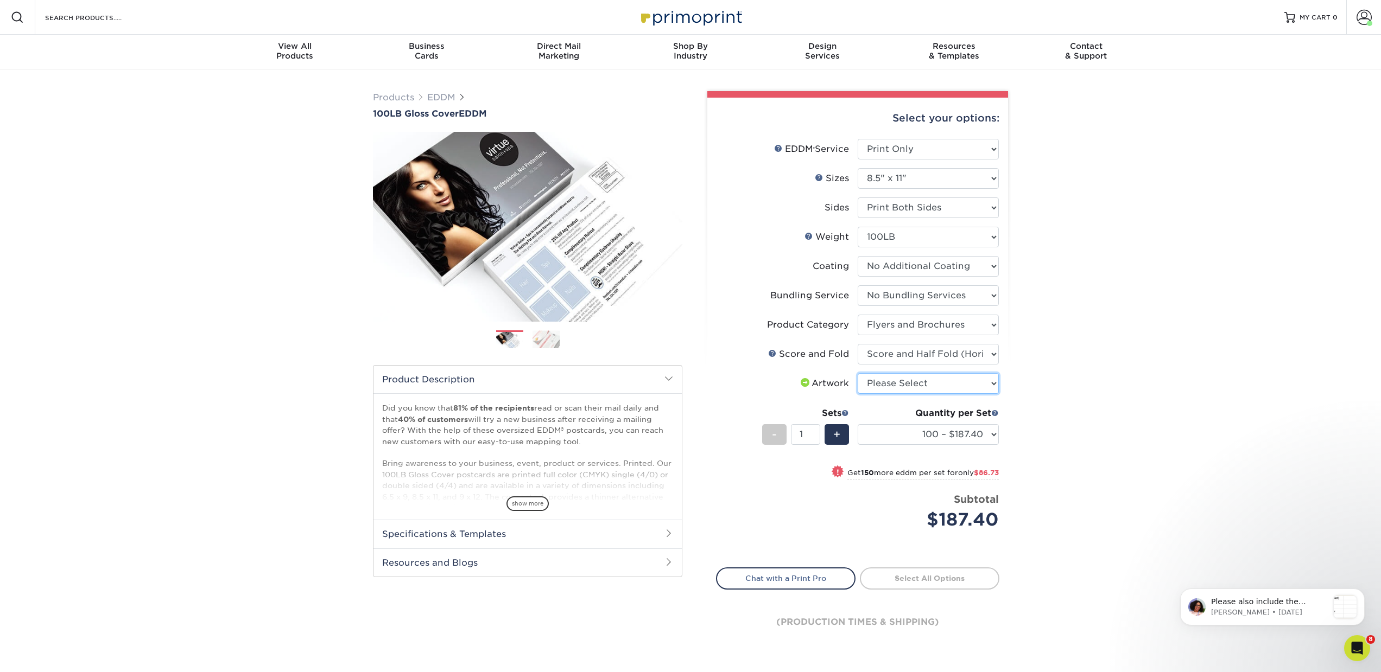
click at [880, 379] on select "Please Select I will upload files I need a design - $150" at bounding box center [928, 383] width 141 height 21
select select "upload"
click at [858, 373] on select "Please Select I will upload files I need a design - $150" at bounding box center [928, 383] width 141 height 21
click at [902, 439] on select "100 – $187.40 250 – $274.13 500 – $309.00 1000 – $349.75 2500 – $476.00 5000 – …" at bounding box center [928, 434] width 141 height 21
click at [872, 382] on select "Please Select I will upload files I need a design - $150" at bounding box center [928, 383] width 141 height 21
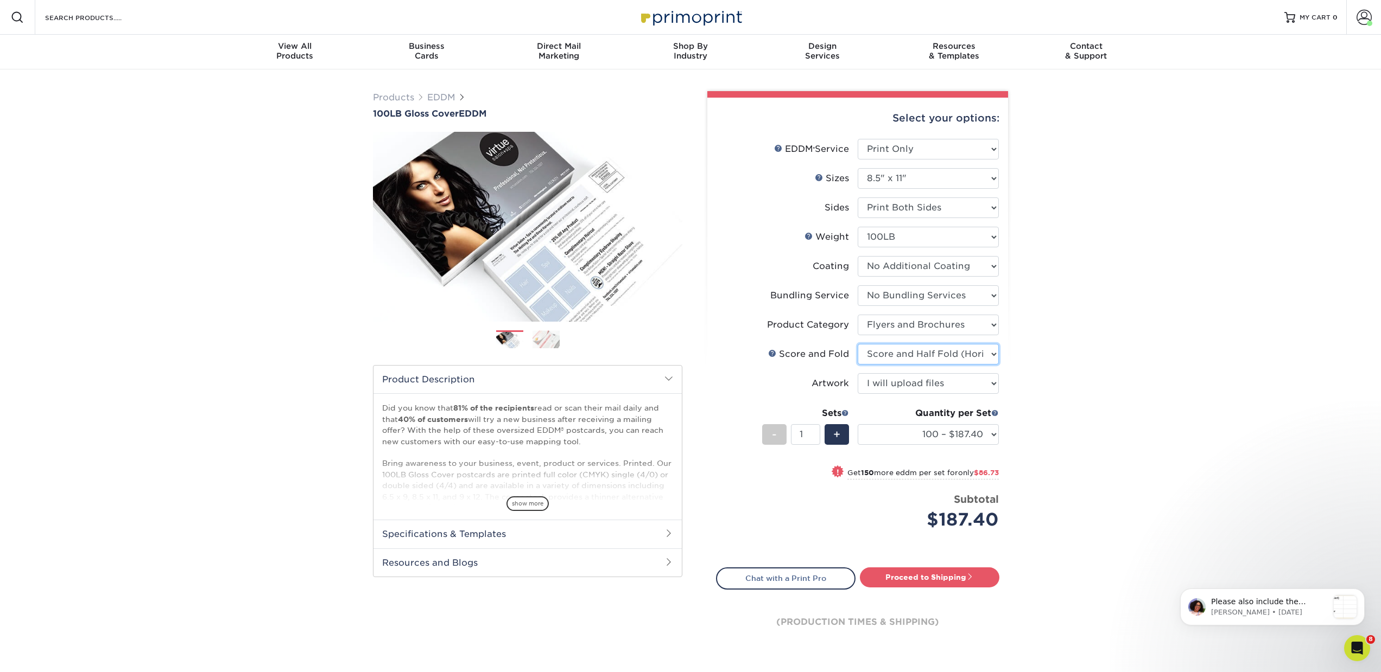
click at [863, 353] on select "Please Select Score and Half Fold (Horizontal) Score and Half Fold (Vertical)" at bounding box center [928, 354] width 141 height 21
click at [858, 344] on select "Please Select Score and Half Fold (Horizontal) Score and Half Fold (Vertical)" at bounding box center [928, 354] width 141 height 21
click at [890, 436] on select "100 – $187.40 250 – $274.13 500 – $309.00 1000 – $349.75 2500 – $476.00 5000 – …" at bounding box center [928, 434] width 141 height 21
select select "7500 – $1168.50"
click at [858, 424] on select "100 – $187.40 250 – $274.13 500 – $309.00 1000 – $349.75 2500 – $476.00 5000 – …" at bounding box center [928, 434] width 141 height 21
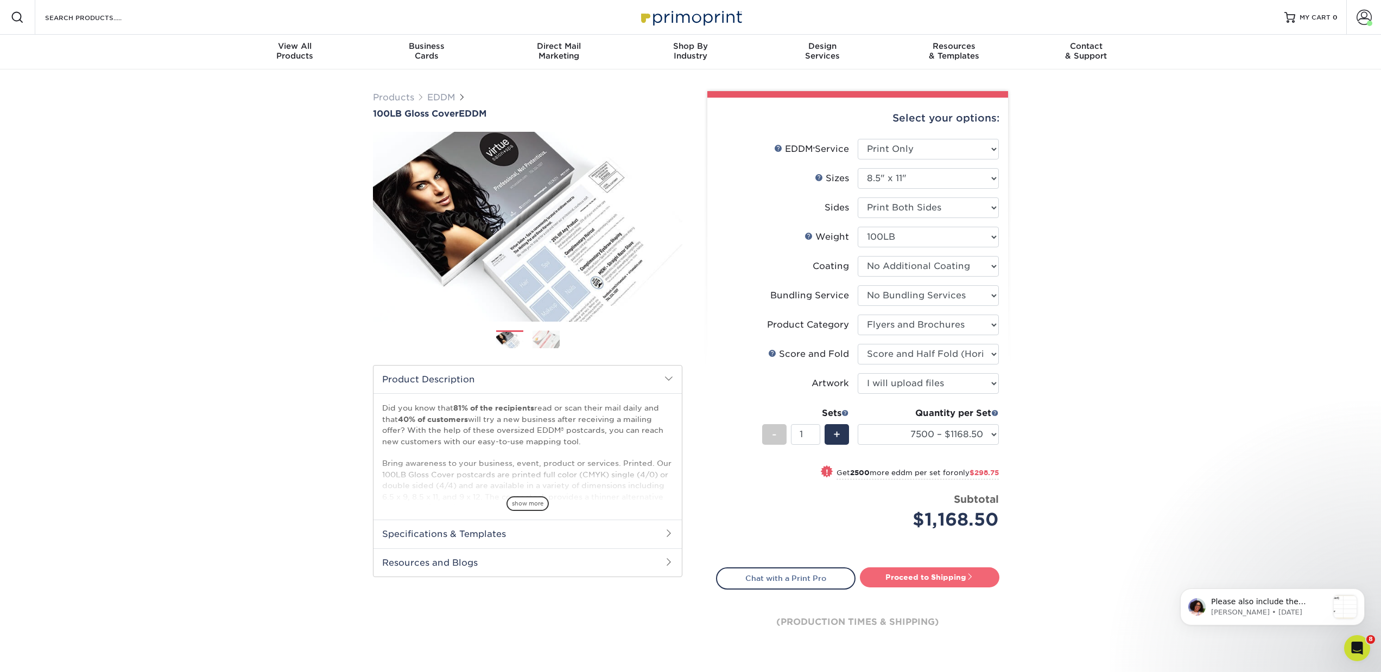
click at [910, 577] on link "Proceed to Shipping" at bounding box center [929, 578] width 139 height 20
type input "Set 1"
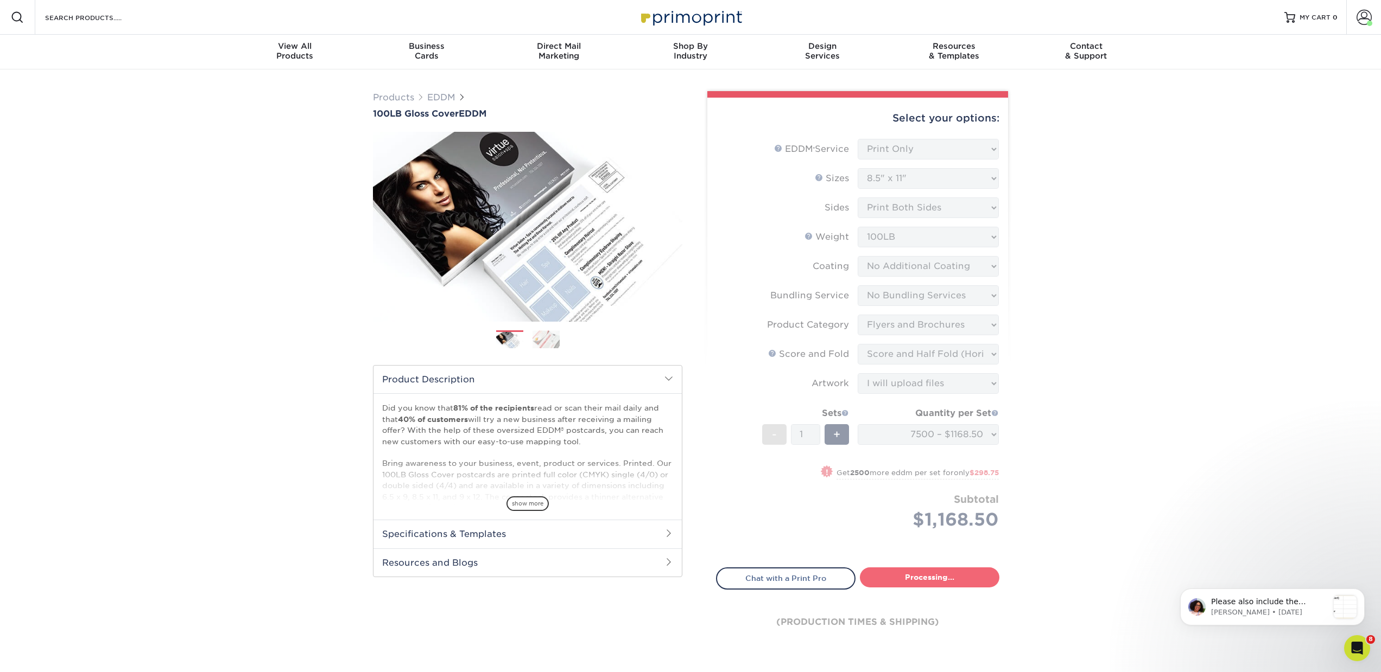
select select "26f31c49-3d97-4633-a3af-3a730811962e"
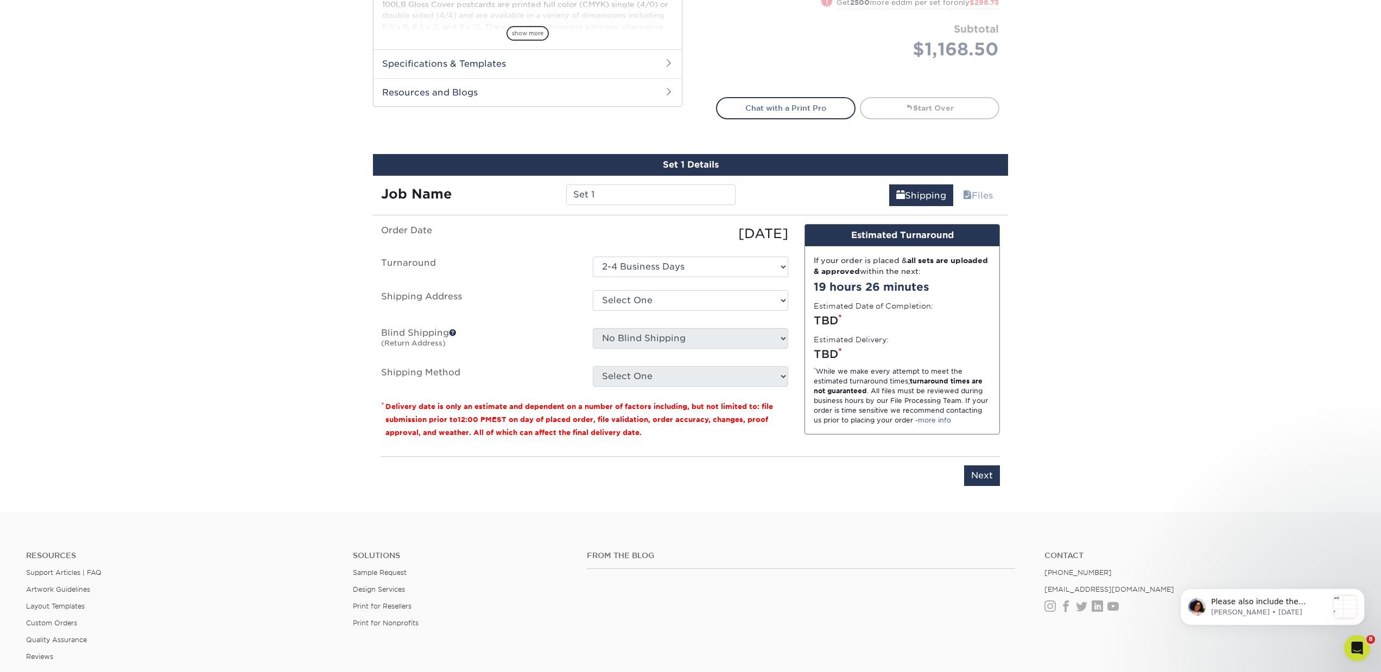
scroll to position [597, 0]
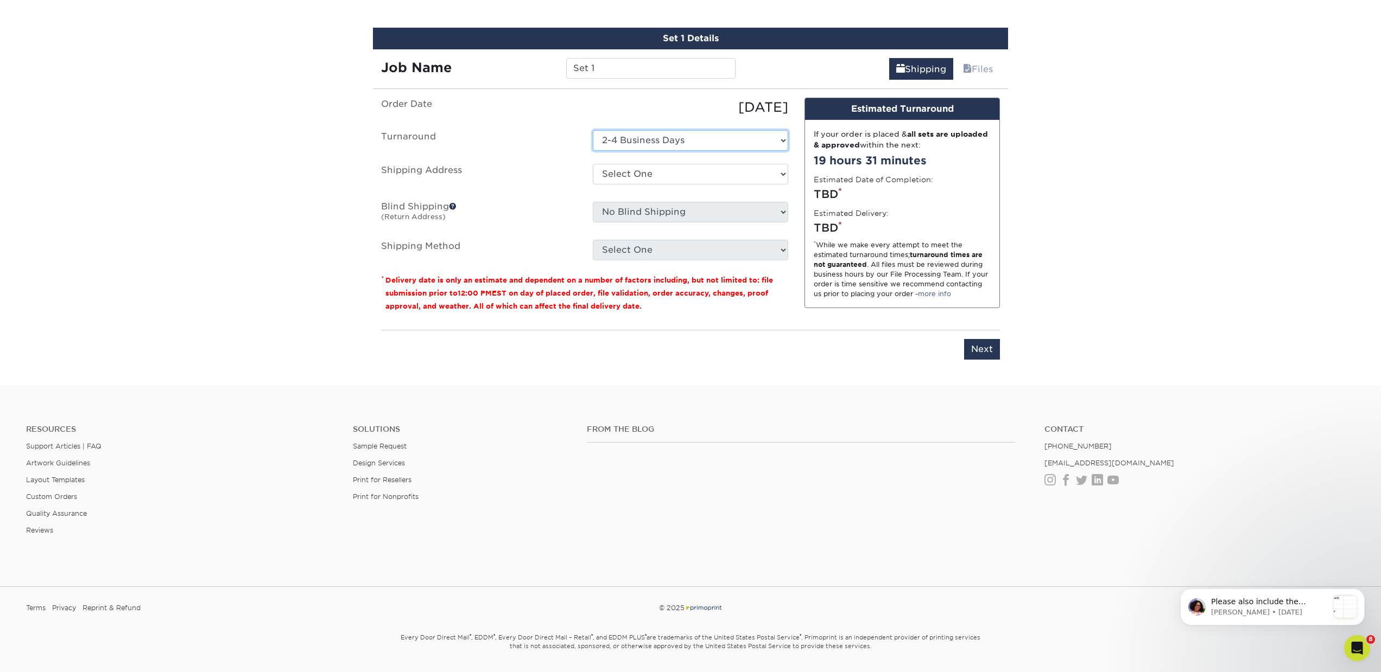
click at [635, 146] on select "Select One 2-4 Business Days" at bounding box center [690, 140] width 195 height 21
click at [593, 130] on select "Select One 2-4 Business Days" at bounding box center [690, 140] width 195 height 21
click at [630, 179] on select "Select One AK AK Arkansas Bacon Raton FL Boca Raton Bradent Brooklyn CA CA CA C…" at bounding box center [690, 174] width 195 height 21
select select "271723"
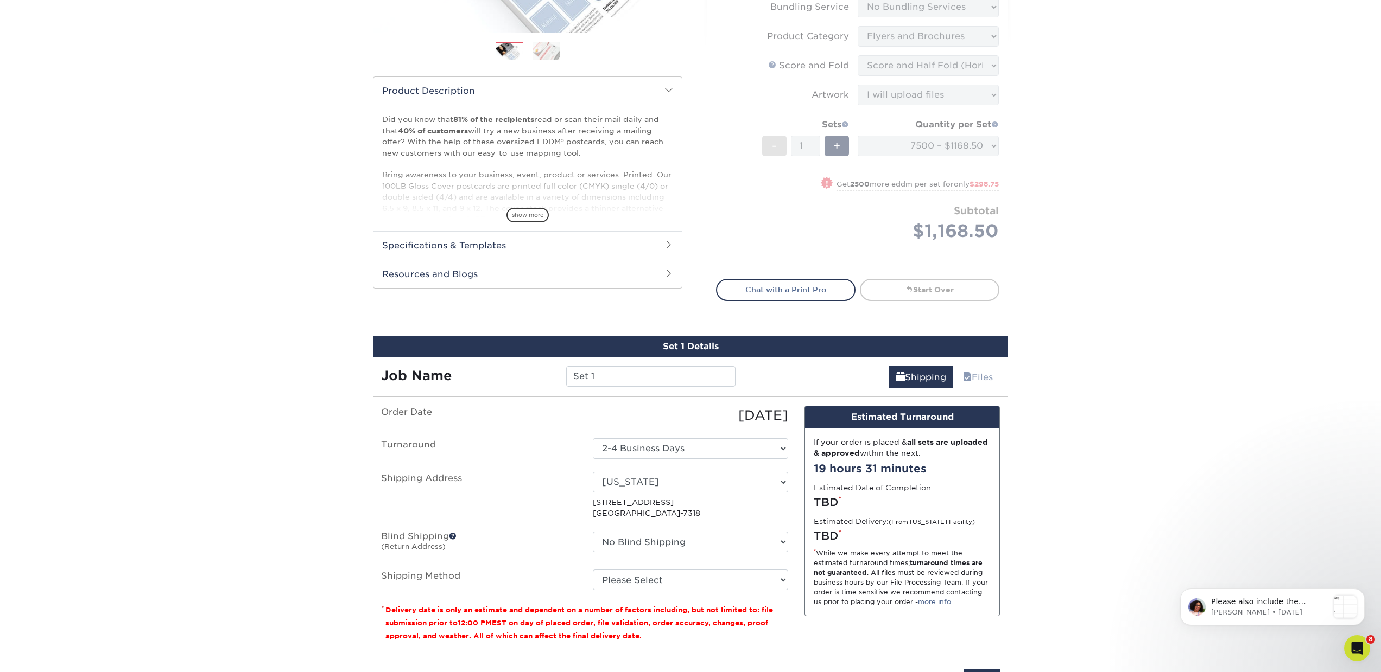
scroll to position [0, 0]
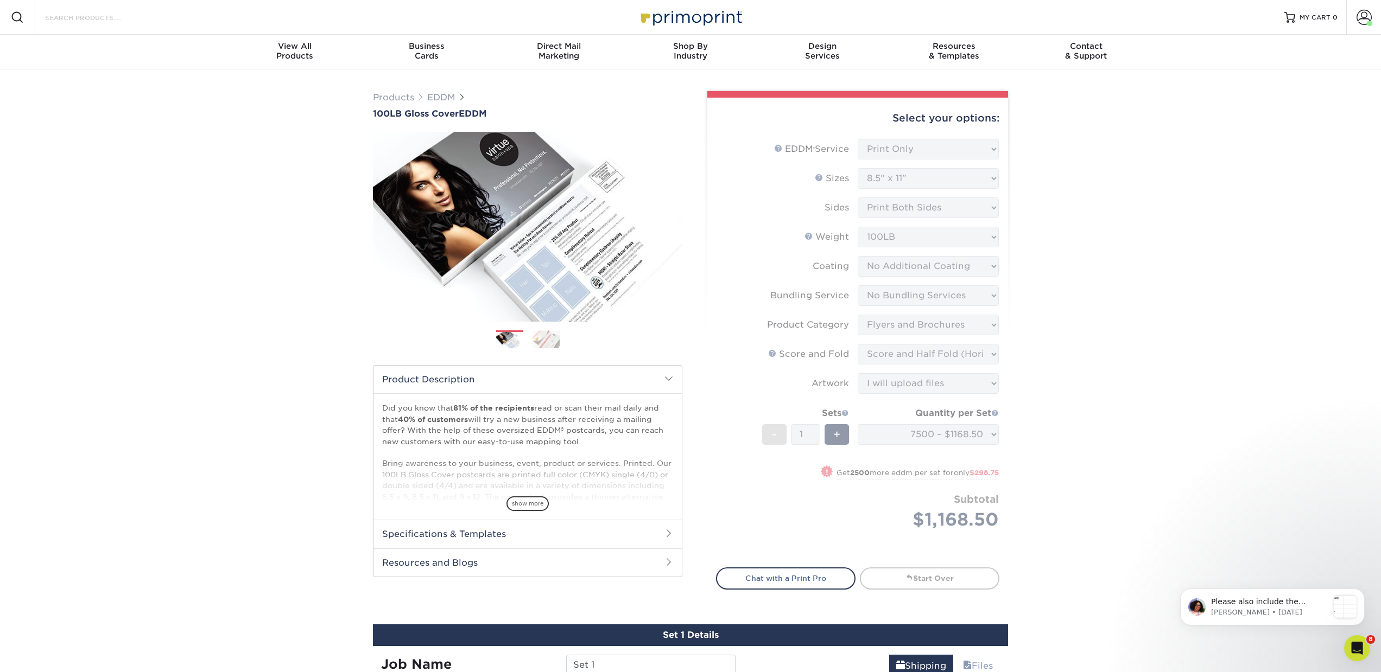
click at [78, 14] on input "Search Products" at bounding box center [97, 17] width 106 height 13
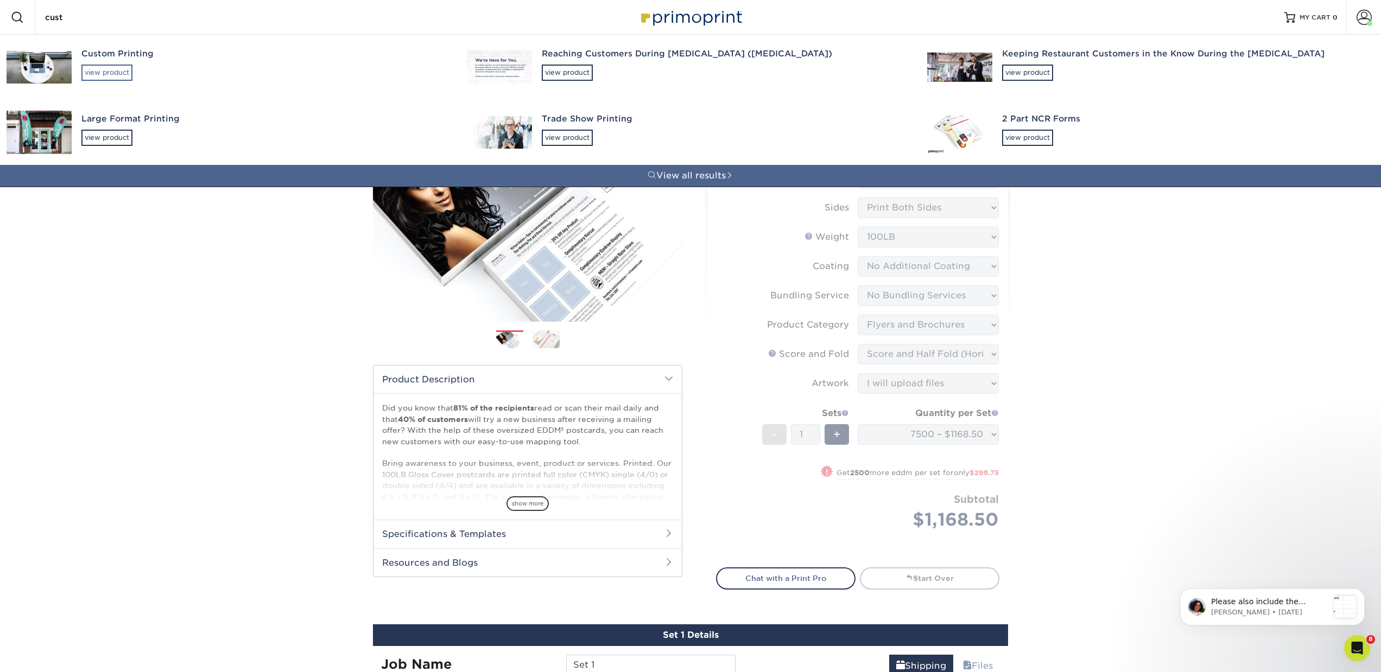
type input "cust"
click at [105, 68] on div "view product" at bounding box center [106, 73] width 51 height 16
